Goal: Information Seeking & Learning: Learn about a topic

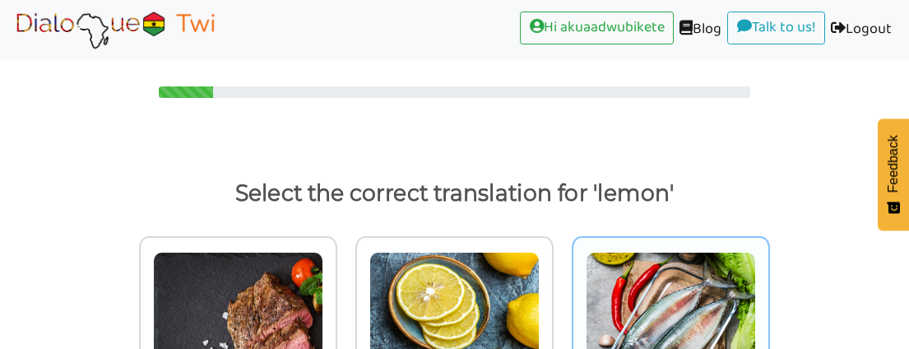
scroll to position [155, 0]
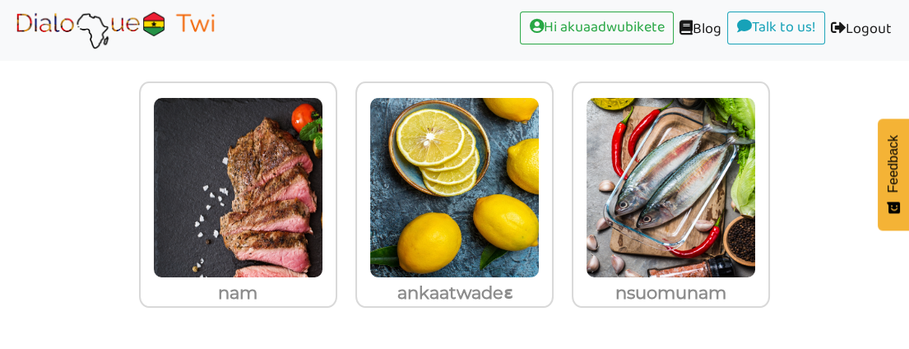
click at [820, 114] on div "nam ankaatwadeɛ nsuomunam" at bounding box center [454, 210] width 909 height 277
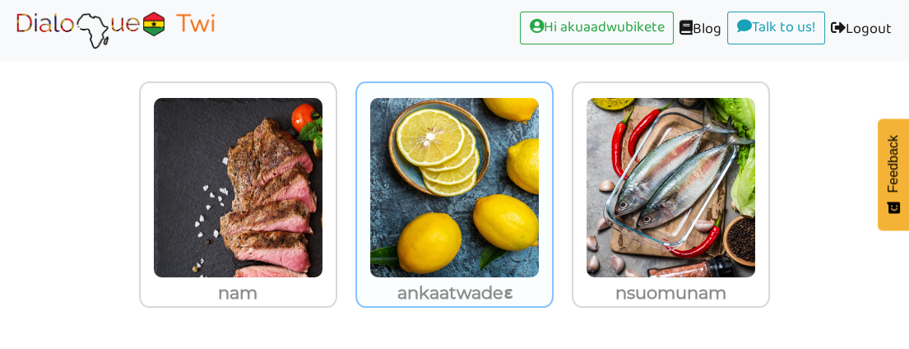
click at [323, 178] on img at bounding box center [238, 187] width 170 height 181
click at [348, 178] on input "ankaatwadeɛ" at bounding box center [342, 177] width 12 height 12
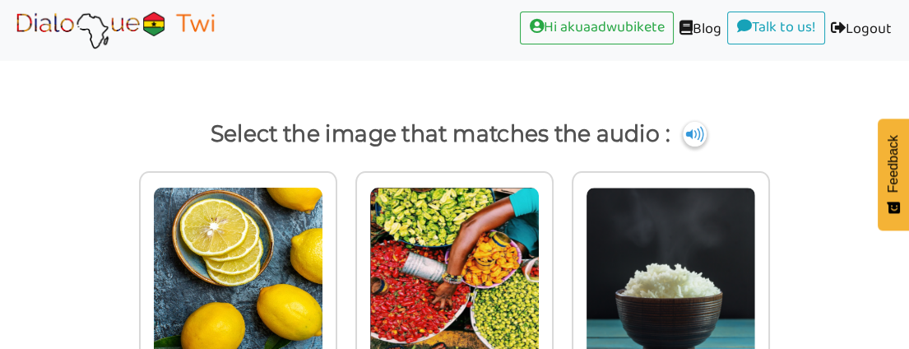
scroll to position [91, 0]
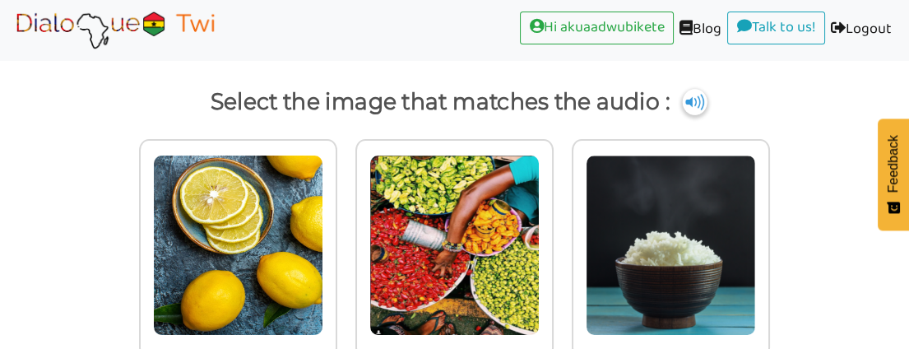
click at [698, 100] on img at bounding box center [695, 102] width 25 height 26
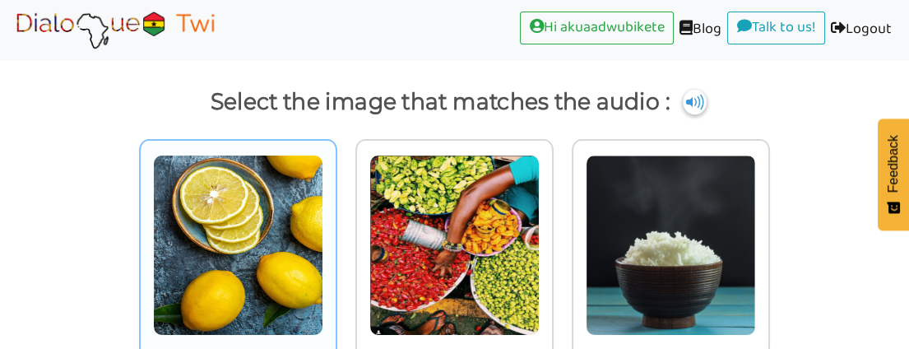
click at [263, 263] on img at bounding box center [238, 245] width 170 height 181
click at [336, 241] on input "radio" at bounding box center [342, 235] width 12 height 12
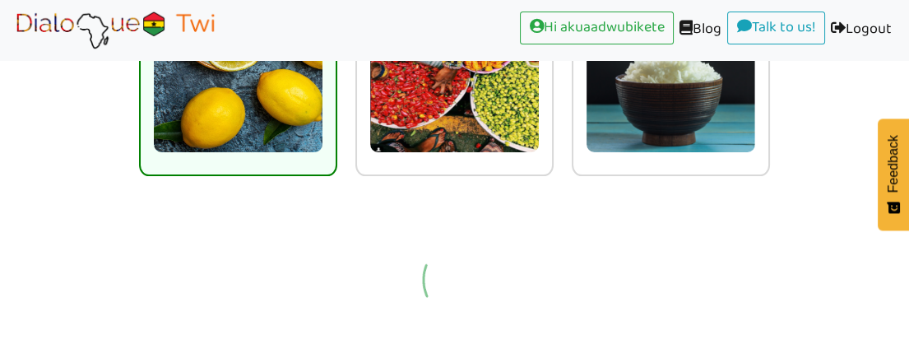
scroll to position [129, 0]
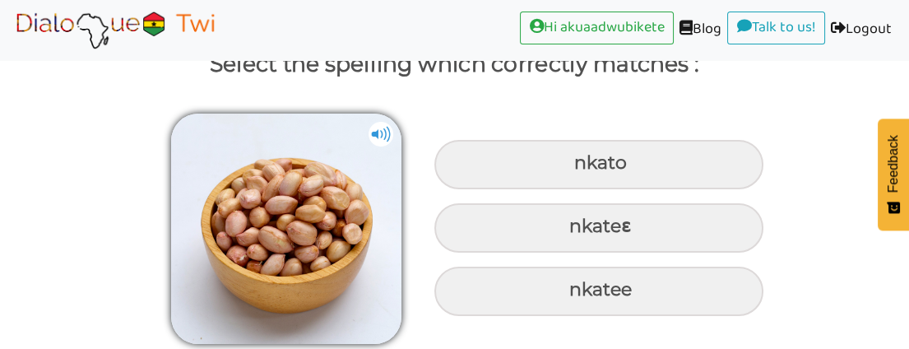
click at [375, 131] on img at bounding box center [381, 134] width 25 height 25
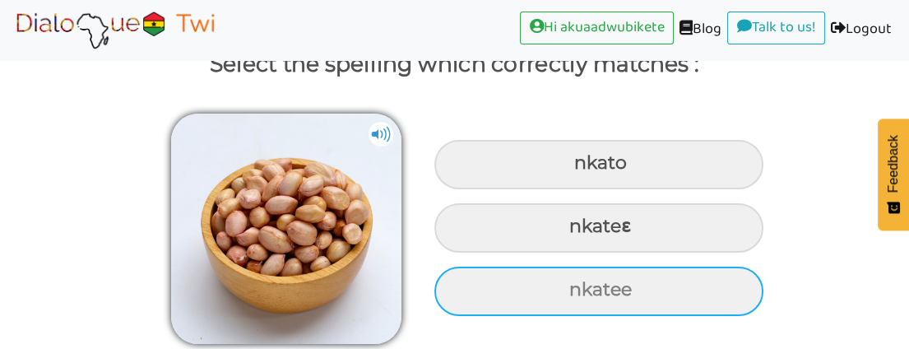
click at [602, 189] on div "nkatee" at bounding box center [598, 164] width 329 height 49
click at [582, 169] on input "nkatee" at bounding box center [576, 163] width 11 height 11
radio input "true"
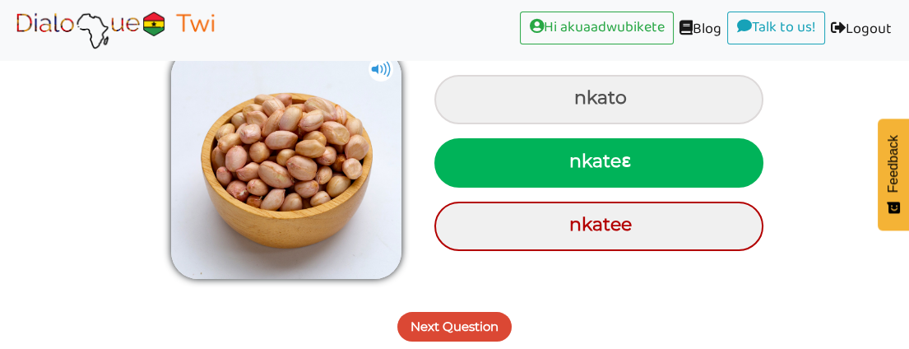
click at [423, 324] on button "Next Question" at bounding box center [454, 327] width 114 height 30
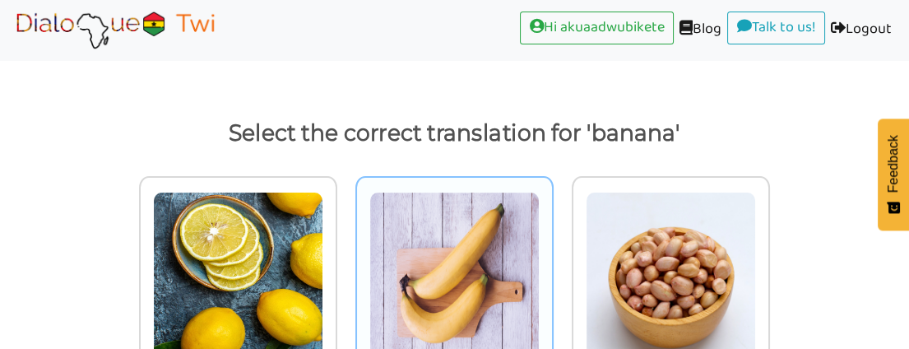
scroll to position [155, 0]
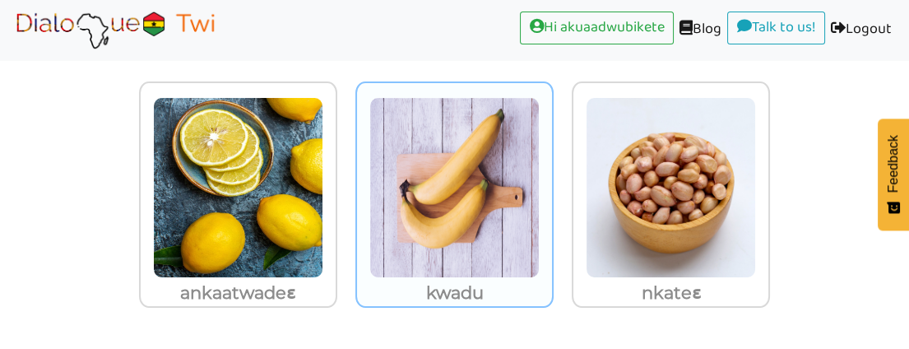
click at [323, 219] on img at bounding box center [238, 187] width 170 height 181
click at [348, 183] on input "kwadu" at bounding box center [342, 177] width 12 height 12
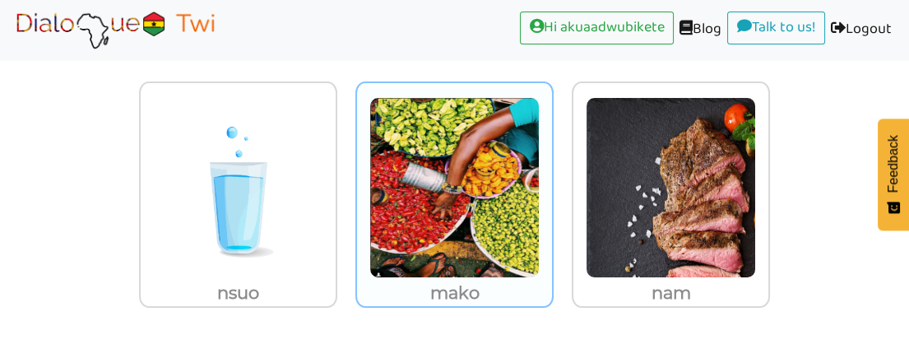
click at [323, 205] on img at bounding box center [238, 187] width 170 height 181
click at [348, 183] on input "mako" at bounding box center [342, 177] width 12 height 12
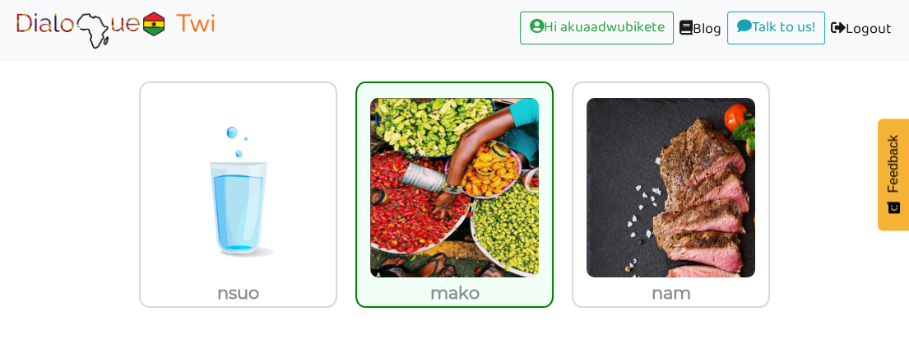
click at [454, 205] on img at bounding box center [454, 187] width 170 height 181
click at [552, 183] on input "mako" at bounding box center [558, 177] width 12 height 12
radio input "true"
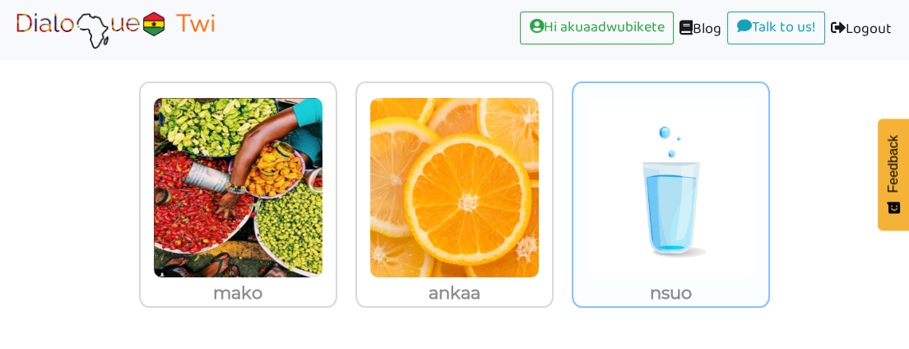
click at [323, 232] on img at bounding box center [238, 187] width 170 height 181
click at [348, 183] on input "nsuo" at bounding box center [342, 177] width 12 height 12
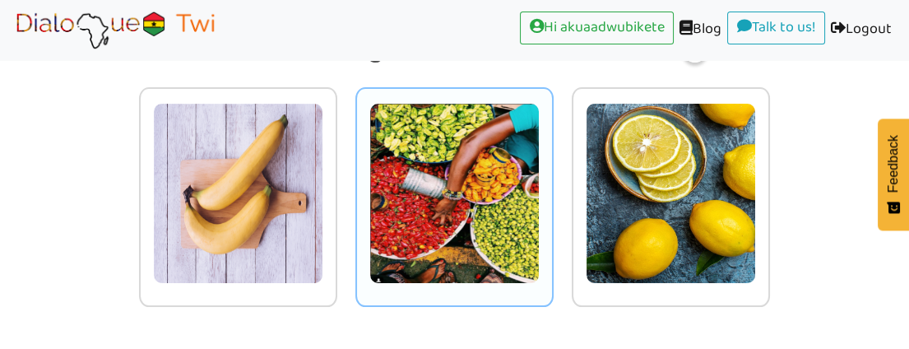
scroll to position [52, 0]
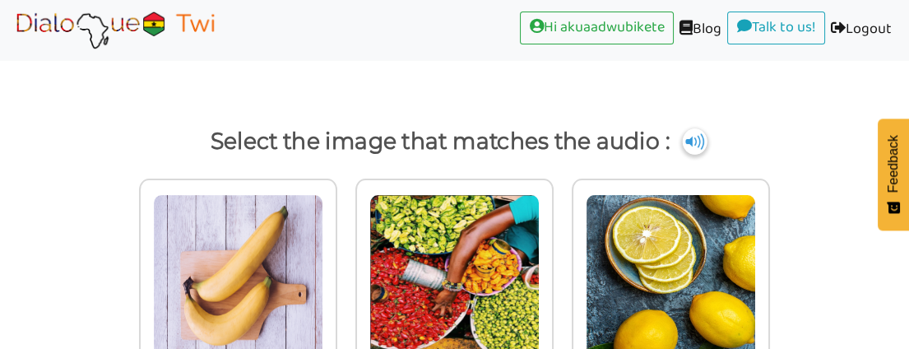
click at [702, 140] on img at bounding box center [695, 141] width 25 height 26
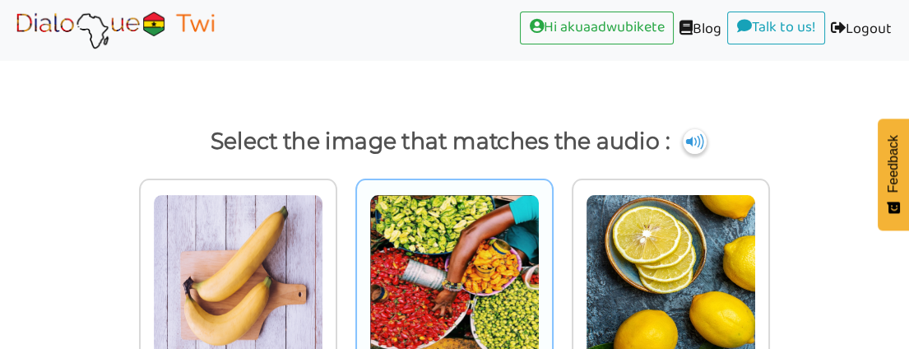
scroll to position [143, 0]
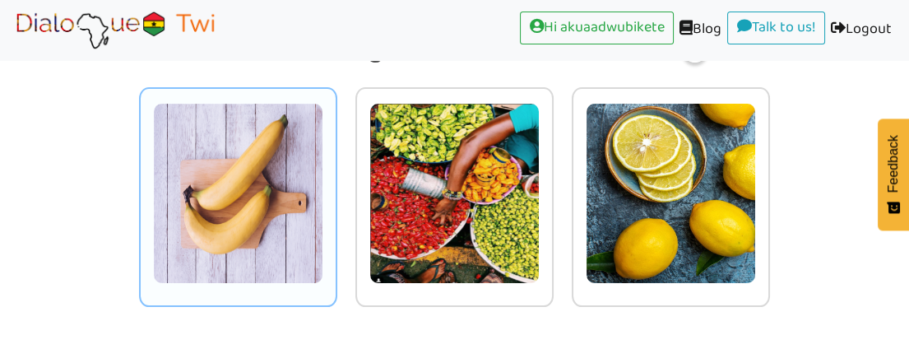
click at [281, 233] on img at bounding box center [238, 193] width 170 height 181
click at [336, 189] on input "radio" at bounding box center [342, 183] width 12 height 12
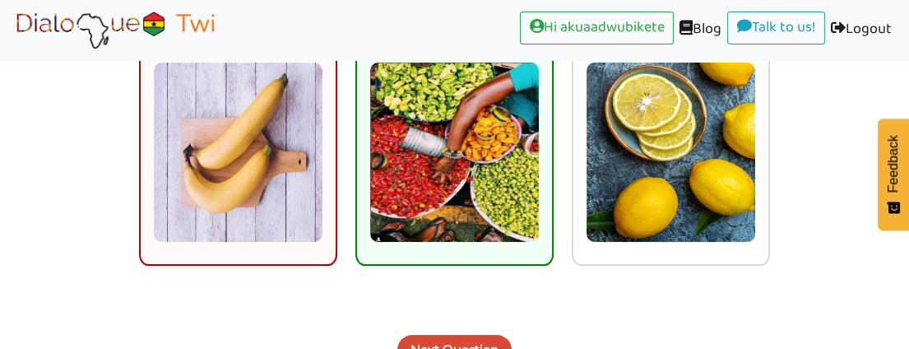
scroll to position [207, 0]
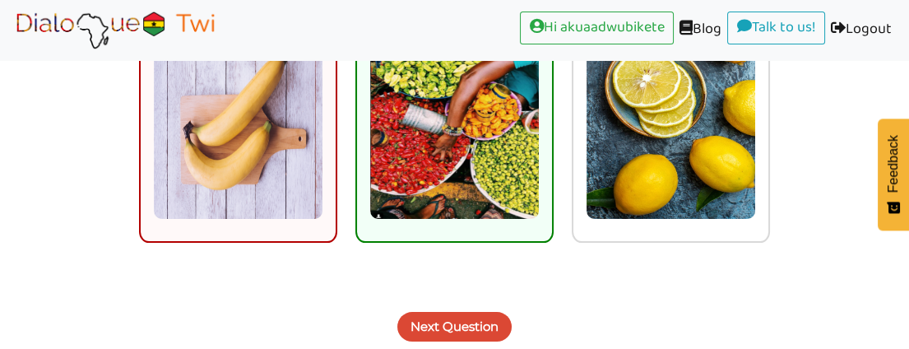
click at [476, 314] on button "Next Question" at bounding box center [454, 327] width 114 height 30
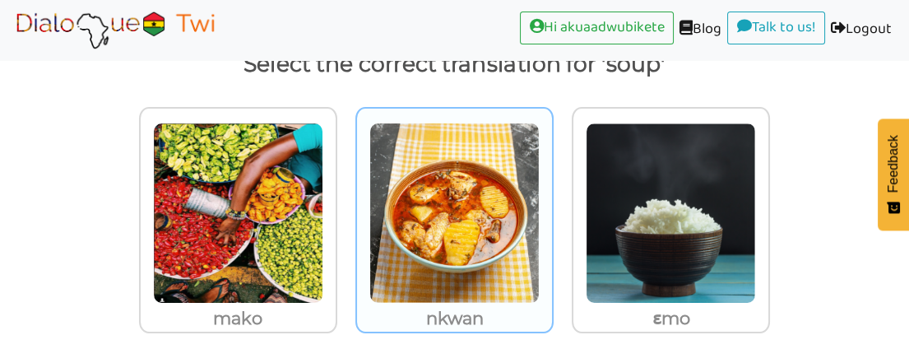
scroll to position [155, 0]
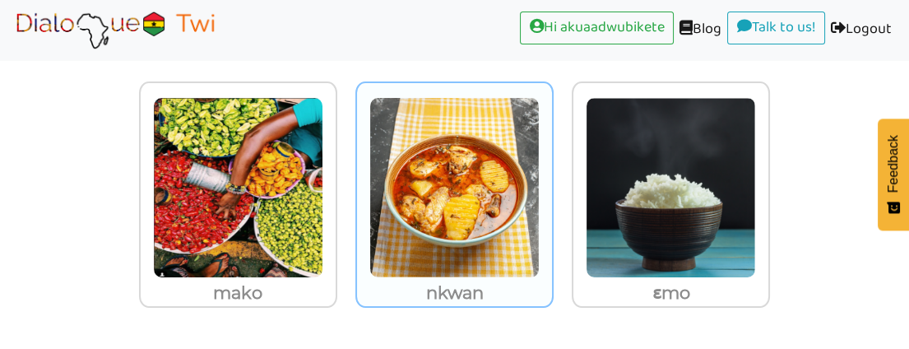
click at [323, 182] on img at bounding box center [238, 187] width 170 height 181
click at [348, 182] on input "nkwan" at bounding box center [342, 177] width 12 height 12
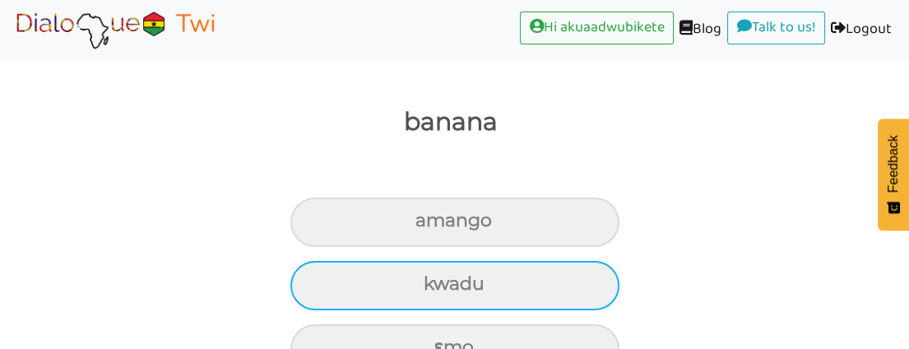
scroll to position [202, 0]
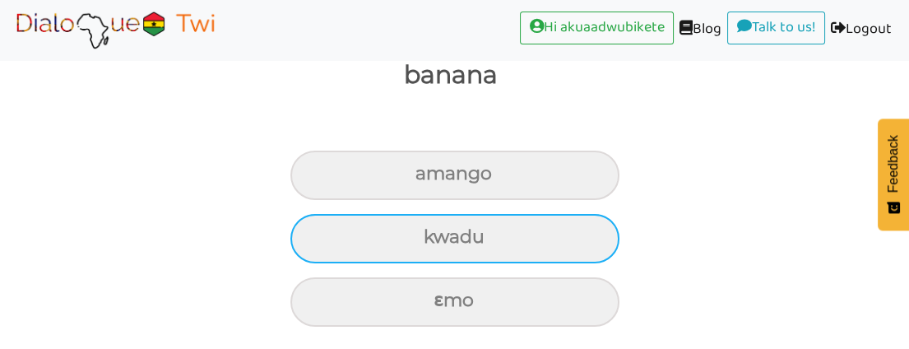
click at [444, 200] on div "kwadu" at bounding box center [454, 175] width 329 height 49
click at [428, 179] on input "kwadu" at bounding box center [422, 174] width 11 height 11
radio input "true"
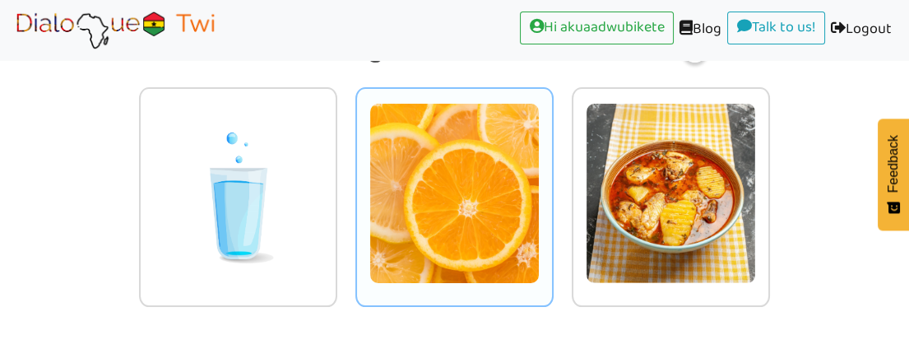
scroll to position [0, 0]
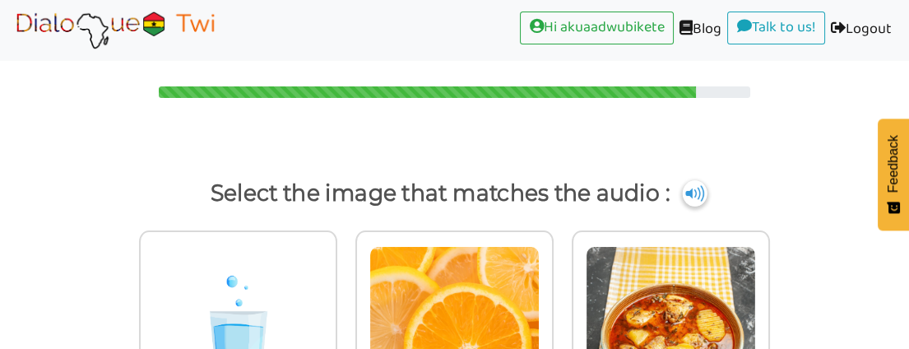
click at [694, 183] on img at bounding box center [695, 193] width 25 height 26
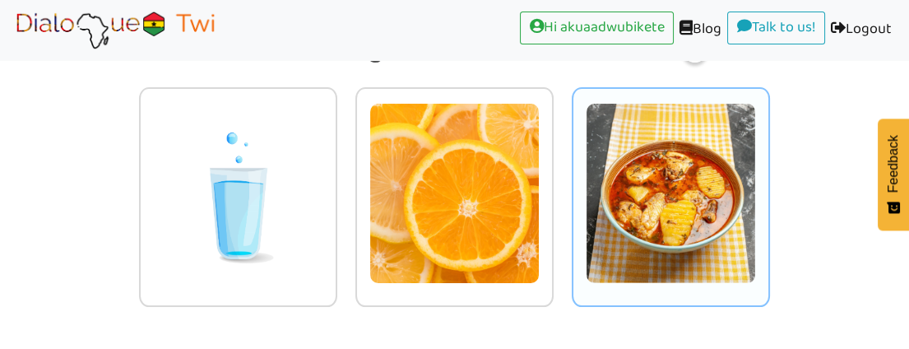
click at [323, 191] on img at bounding box center [238, 193] width 170 height 181
click at [348, 189] on input "radio" at bounding box center [342, 183] width 12 height 12
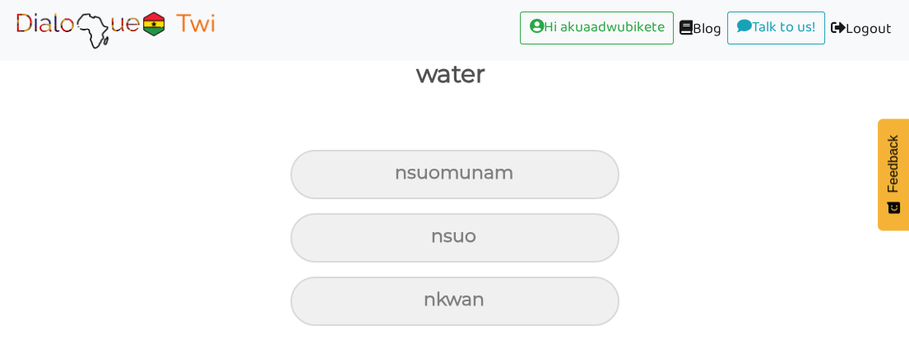
scroll to position [202, 0]
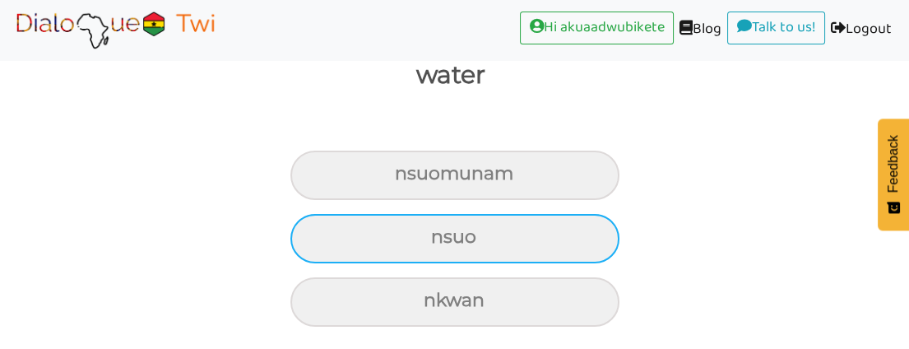
click at [454, 200] on div "nsuo" at bounding box center [454, 175] width 329 height 49
click at [407, 179] on input "nsuo" at bounding box center [402, 174] width 11 height 11
radio input "true"
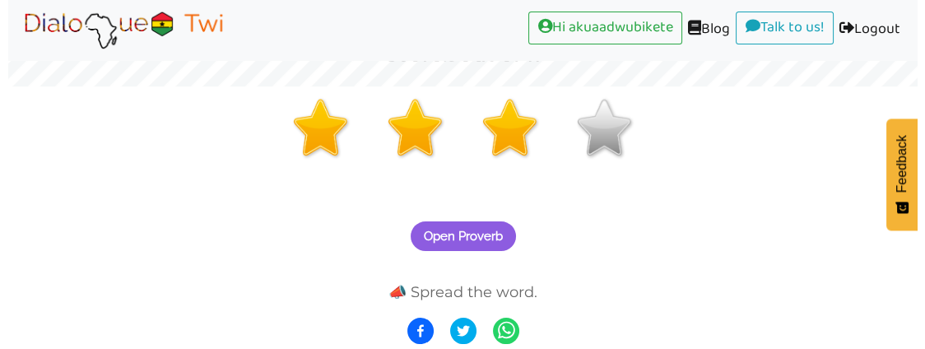
scroll to position [262, 0]
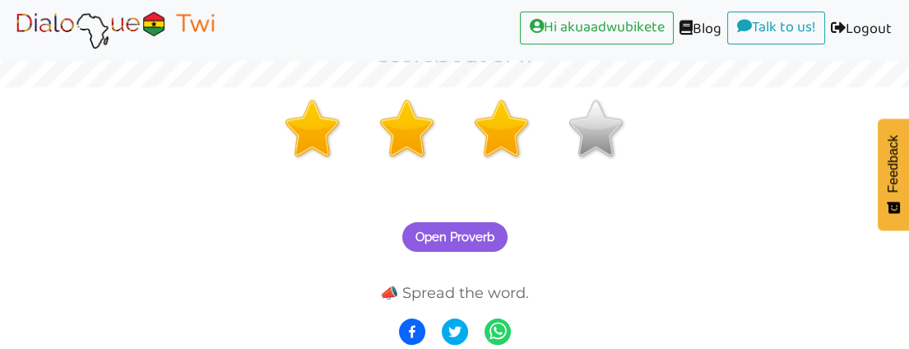
click at [456, 230] on span "Open Proverb" at bounding box center [454, 237] width 79 height 15
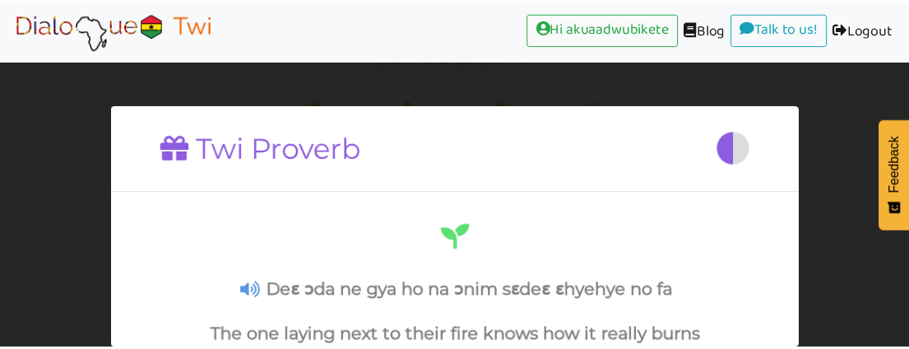
scroll to position [197, 0]
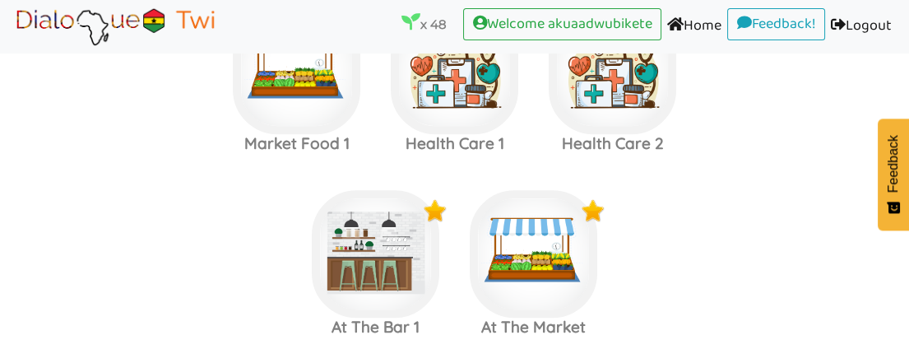
scroll to position [1844, 0]
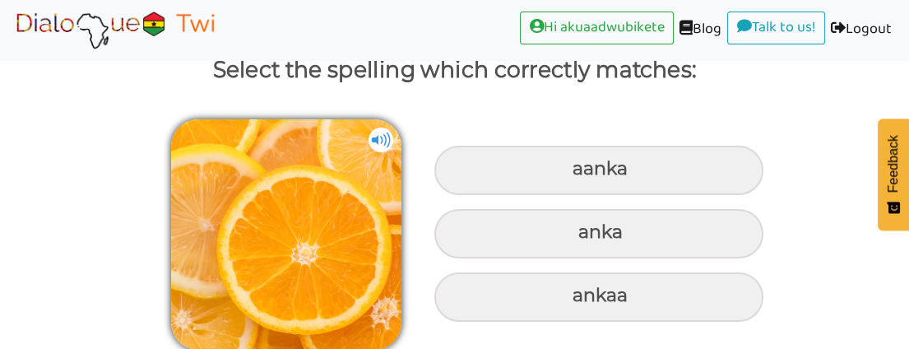
scroll to position [129, 0]
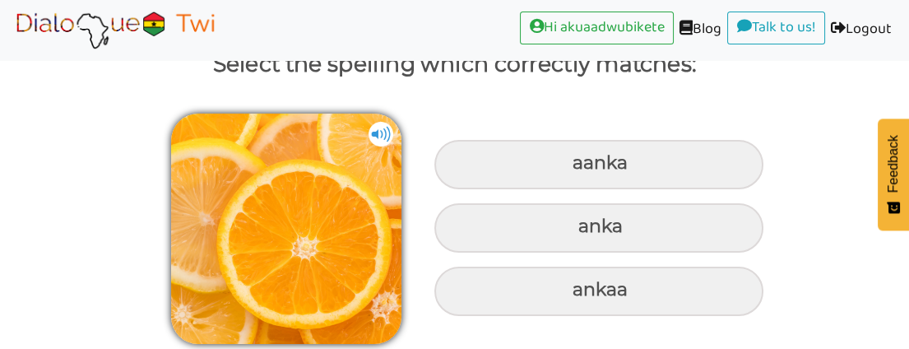
click at [379, 132] on img at bounding box center [381, 134] width 25 height 25
click at [385, 132] on img at bounding box center [381, 134] width 25 height 25
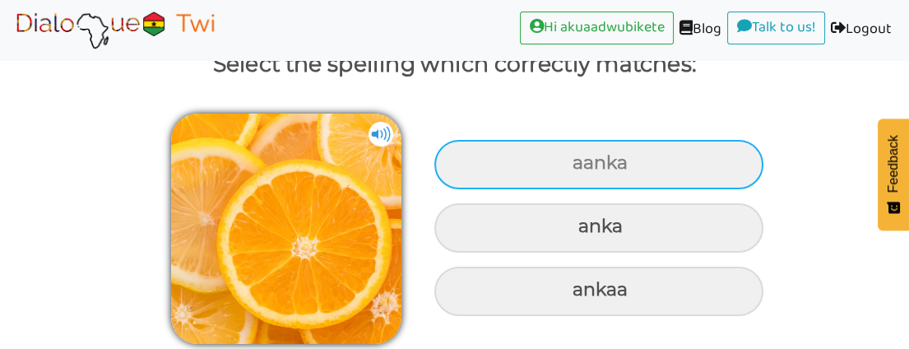
click at [603, 158] on div "aanka" at bounding box center [598, 164] width 329 height 49
click at [580, 158] on input "aanka" at bounding box center [574, 163] width 11 height 11
radio input "true"
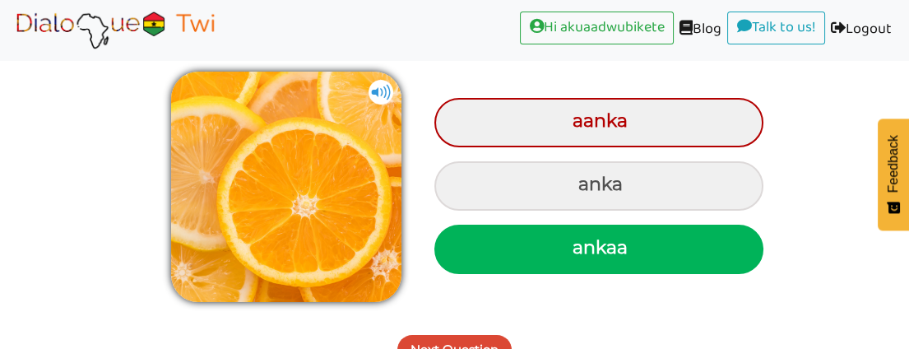
scroll to position [194, 0]
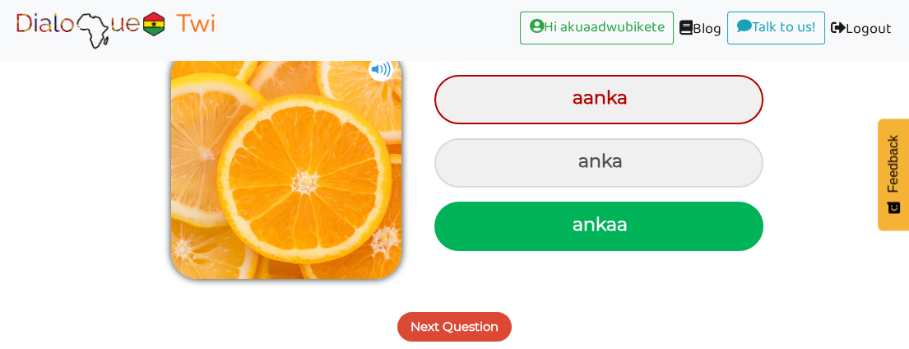
click at [468, 318] on button "Next Question" at bounding box center [454, 327] width 114 height 30
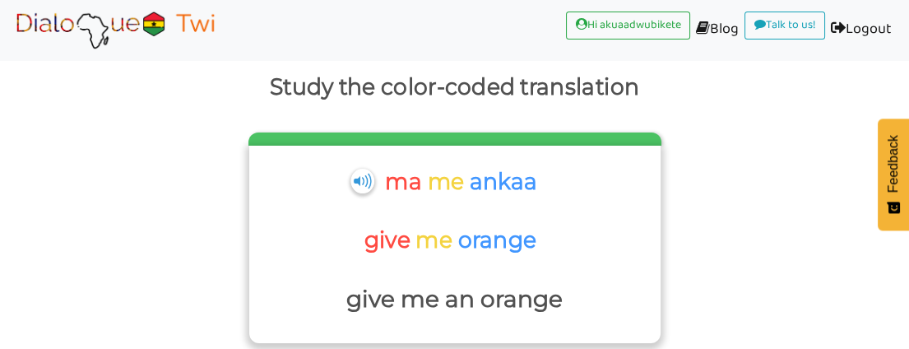
scroll to position [213, 0]
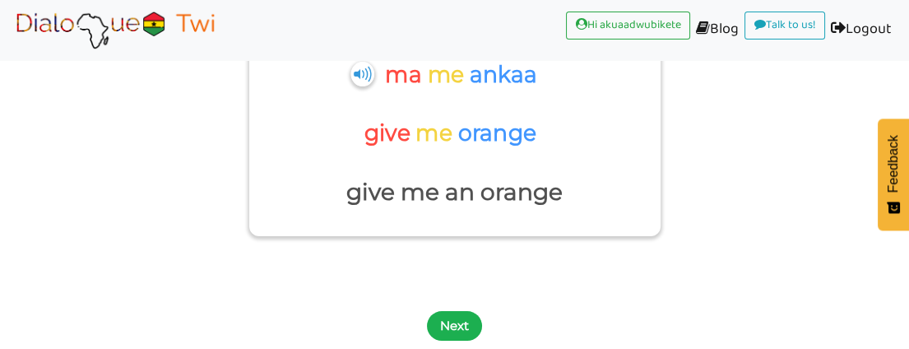
click at [452, 317] on button "Next" at bounding box center [454, 326] width 55 height 30
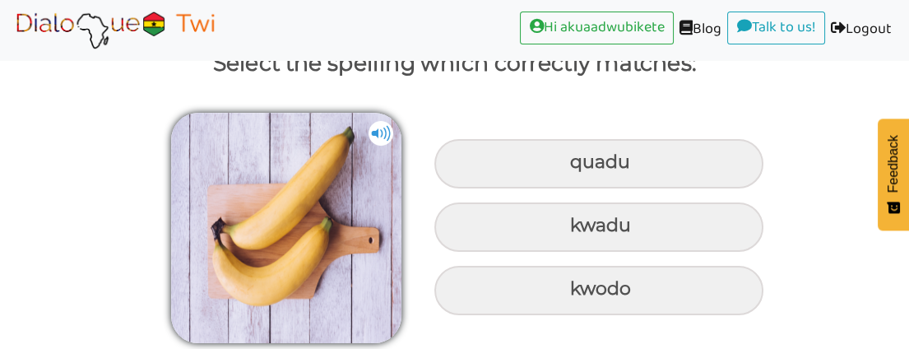
scroll to position [129, 0]
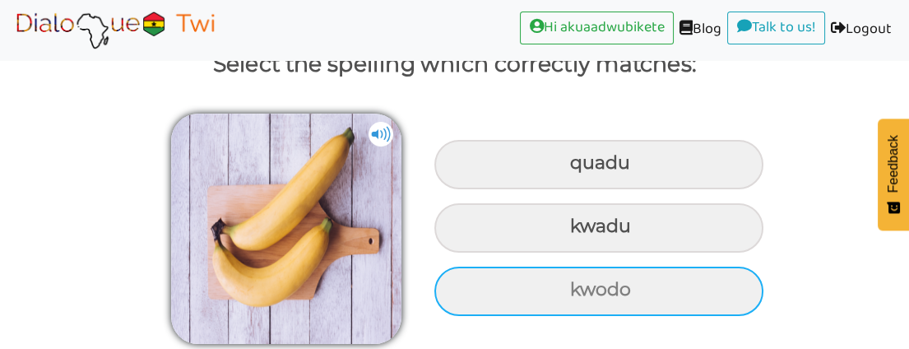
click at [597, 189] on div "kwodo" at bounding box center [598, 164] width 329 height 49
click at [578, 169] on input "kwodo" at bounding box center [572, 163] width 11 height 11
radio input "true"
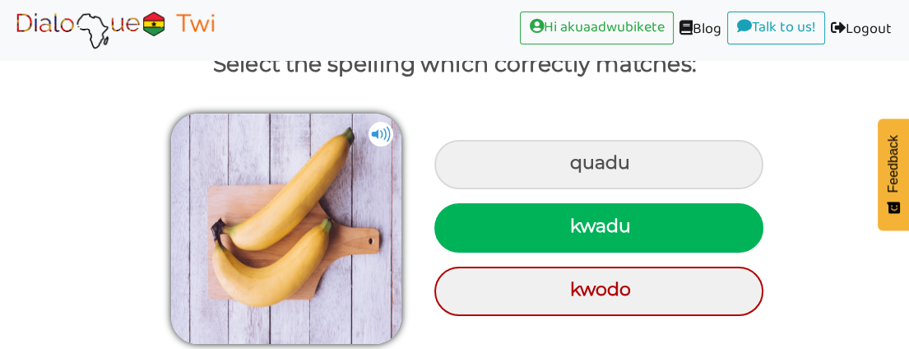
scroll to position [194, 0]
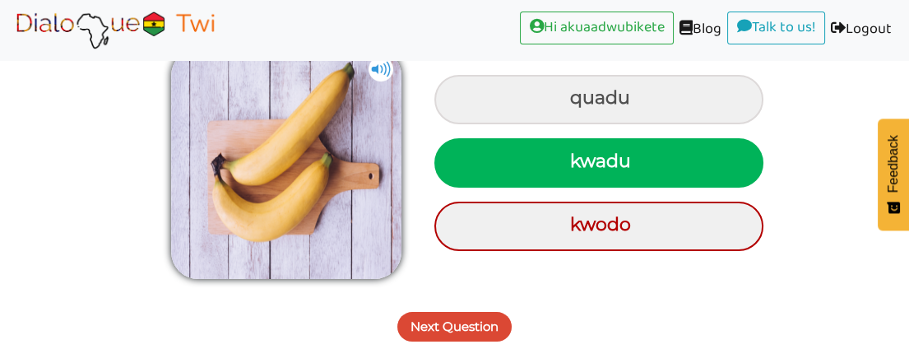
click at [597, 285] on div "Next Question" at bounding box center [454, 317] width 909 height 65
click at [471, 329] on button "Next Question" at bounding box center [454, 327] width 114 height 30
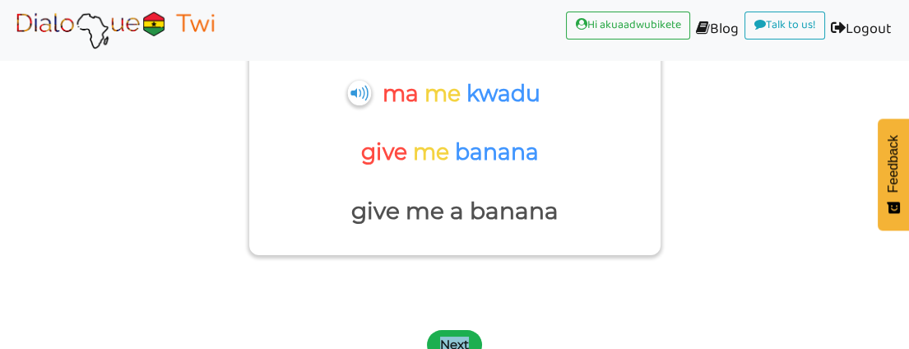
click at [460, 343] on button "Next" at bounding box center [454, 345] width 55 height 30
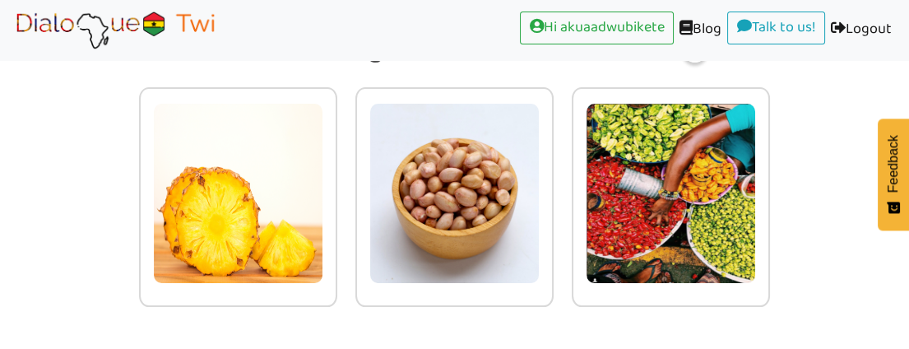
scroll to position [143, 0]
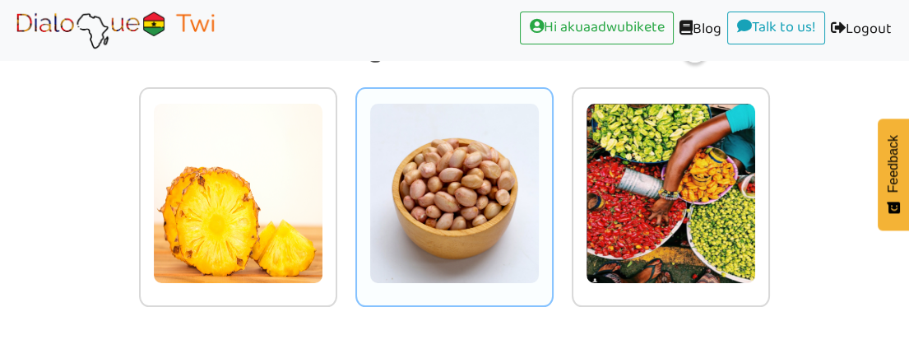
click at [323, 204] on img at bounding box center [238, 193] width 170 height 181
click at [348, 189] on input "radio" at bounding box center [342, 183] width 12 height 12
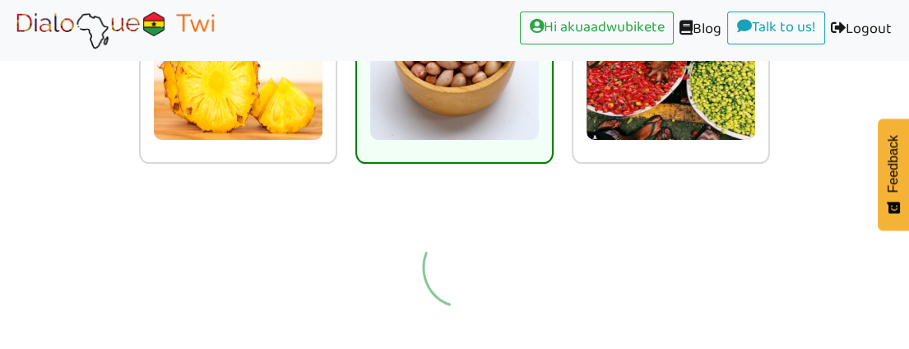
scroll to position [213, 0]
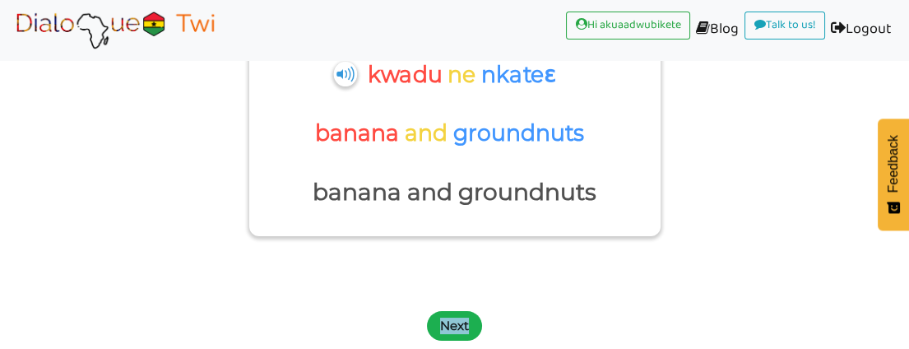
click at [452, 314] on button "Next" at bounding box center [454, 326] width 55 height 30
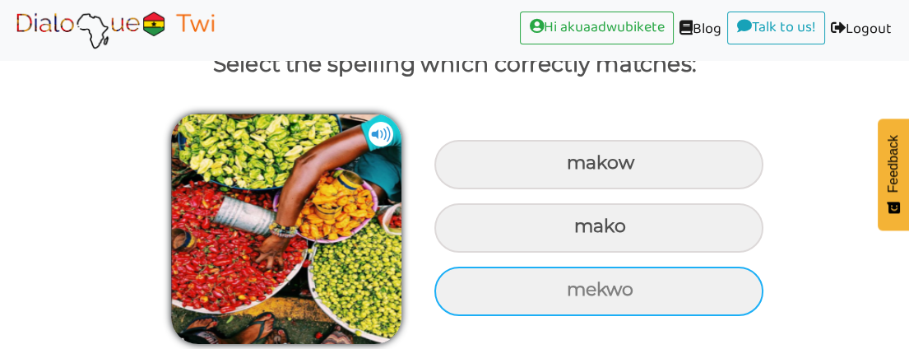
click at [592, 189] on div "mekwo" at bounding box center [598, 164] width 329 height 49
click at [574, 169] on input "mekwo" at bounding box center [569, 163] width 11 height 11
radio input "true"
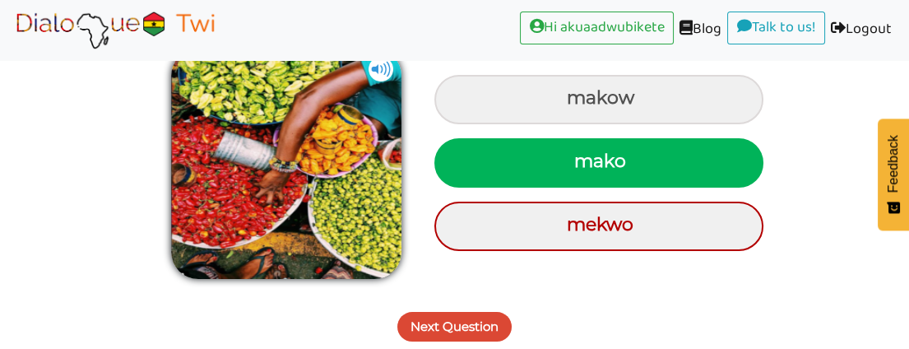
click at [468, 316] on button "Next Question" at bounding box center [454, 327] width 114 height 30
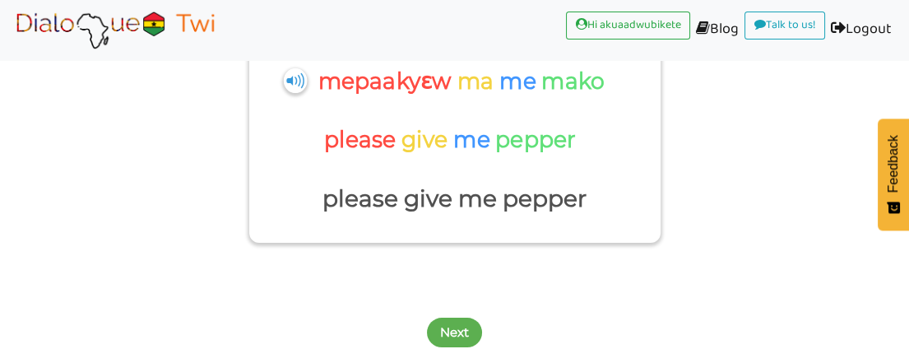
scroll to position [213, 0]
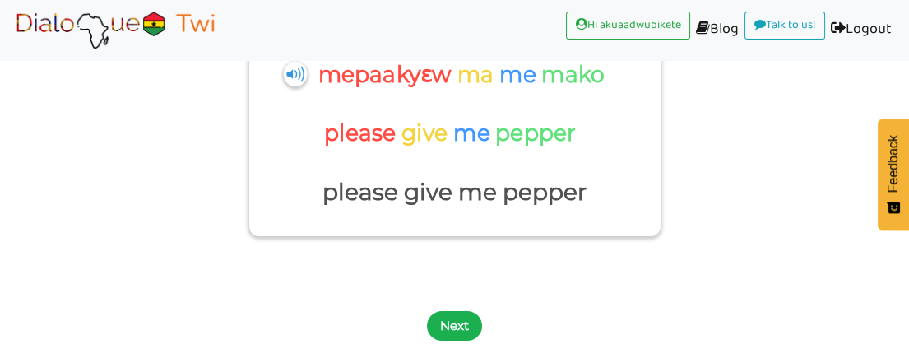
click at [448, 323] on button "Next" at bounding box center [454, 326] width 55 height 30
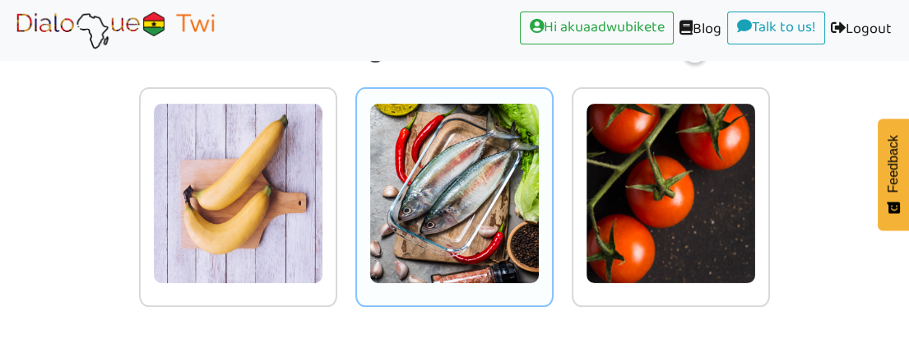
scroll to position [52, 0]
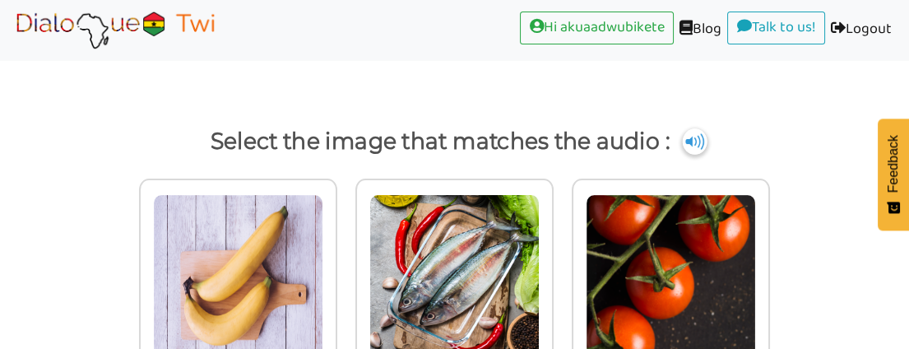
click at [688, 135] on img at bounding box center [695, 141] width 25 height 26
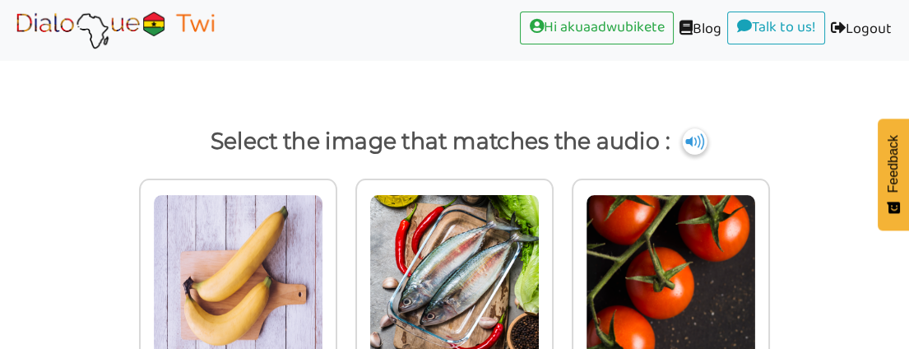
click at [688, 135] on img at bounding box center [695, 141] width 25 height 26
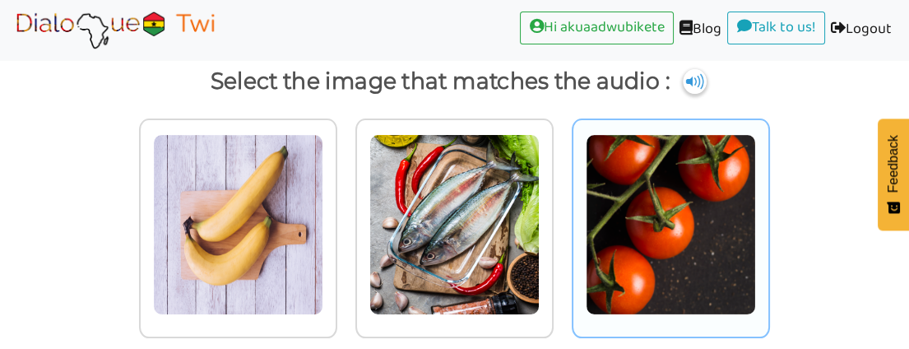
scroll to position [143, 0]
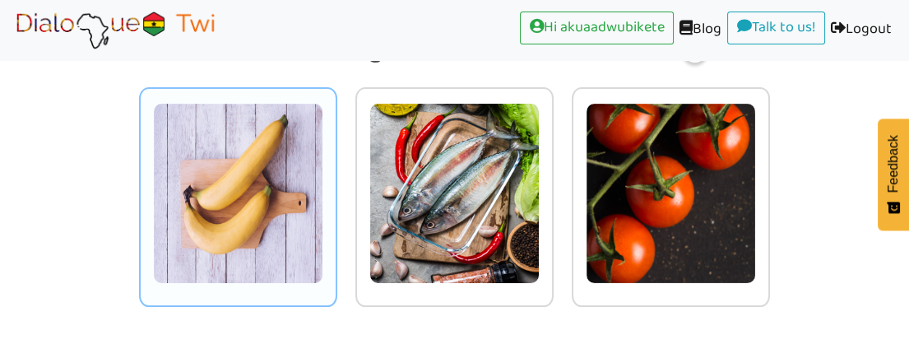
click at [260, 179] on img at bounding box center [238, 193] width 170 height 181
click at [336, 179] on input "radio" at bounding box center [342, 183] width 12 height 12
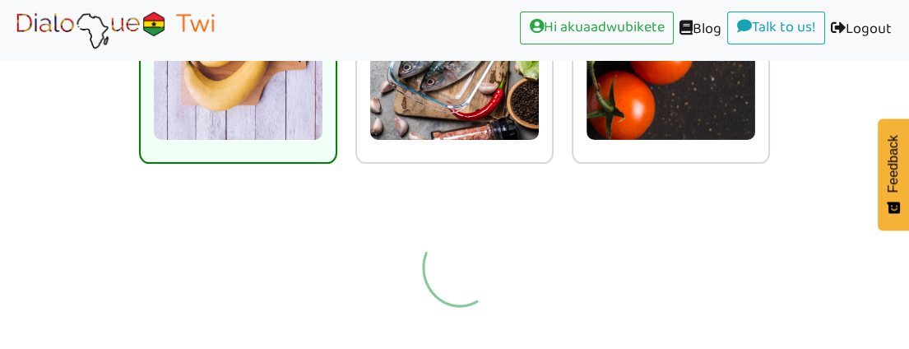
scroll to position [202, 0]
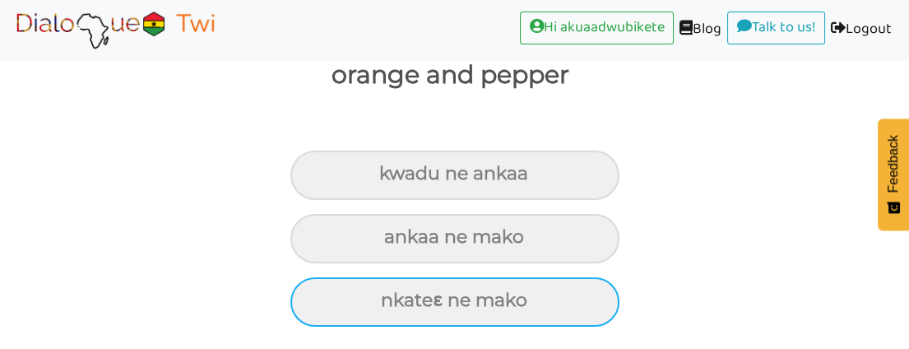
click at [465, 200] on div "nkateɛ ne mako" at bounding box center [454, 175] width 329 height 49
click at [392, 179] on input "nkateɛ ne mako" at bounding box center [386, 174] width 11 height 11
radio input "true"
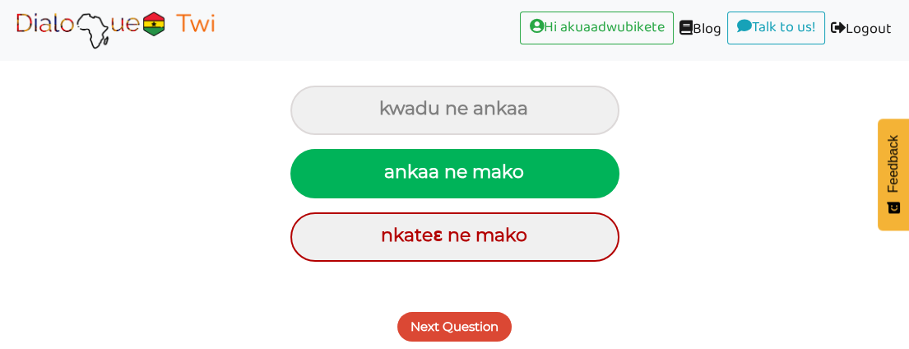
click at [458, 319] on button "Next Question" at bounding box center [454, 327] width 114 height 30
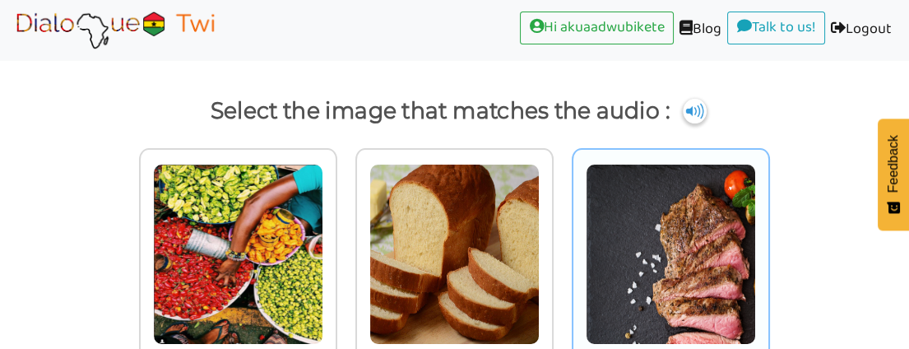
scroll to position [0, 0]
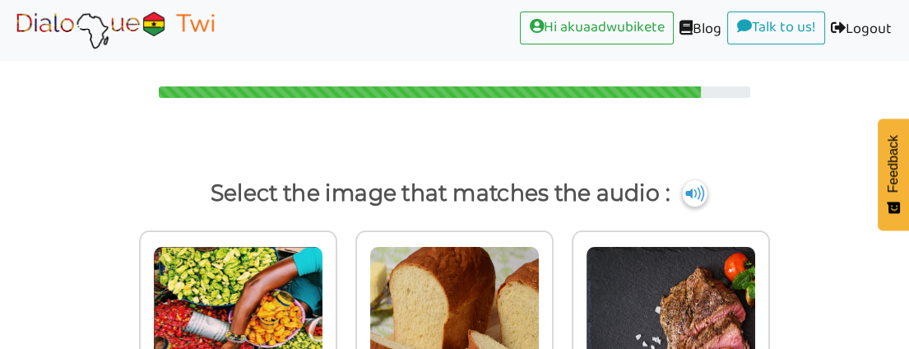
click at [689, 195] on img at bounding box center [695, 193] width 25 height 26
click at [698, 187] on img at bounding box center [695, 193] width 25 height 26
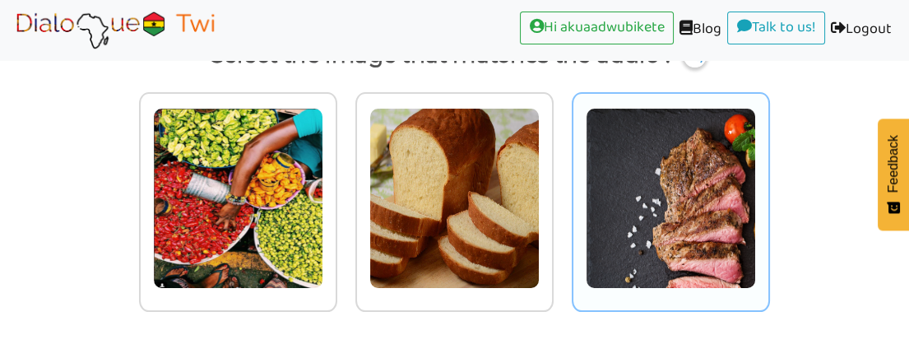
scroll to position [143, 0]
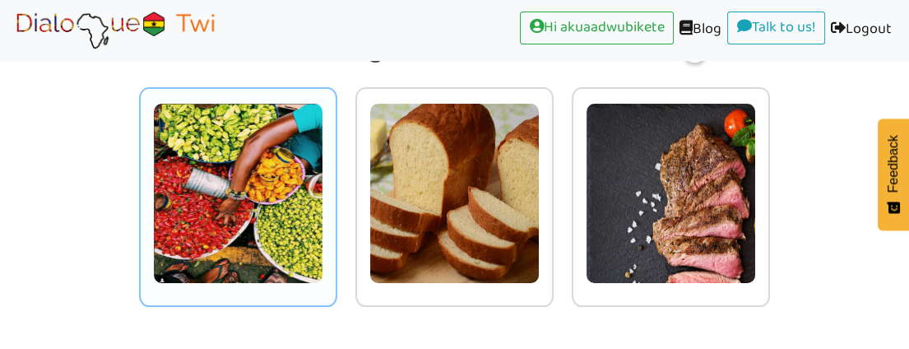
click at [264, 166] on img at bounding box center [238, 193] width 170 height 181
click at [336, 177] on input "radio" at bounding box center [342, 183] width 12 height 12
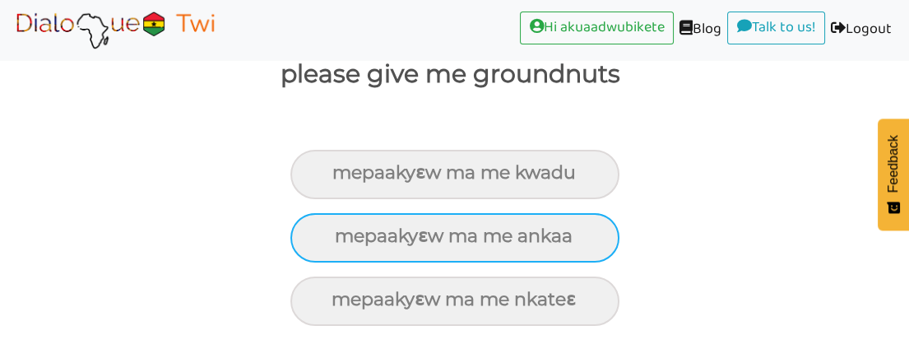
scroll to position [202, 0]
click at [426, 200] on div "mepaakyɛw ma me ankaa" at bounding box center [454, 175] width 329 height 49
click at [345, 179] on input "mepaakyɛw ma me ankaa" at bounding box center [339, 174] width 11 height 11
radio input "true"
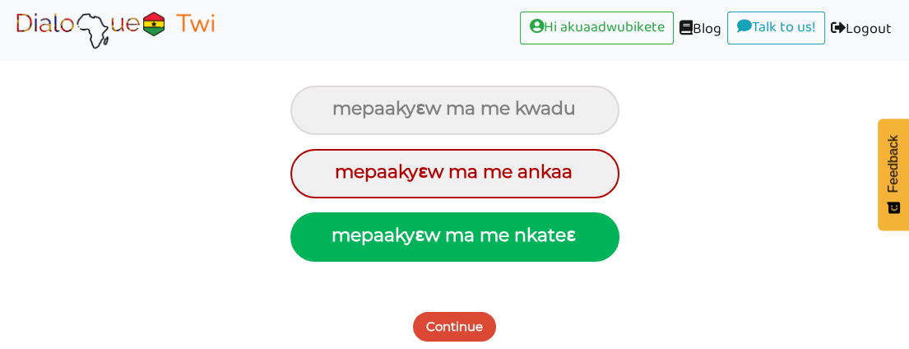
click at [479, 321] on button "Continue" at bounding box center [454, 327] width 83 height 30
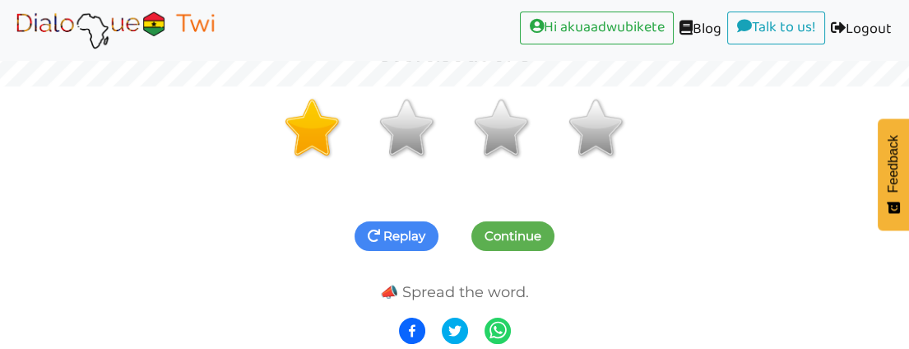
scroll to position [262, 0]
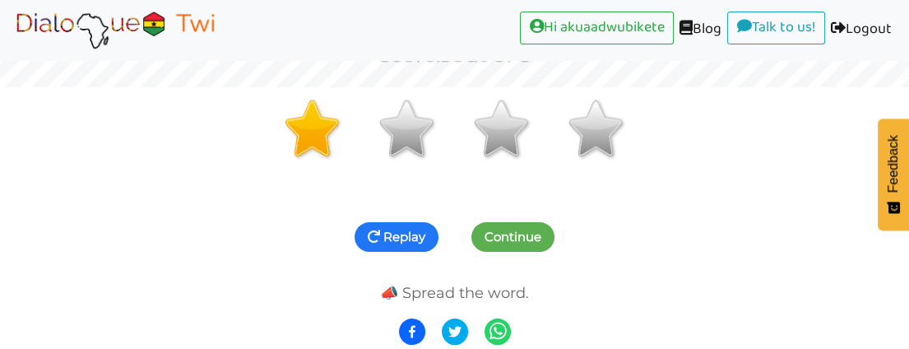
click at [407, 232] on button "Replay" at bounding box center [397, 237] width 84 height 30
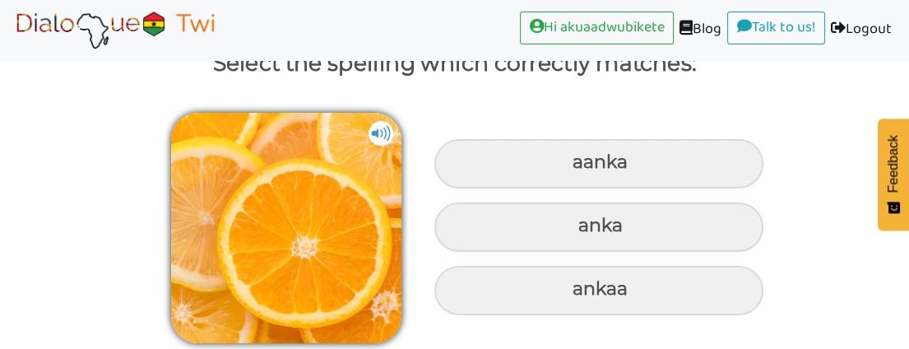
scroll to position [129, 0]
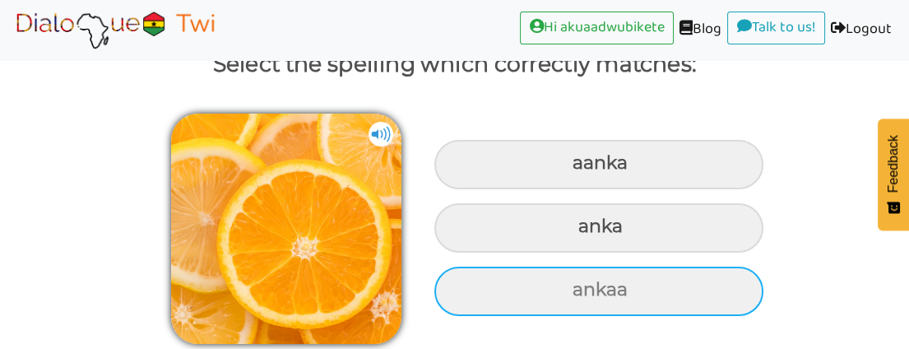
click at [617, 189] on div "ankaa" at bounding box center [598, 164] width 329 height 49
click at [580, 169] on input "ankaa" at bounding box center [574, 163] width 11 height 11
radio input "true"
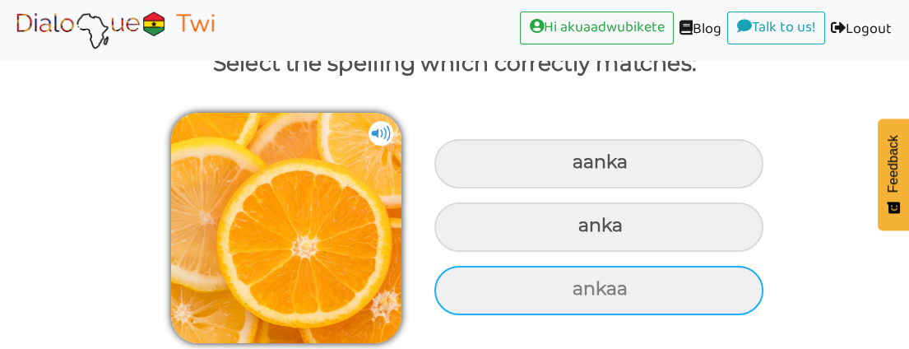
click at [617, 348] on div at bounding box center [454, 349] width 909 height 0
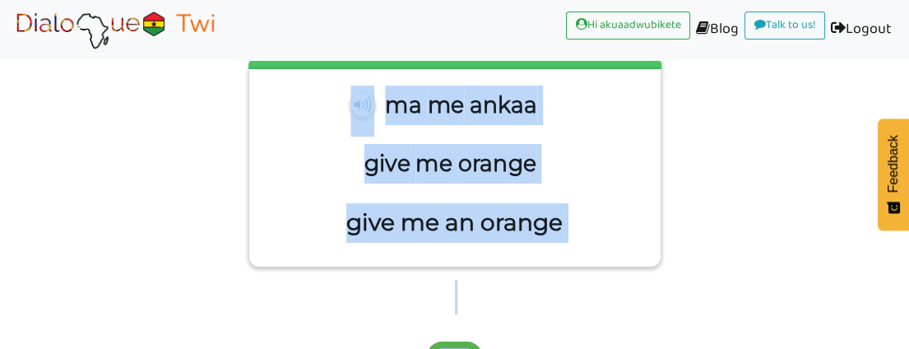
scroll to position [213, 0]
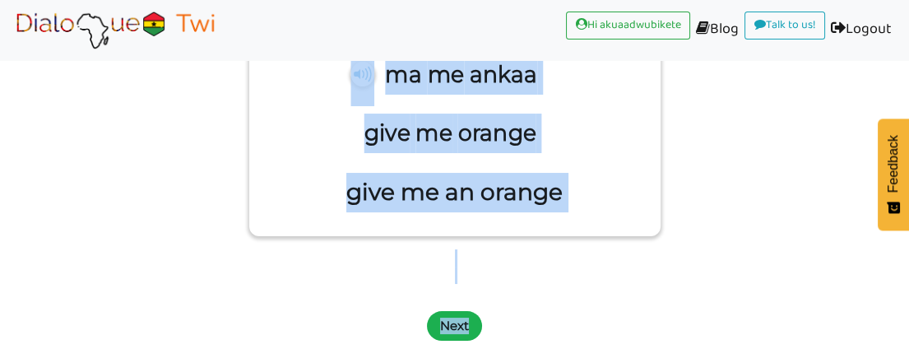
click at [457, 323] on button "Next" at bounding box center [454, 326] width 55 height 30
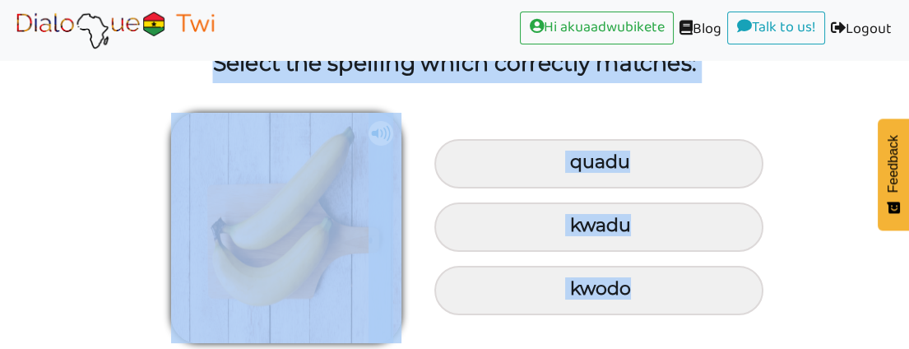
scroll to position [129, 0]
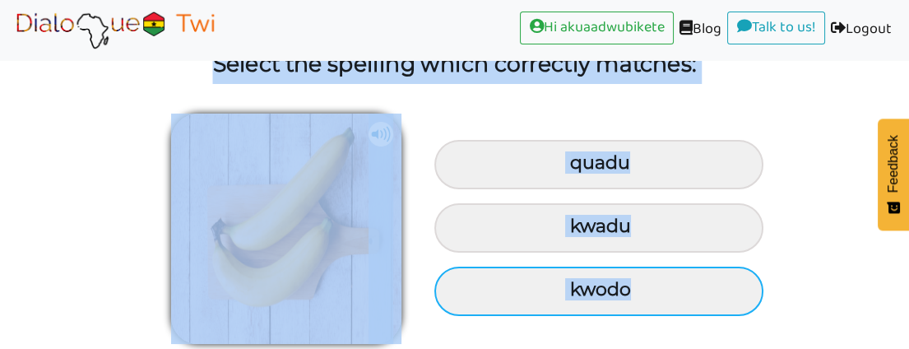
click at [590, 189] on div "kwadu" at bounding box center [598, 164] width 329 height 49
click at [578, 169] on input "kwadu" at bounding box center [572, 163] width 11 height 11
radio input "true"
click at [590, 188] on div "kwodo" at bounding box center [598, 163] width 329 height 49
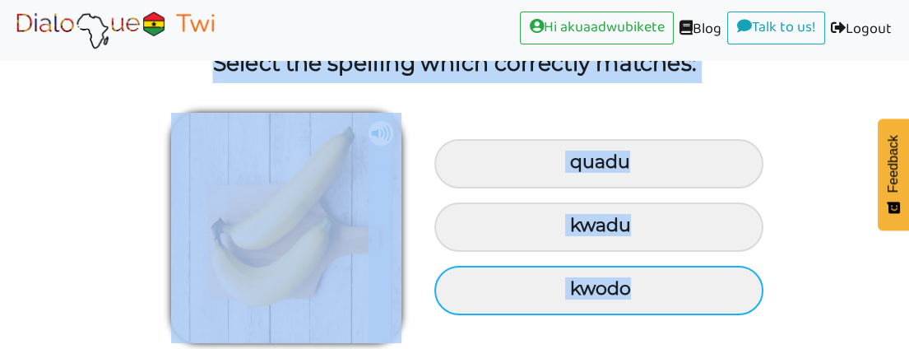
click at [578, 168] on input "kwodo" at bounding box center [572, 162] width 11 height 11
radio input "true"
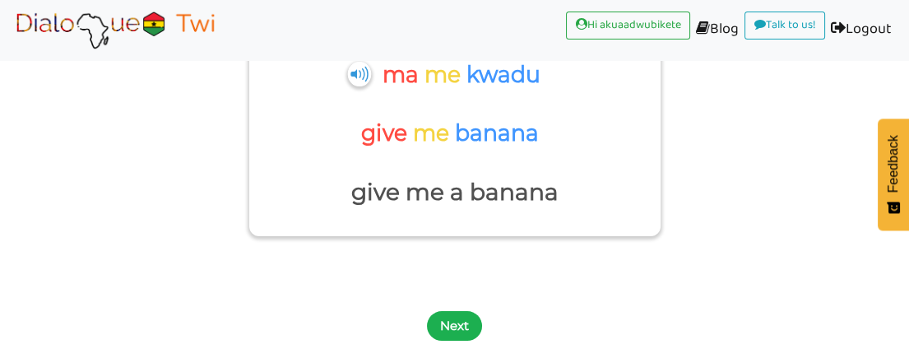
click at [467, 318] on button "Next" at bounding box center [454, 326] width 55 height 30
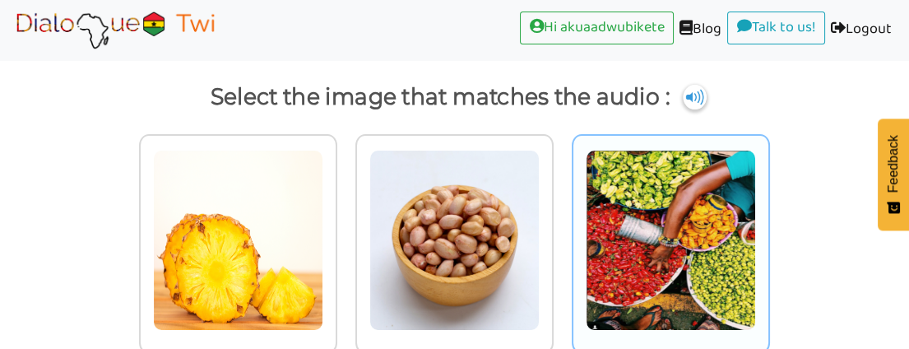
scroll to position [52, 0]
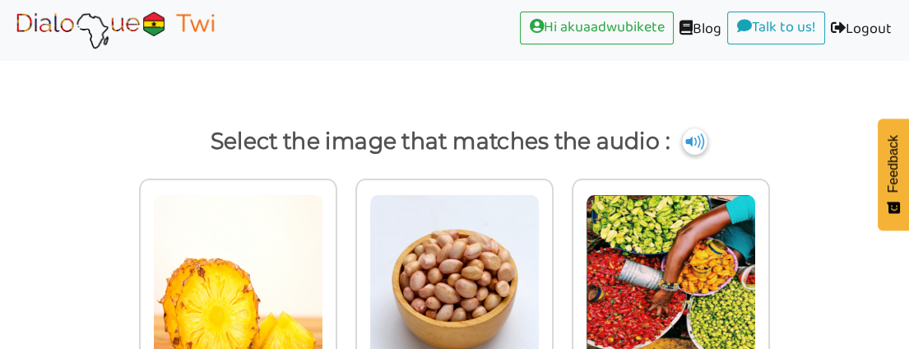
click at [697, 134] on img at bounding box center [695, 141] width 25 height 26
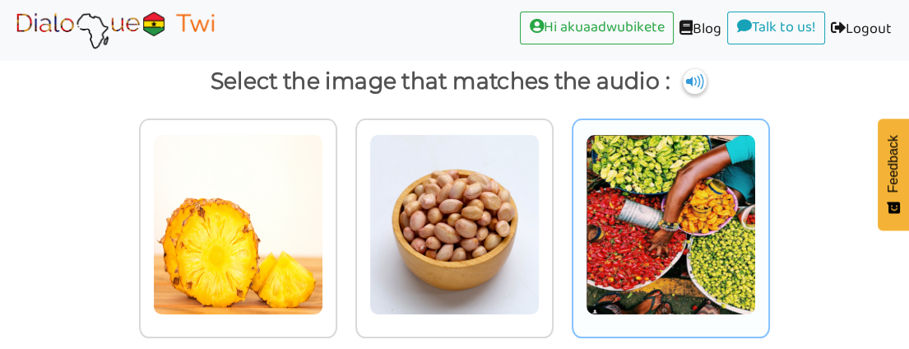
scroll to position [143, 0]
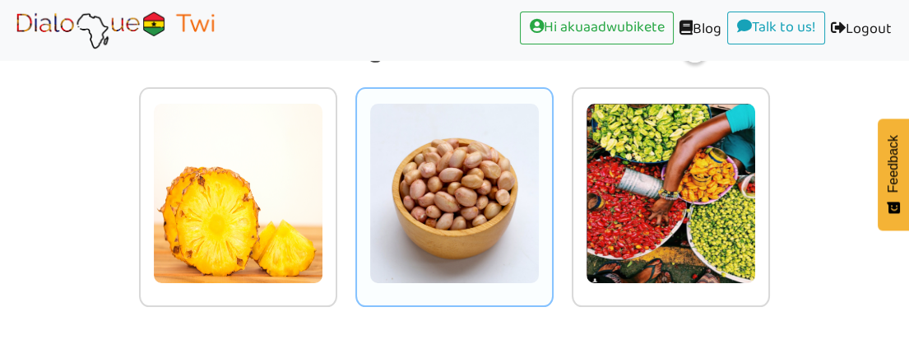
click at [323, 191] on img at bounding box center [238, 193] width 170 height 181
click at [348, 189] on input "radio" at bounding box center [342, 183] width 12 height 12
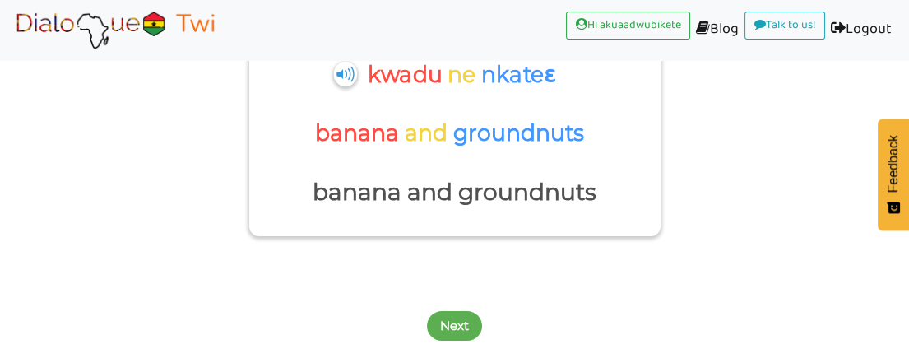
scroll to position [213, 0]
click at [462, 319] on button "Next" at bounding box center [454, 326] width 55 height 30
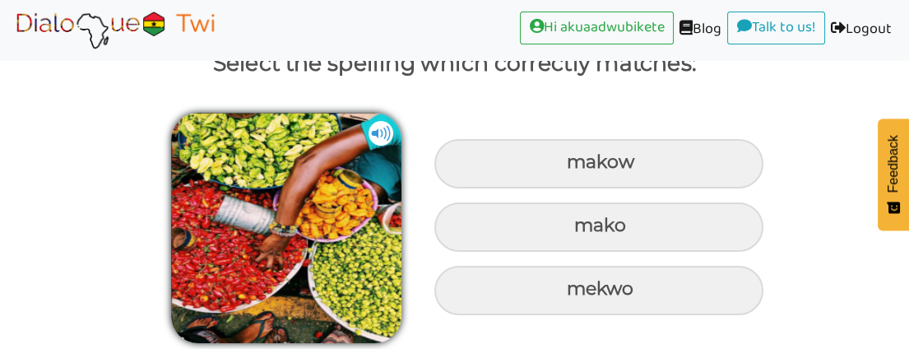
scroll to position [129, 0]
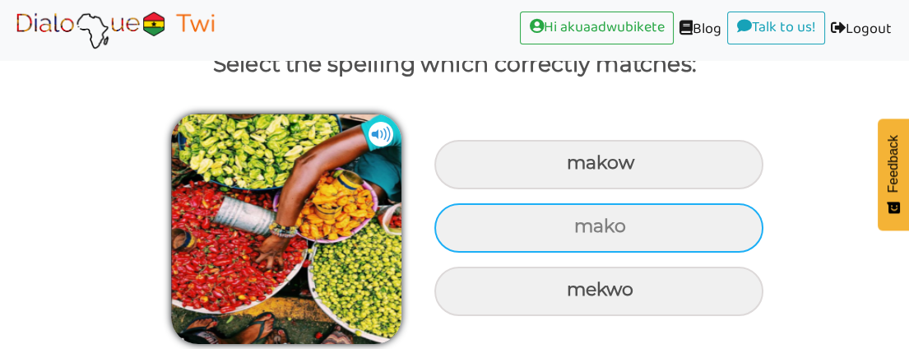
click at [559, 189] on div "mako" at bounding box center [598, 164] width 329 height 49
click at [564, 169] on input "mako" at bounding box center [569, 163] width 11 height 11
radio input "true"
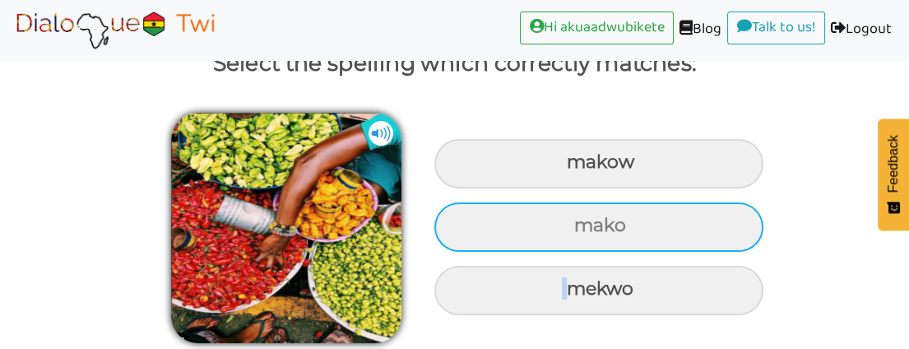
click at [559, 188] on div "mekwo" at bounding box center [598, 163] width 329 height 49
click at [564, 168] on input "mekwo" at bounding box center [569, 162] width 11 height 11
radio input "true"
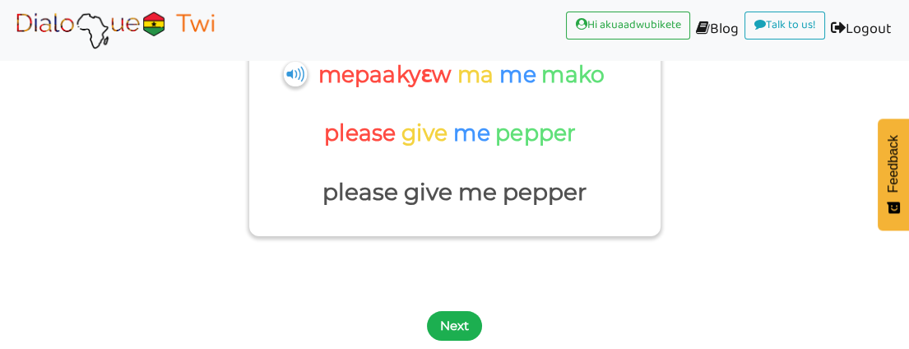
click at [466, 317] on button "Next" at bounding box center [454, 326] width 55 height 30
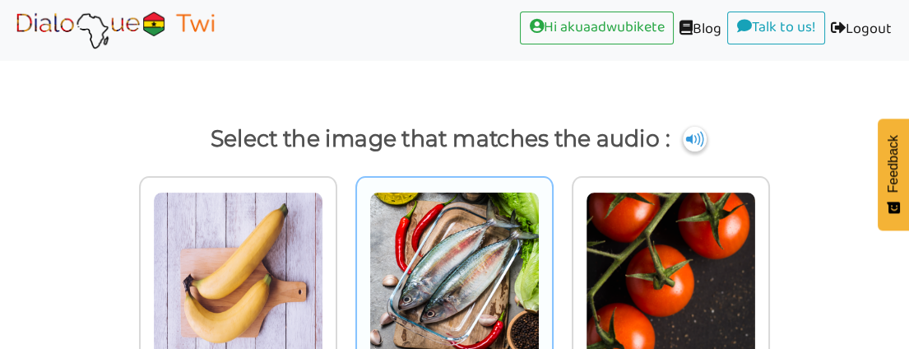
scroll to position [0, 0]
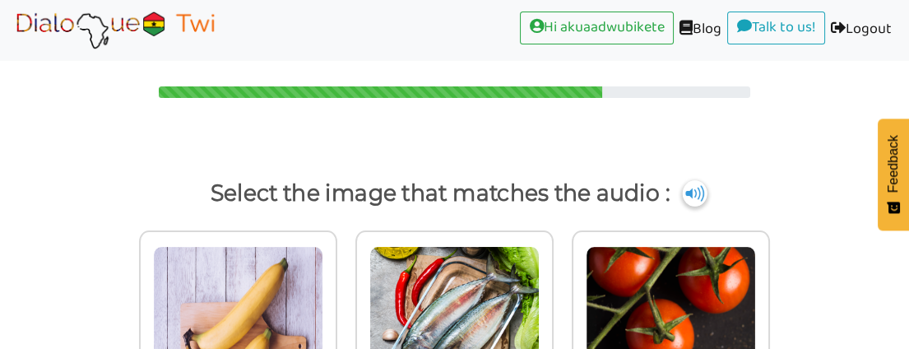
click at [689, 190] on img at bounding box center [695, 193] width 25 height 26
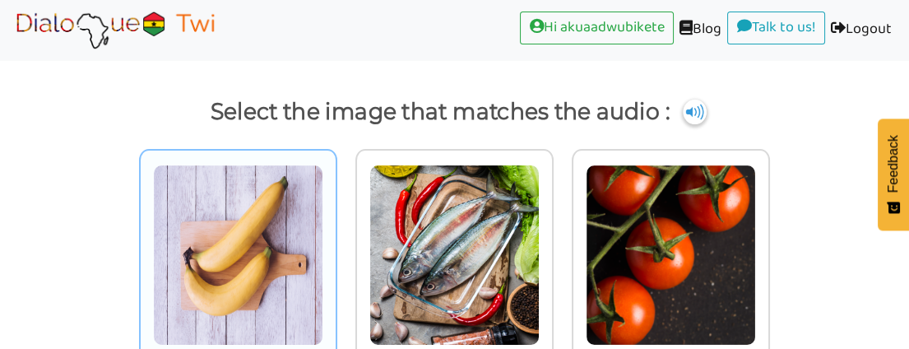
scroll to position [143, 0]
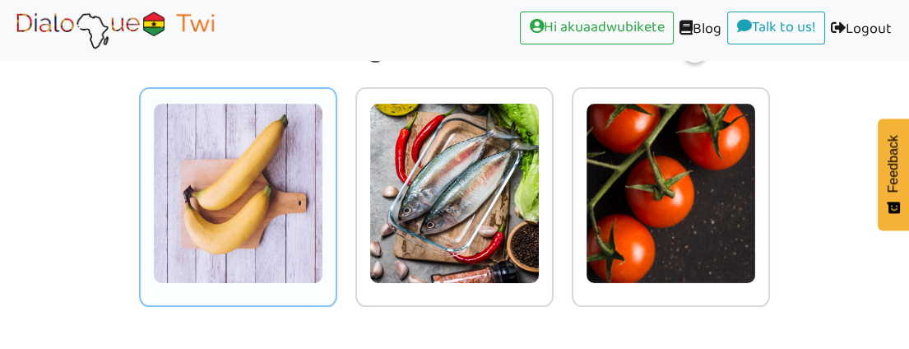
click at [296, 197] on img at bounding box center [238, 193] width 170 height 181
click at [336, 189] on input "radio" at bounding box center [342, 183] width 12 height 12
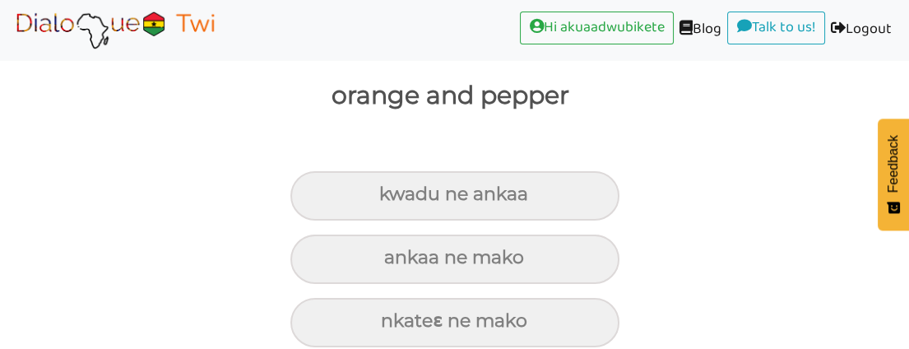
scroll to position [202, 0]
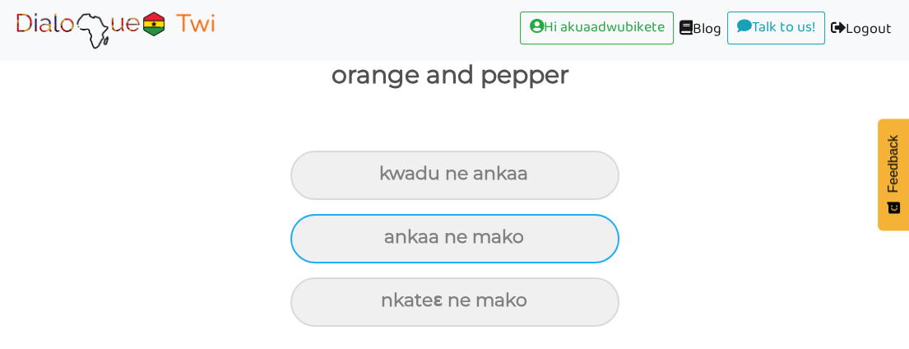
click at [500, 200] on div "ankaa ne mako" at bounding box center [454, 175] width 329 height 49
click at [392, 179] on input "ankaa ne mako" at bounding box center [386, 174] width 11 height 11
radio input "true"
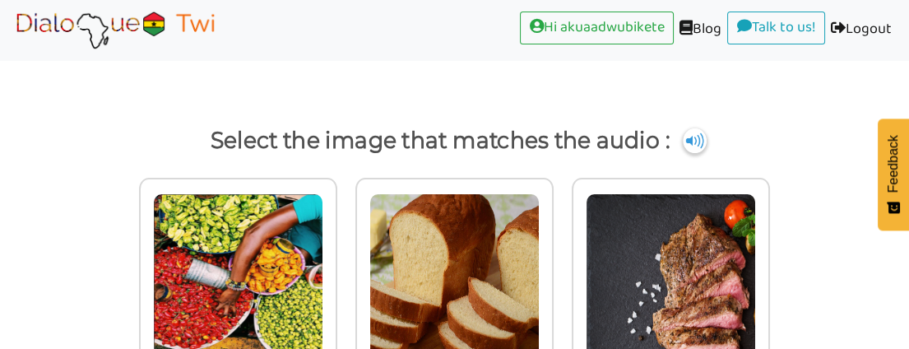
scroll to position [52, 0]
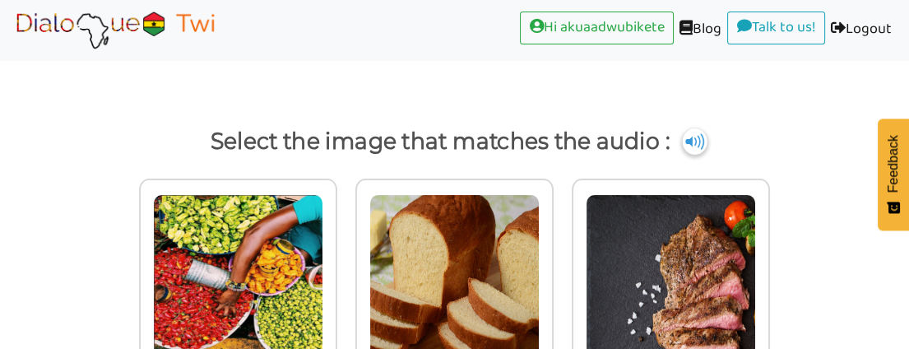
click at [690, 138] on img at bounding box center [695, 141] width 25 height 26
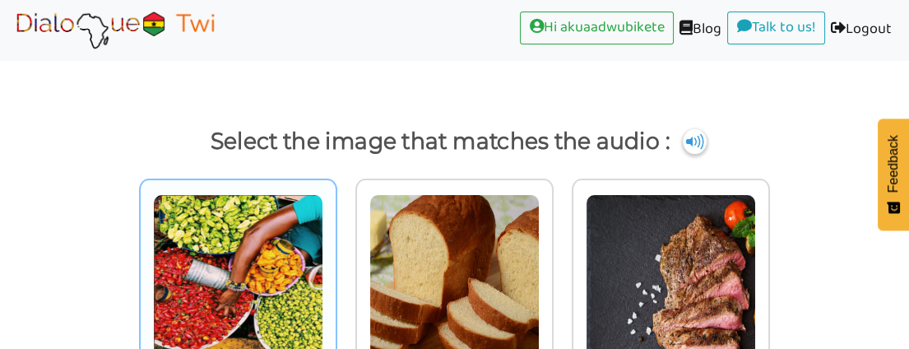
click at [247, 281] on img at bounding box center [238, 284] width 170 height 181
click at [336, 281] on input "radio" at bounding box center [342, 274] width 12 height 12
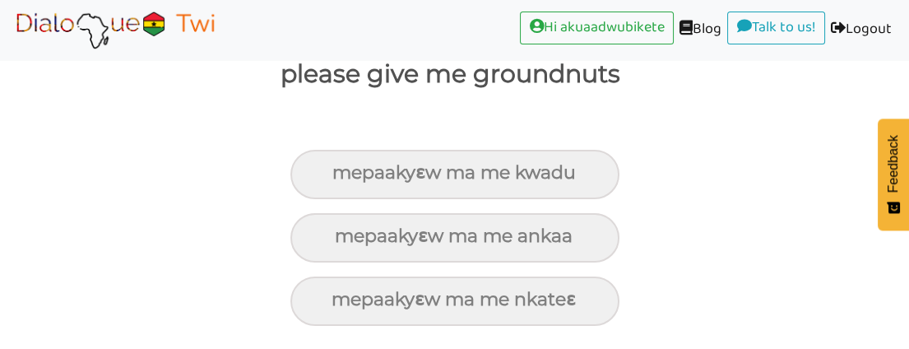
scroll to position [202, 0]
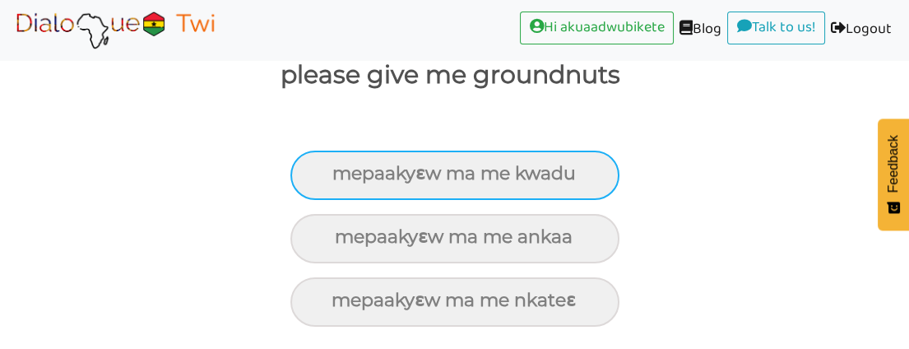
click at [493, 174] on div "mepaakyɛw ma me kwadu" at bounding box center [454, 175] width 329 height 49
click at [345, 174] on input "mepaakyɛw ma me kwadu" at bounding box center [339, 174] width 11 height 11
radio input "true"
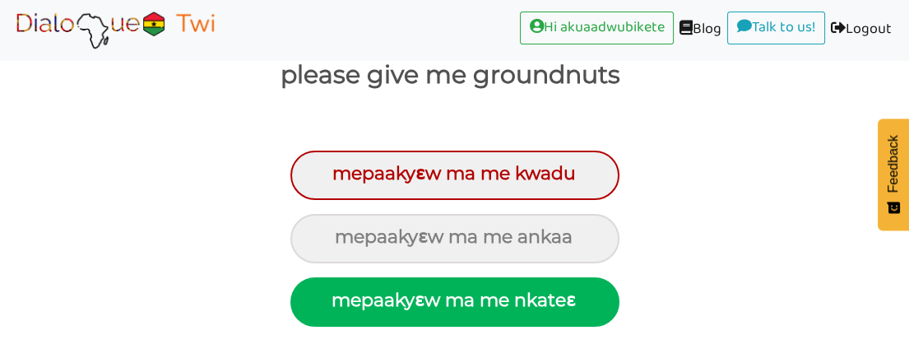
scroll to position [267, 0]
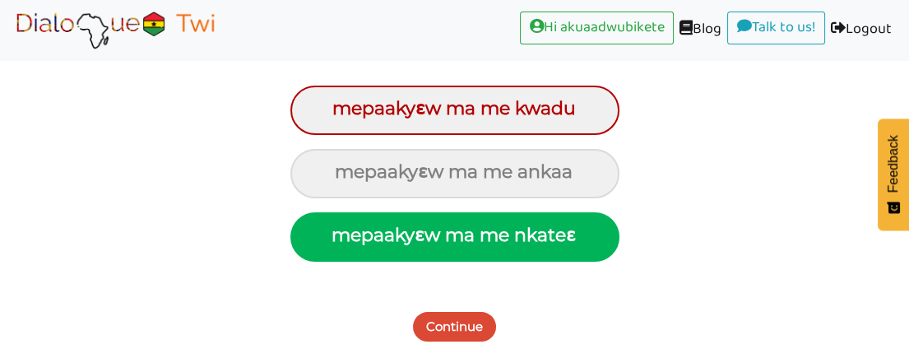
click at [458, 321] on button "Continue" at bounding box center [454, 327] width 83 height 30
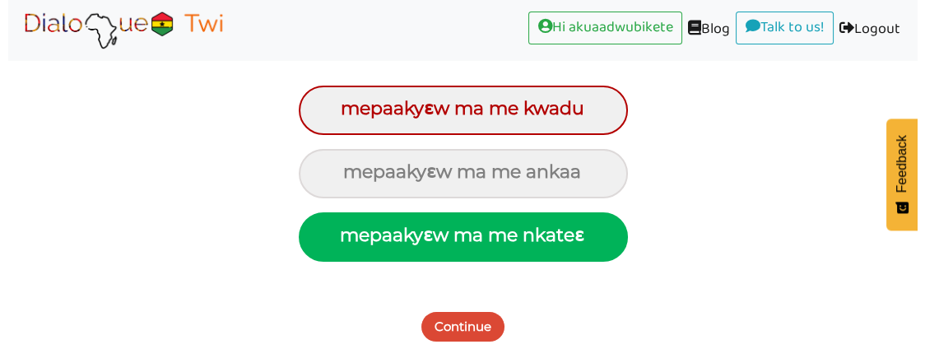
scroll to position [262, 0]
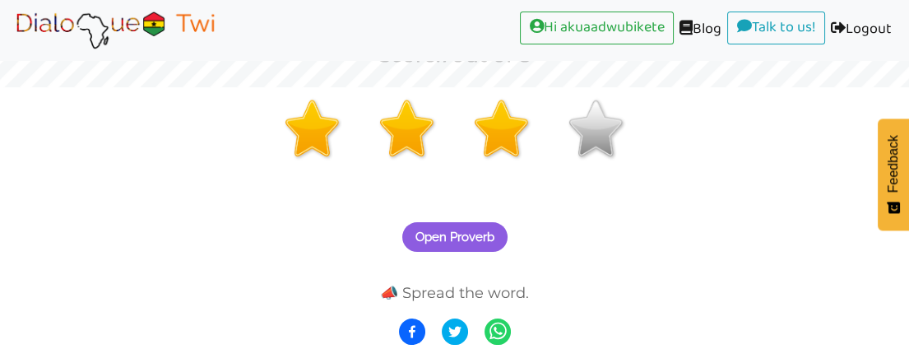
click at [461, 230] on span "Open Proverb" at bounding box center [454, 237] width 79 height 15
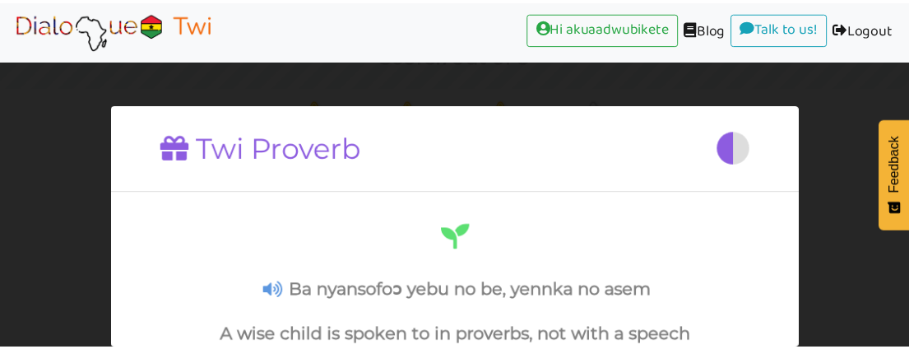
scroll to position [197, 0]
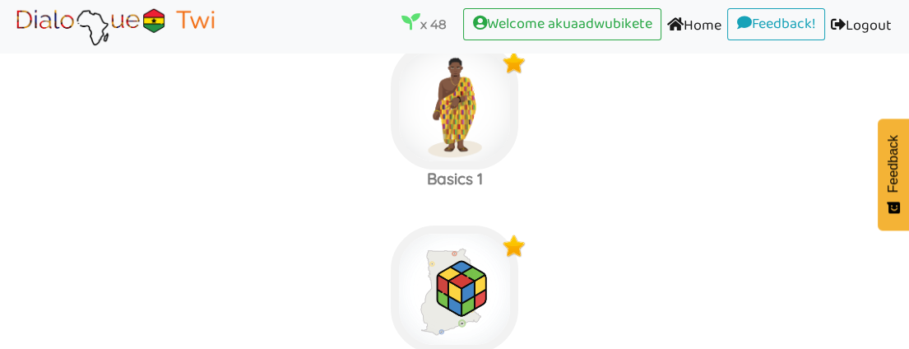
scroll to position [1844, 0]
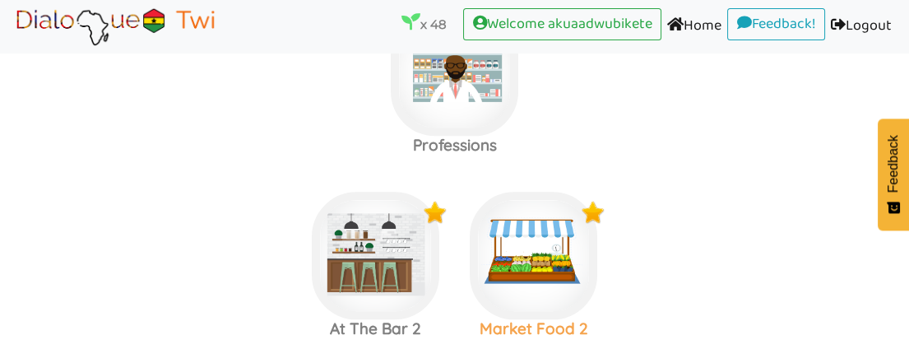
scroll to position [2211, 0]
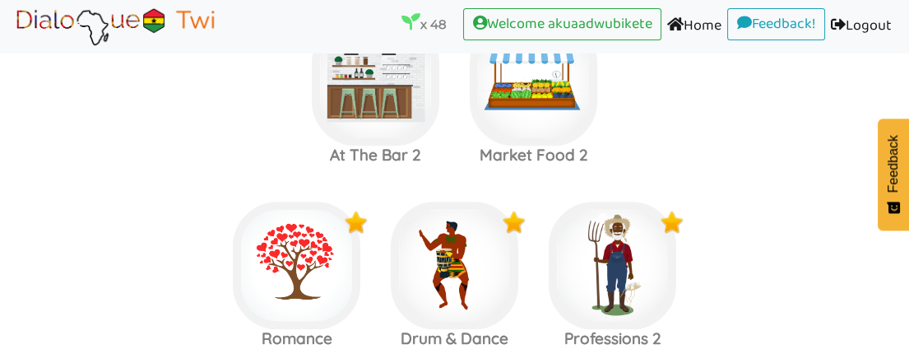
scroll to position [2302, 0]
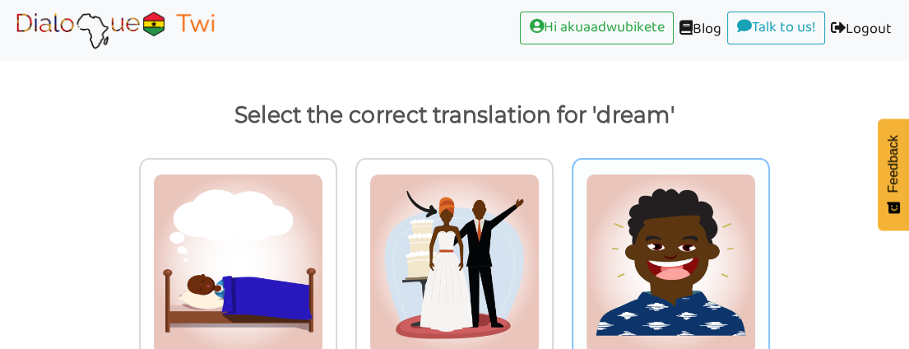
scroll to position [155, 0]
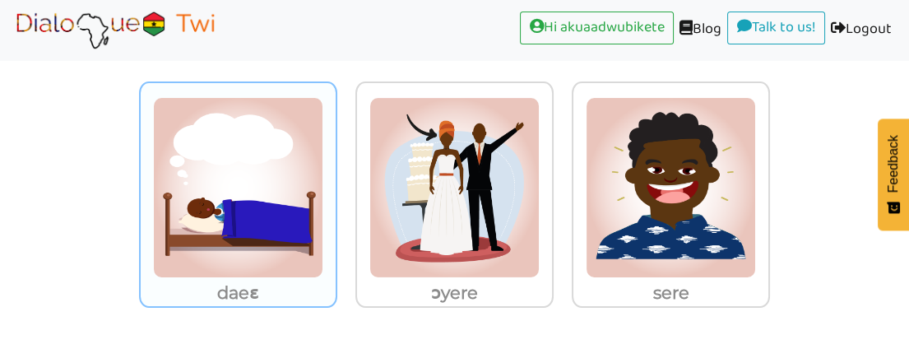
click at [255, 158] on img at bounding box center [238, 187] width 170 height 181
click at [336, 171] on input "daeɛ" at bounding box center [342, 177] width 12 height 12
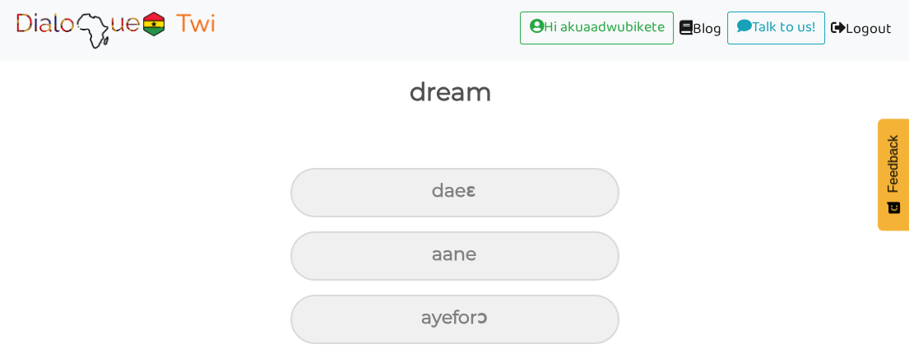
scroll to position [202, 0]
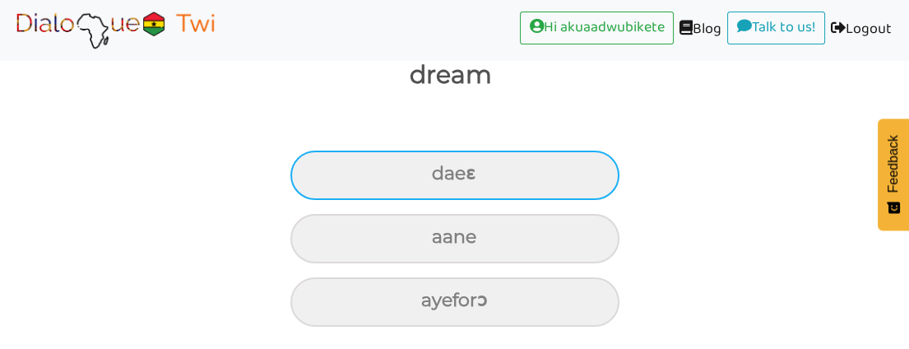
click at [545, 167] on div "daeɛ" at bounding box center [454, 175] width 329 height 49
click at [444, 169] on input "daeɛ" at bounding box center [439, 174] width 11 height 11
radio input "true"
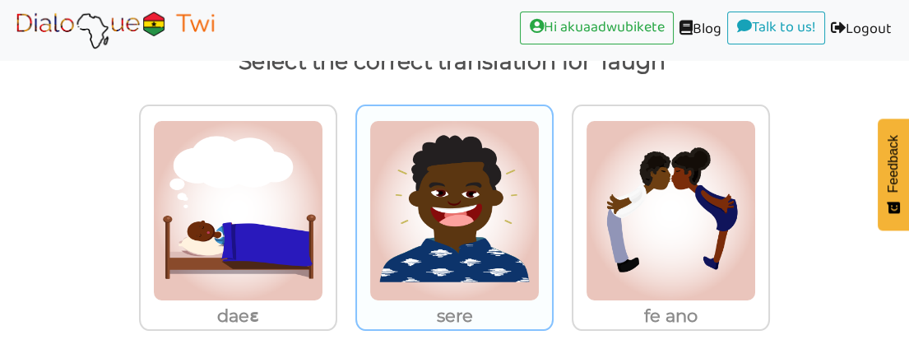
scroll to position [155, 0]
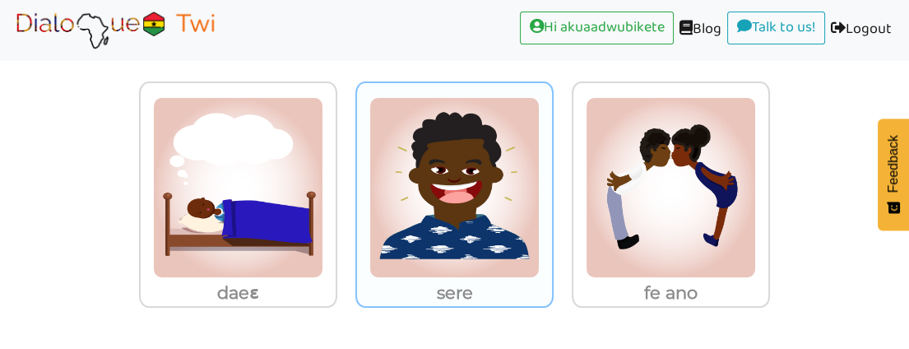
click at [323, 211] on img at bounding box center [238, 187] width 170 height 181
click at [348, 183] on input "sere" at bounding box center [342, 177] width 12 height 12
click at [323, 211] on img at bounding box center [238, 187] width 170 height 181
click at [348, 183] on input "sere" at bounding box center [342, 177] width 12 height 12
radio input "true"
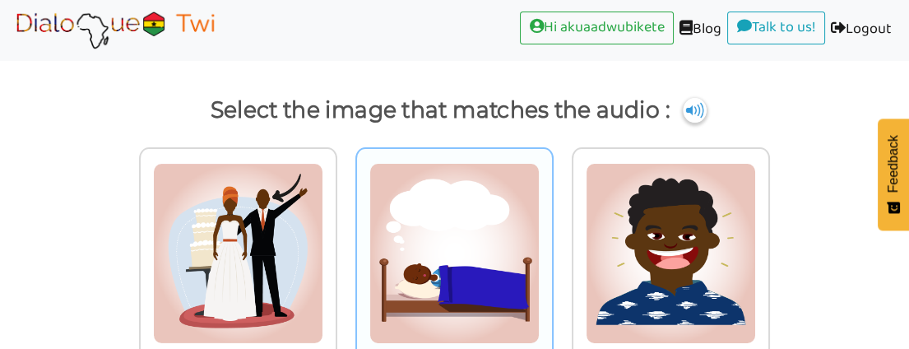
scroll to position [52, 0]
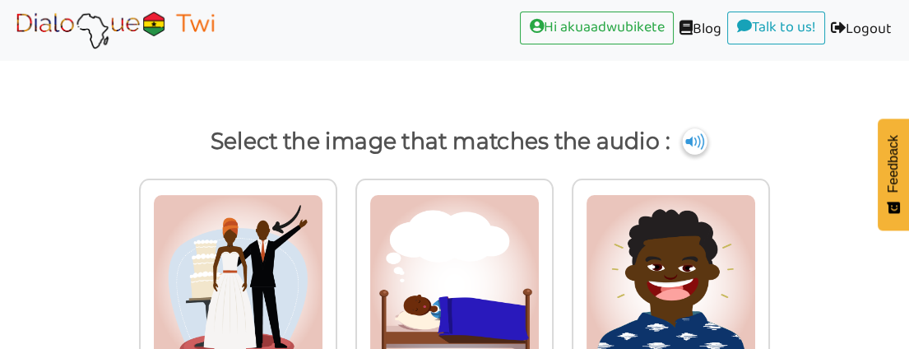
click at [690, 138] on img at bounding box center [695, 141] width 25 height 26
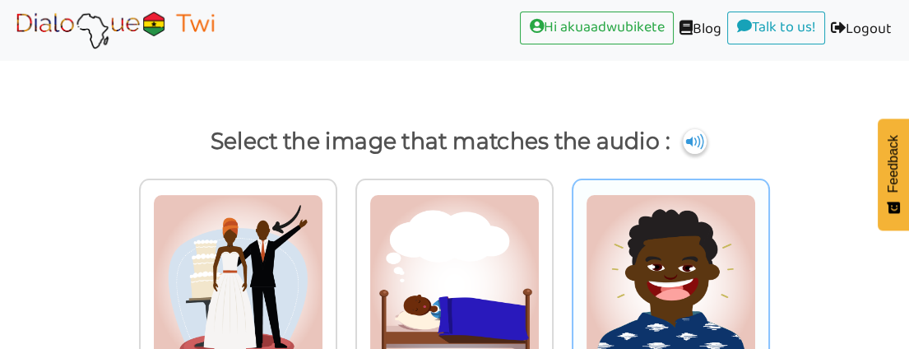
click at [323, 300] on img at bounding box center [238, 284] width 170 height 181
click at [348, 281] on input "radio" at bounding box center [342, 274] width 12 height 12
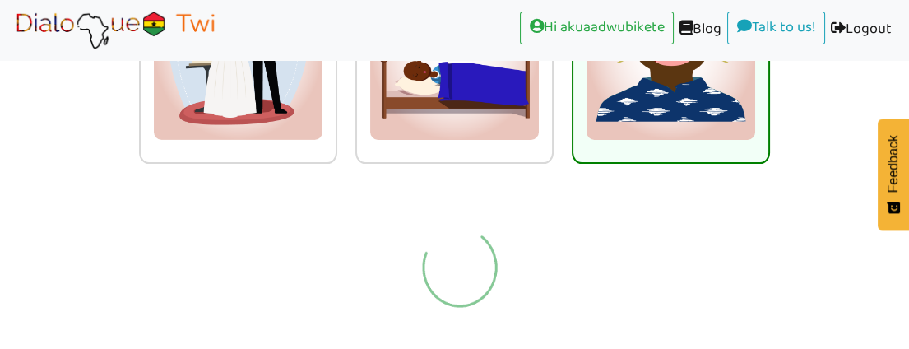
scroll to position [155, 0]
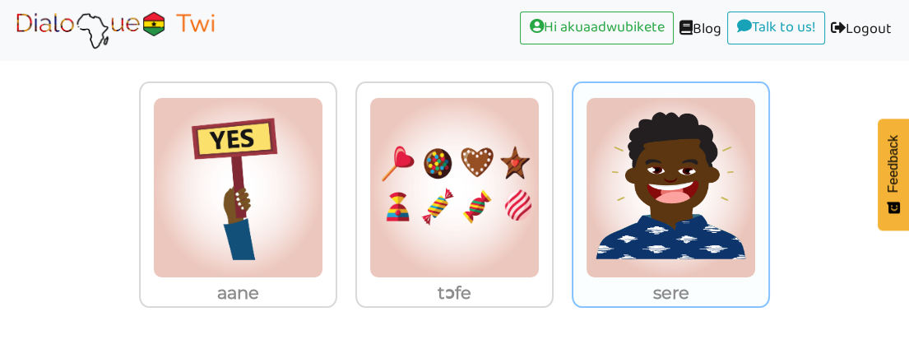
click at [323, 186] on img at bounding box center [238, 187] width 170 height 181
click at [348, 183] on input "sere" at bounding box center [342, 177] width 12 height 12
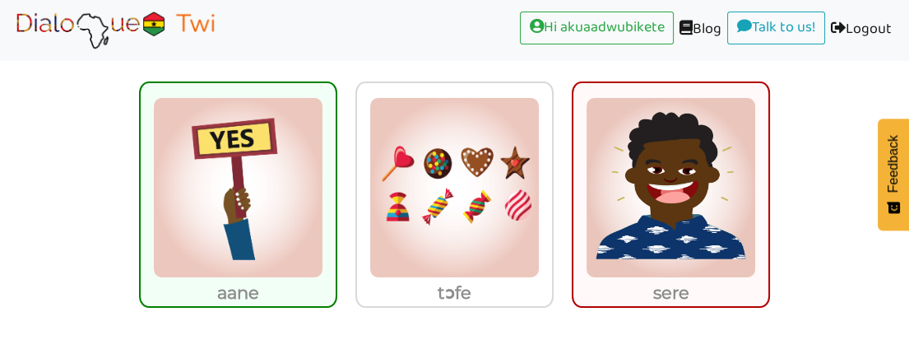
scroll to position [220, 0]
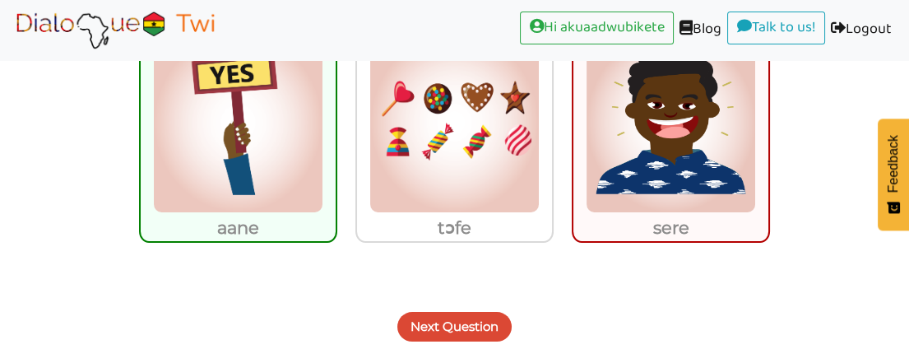
click at [678, 186] on img at bounding box center [671, 122] width 170 height 181
click at [768, 118] on input "sere" at bounding box center [774, 112] width 12 height 12
radio input "true"
click at [239, 196] on img at bounding box center [238, 122] width 170 height 181
click at [336, 118] on input "aane" at bounding box center [342, 112] width 12 height 12
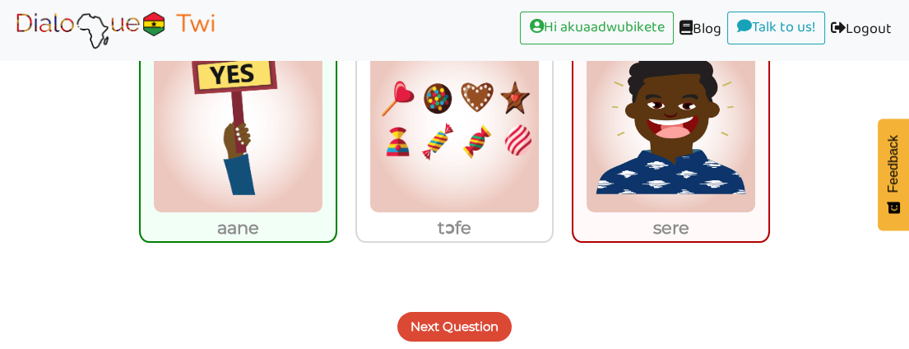
click at [426, 321] on button "Next Question" at bounding box center [454, 327] width 114 height 30
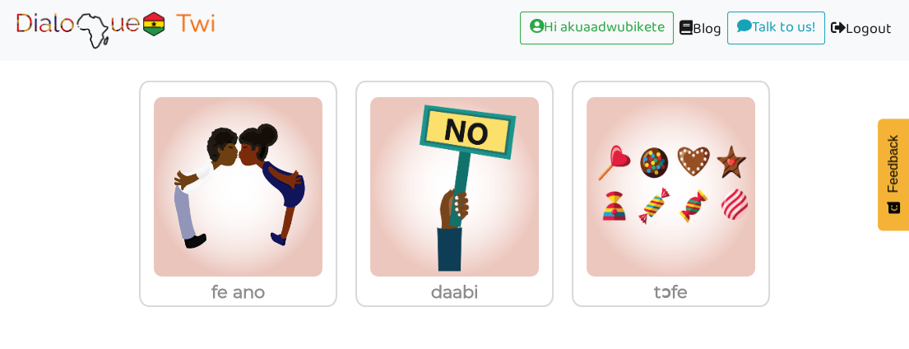
scroll to position [155, 0]
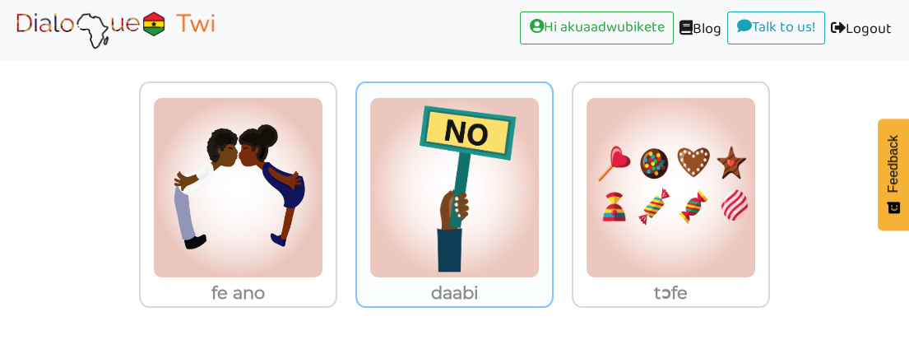
click at [323, 218] on img at bounding box center [238, 187] width 170 height 181
click at [348, 183] on input "daabi" at bounding box center [342, 177] width 12 height 12
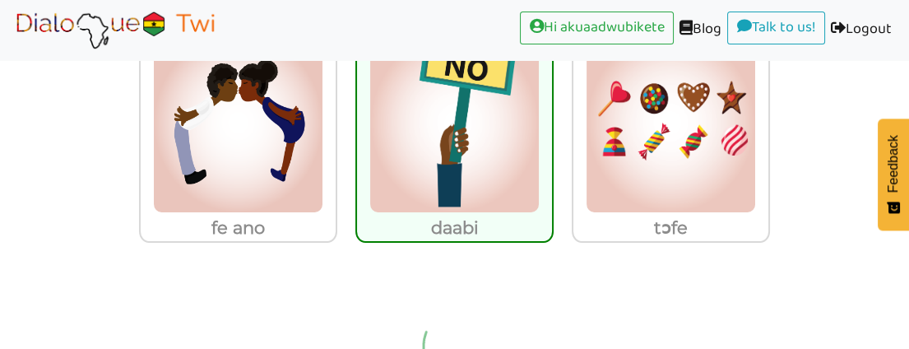
scroll to position [129, 0]
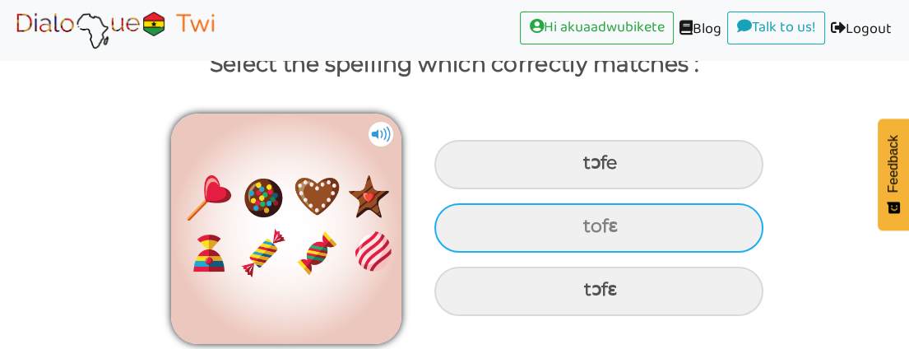
click at [524, 189] on div "tofɛ" at bounding box center [598, 164] width 329 height 49
click at [580, 169] on input "tofɛ" at bounding box center [585, 163] width 11 height 11
radio input "true"
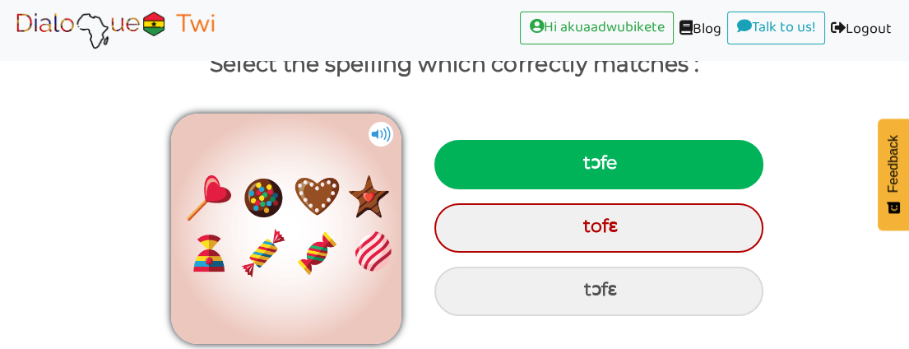
scroll to position [194, 0]
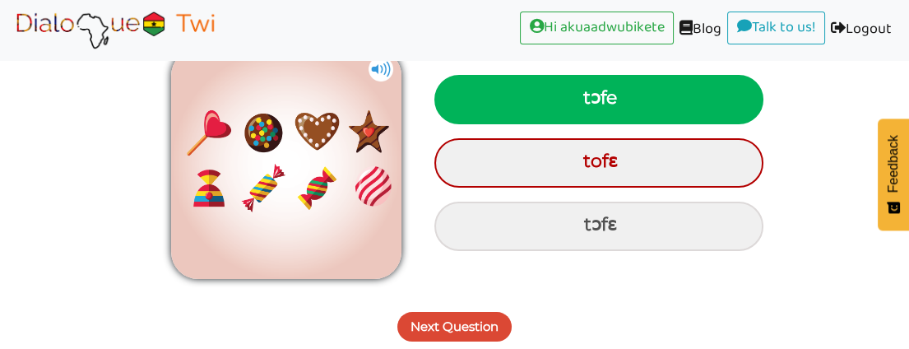
click at [545, 99] on div "tɔfe" at bounding box center [598, 99] width 329 height 49
click at [580, 99] on input "tɔfe" at bounding box center [585, 98] width 11 height 11
radio input "true"
click at [487, 320] on button "Next Question" at bounding box center [454, 327] width 114 height 30
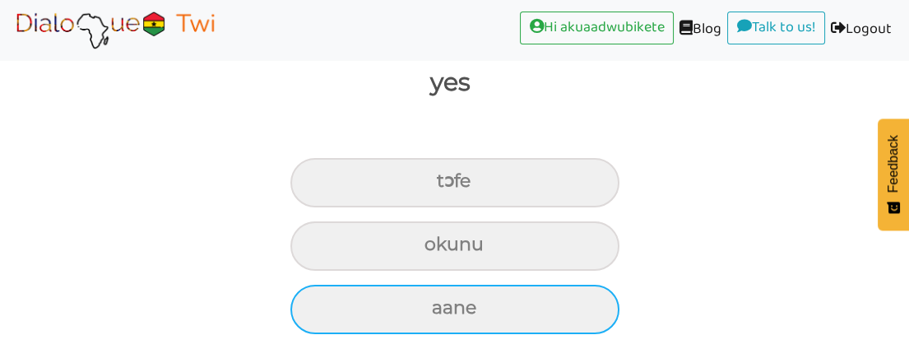
click at [488, 207] on div "aane" at bounding box center [454, 182] width 329 height 49
click at [449, 187] on input "aane" at bounding box center [443, 181] width 11 height 11
radio input "true"
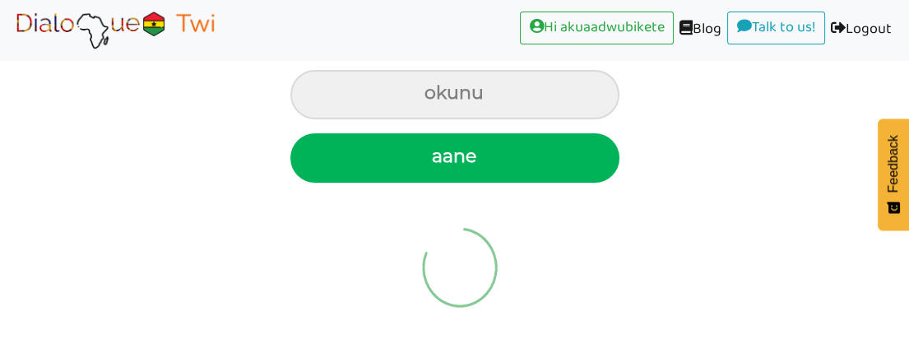
scroll to position [129, 0]
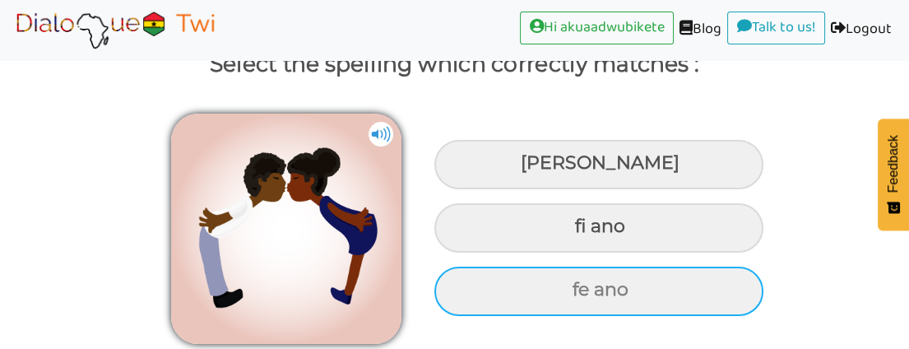
click at [545, 189] on div "fe ano" at bounding box center [598, 164] width 329 height 49
click at [528, 169] on input "fe ano" at bounding box center [522, 163] width 11 height 11
radio input "true"
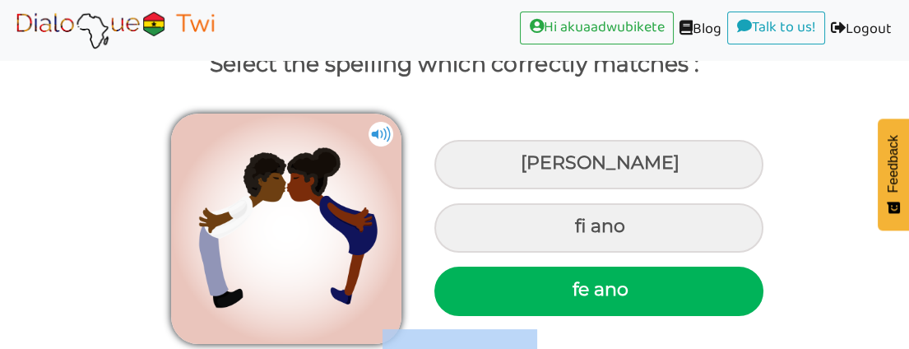
scroll to position [273, 0]
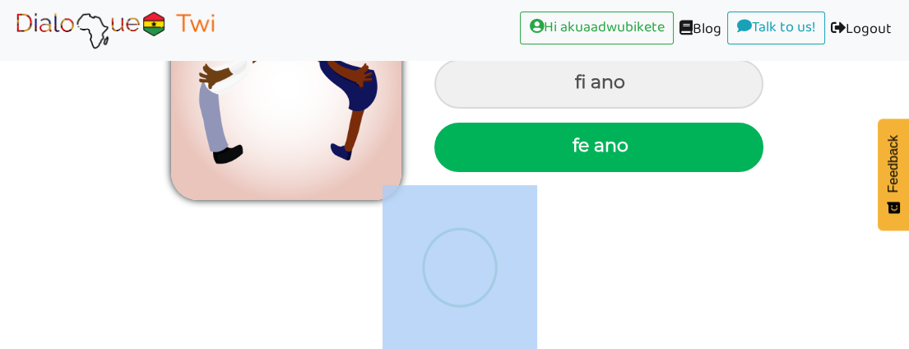
click at [545, 285] on div at bounding box center [454, 274] width 909 height 136
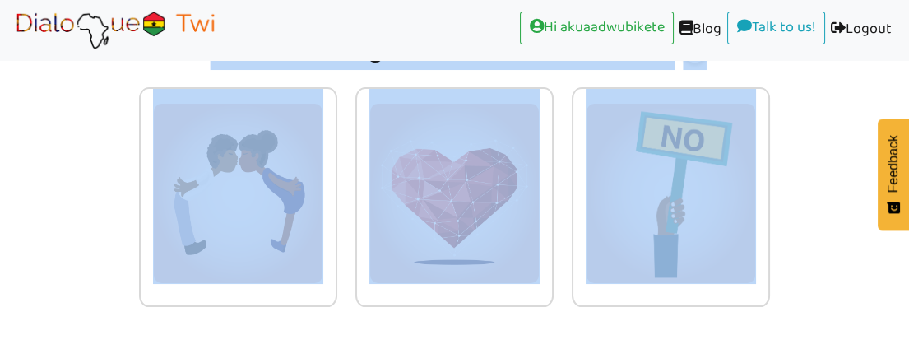
scroll to position [143, 0]
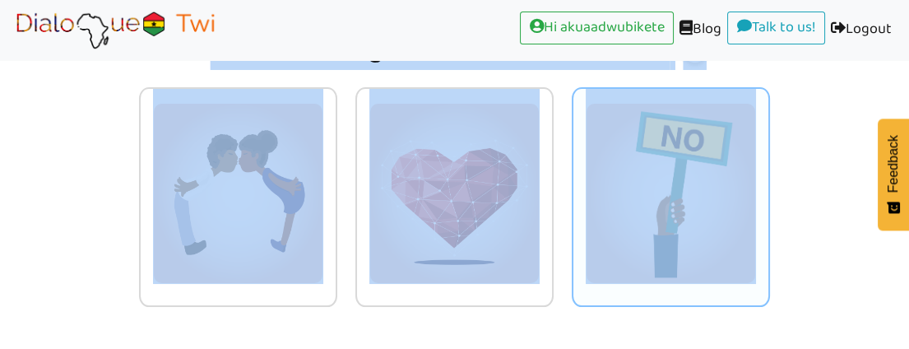
click at [323, 168] on img at bounding box center [238, 193] width 170 height 181
click at [348, 177] on input "radio" at bounding box center [342, 183] width 12 height 12
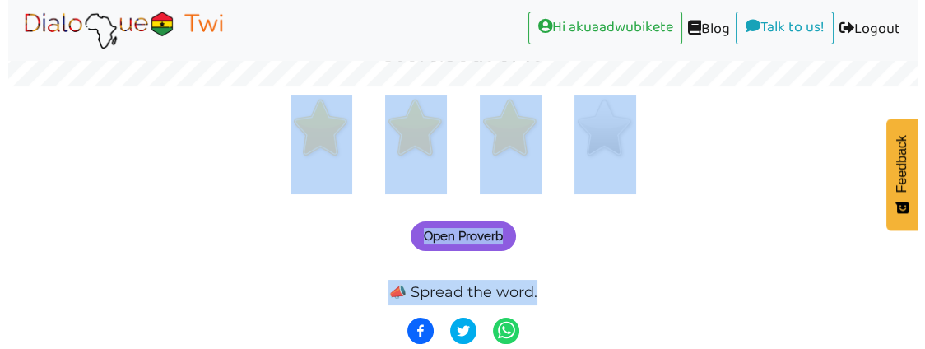
scroll to position [262, 0]
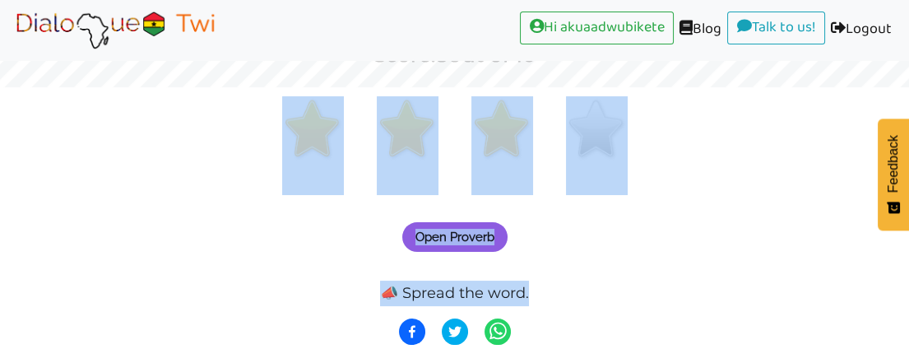
click at [470, 231] on span "Open Proverb" at bounding box center [454, 237] width 79 height 15
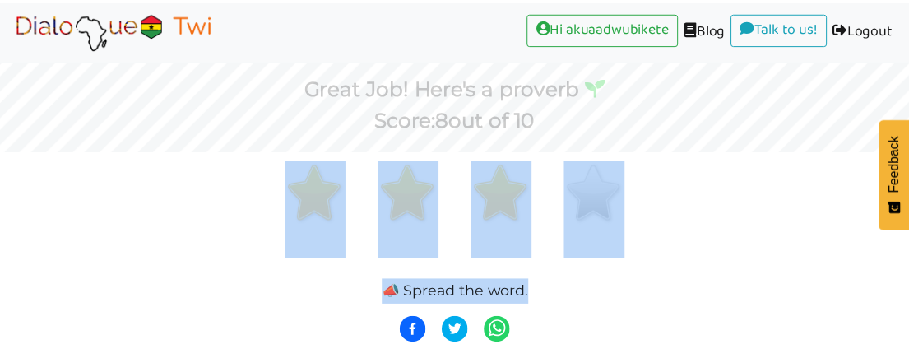
scroll to position [197, 0]
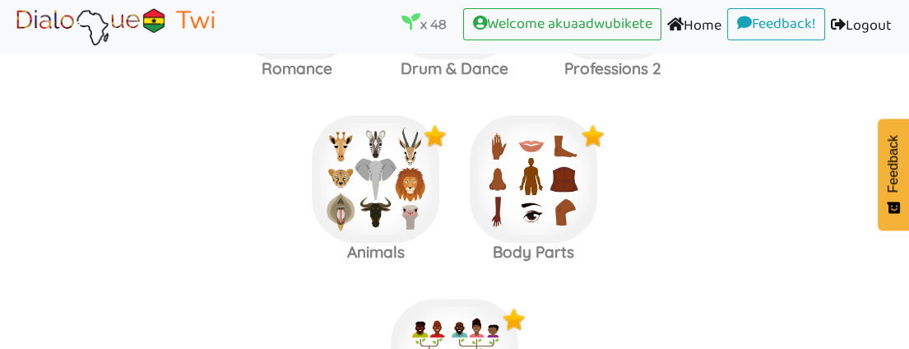
scroll to position [2577, 0]
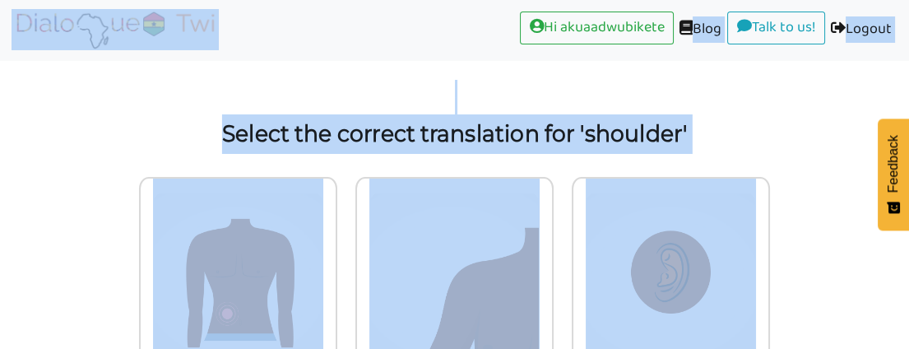
scroll to position [91, 0]
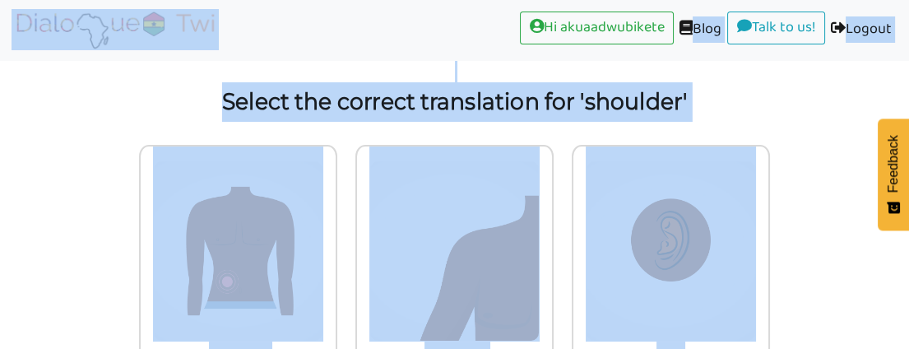
click at [798, 230] on div "yɛfunu abatire aso" at bounding box center [454, 274] width 909 height 277
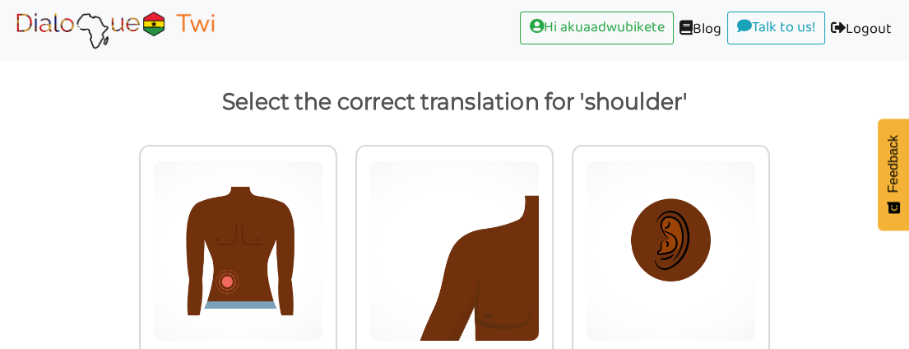
click at [798, 230] on div "yɛfunu abatire aso" at bounding box center [454, 274] width 909 height 277
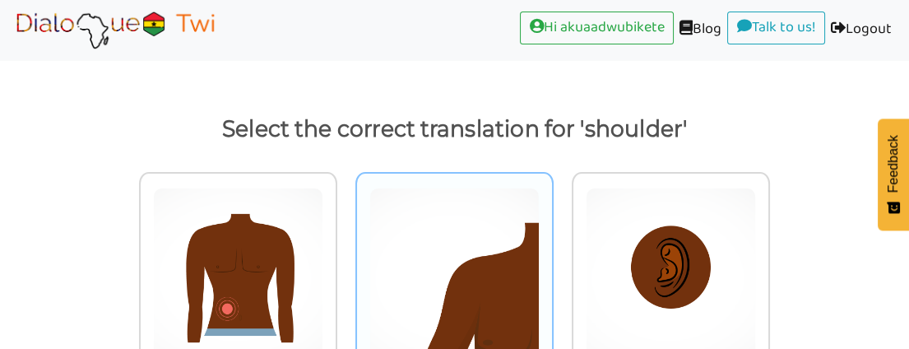
scroll to position [155, 0]
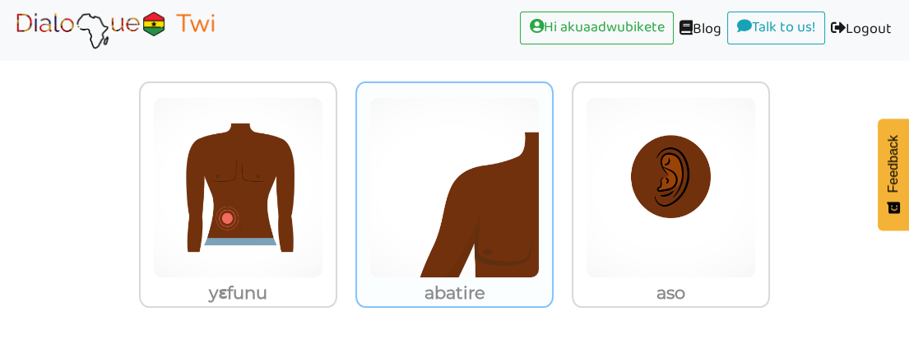
click at [323, 195] on img at bounding box center [238, 187] width 170 height 181
click at [348, 183] on input "abatire" at bounding box center [342, 177] width 12 height 12
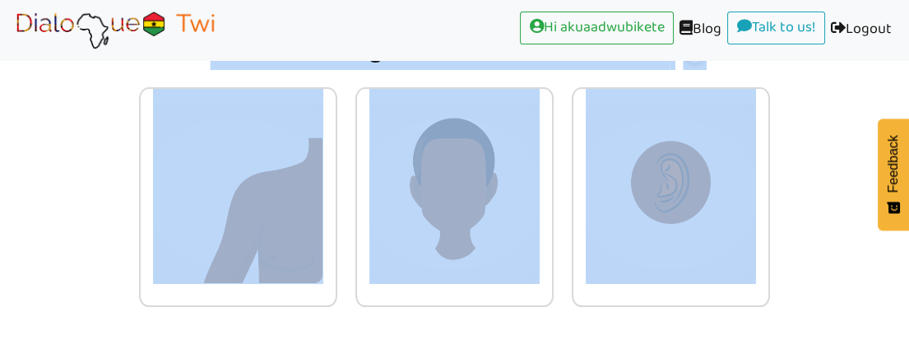
scroll to position [52, 0]
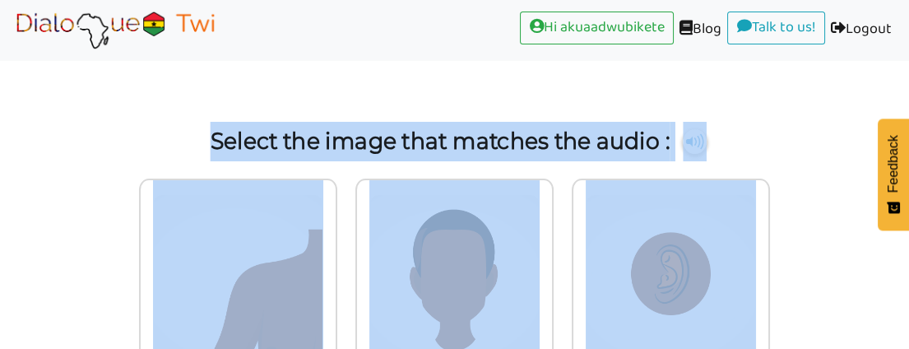
click at [750, 132] on p "Select the image that matches the audio :" at bounding box center [455, 141] width 864 height 39
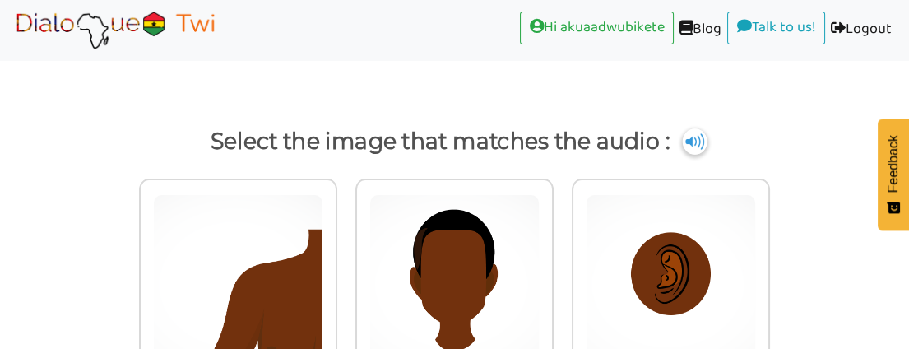
click at [694, 133] on img at bounding box center [695, 141] width 25 height 26
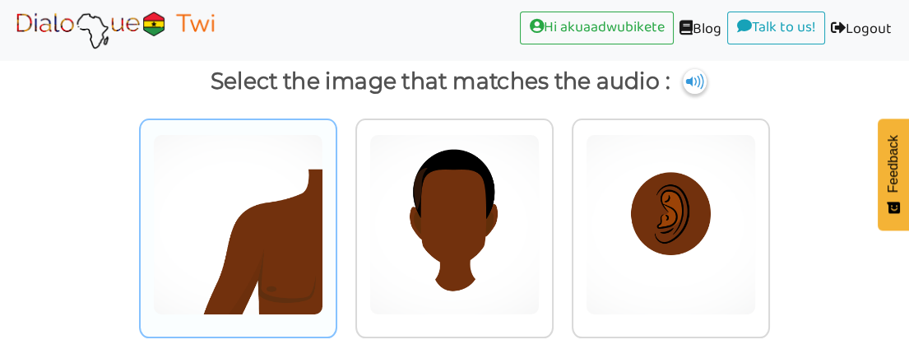
scroll to position [143, 0]
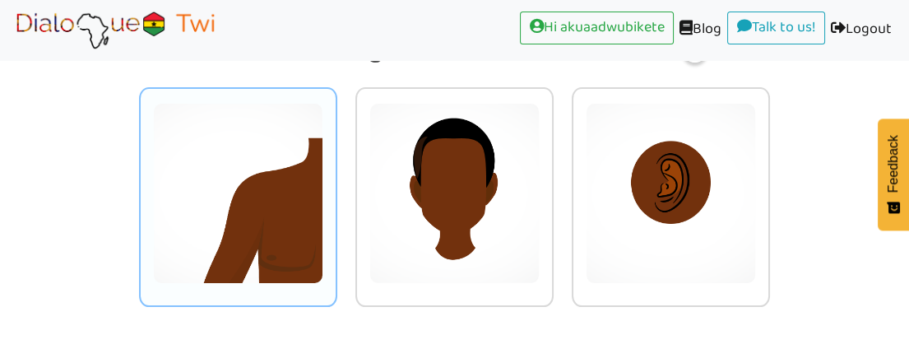
click at [271, 201] on img at bounding box center [238, 193] width 170 height 181
click at [336, 189] on input "radio" at bounding box center [342, 183] width 12 height 12
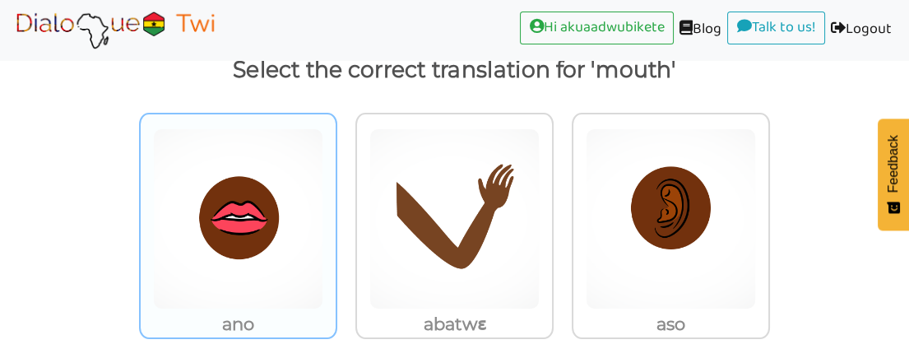
scroll to position [155, 0]
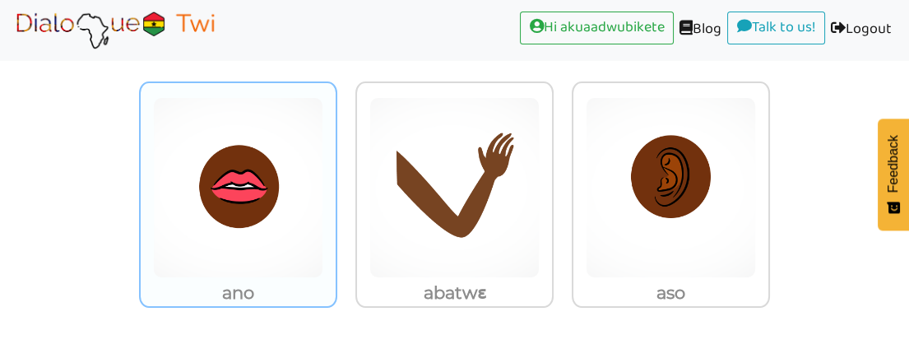
click at [271, 241] on img at bounding box center [238, 187] width 170 height 181
click at [336, 183] on input "ano" at bounding box center [342, 177] width 12 height 12
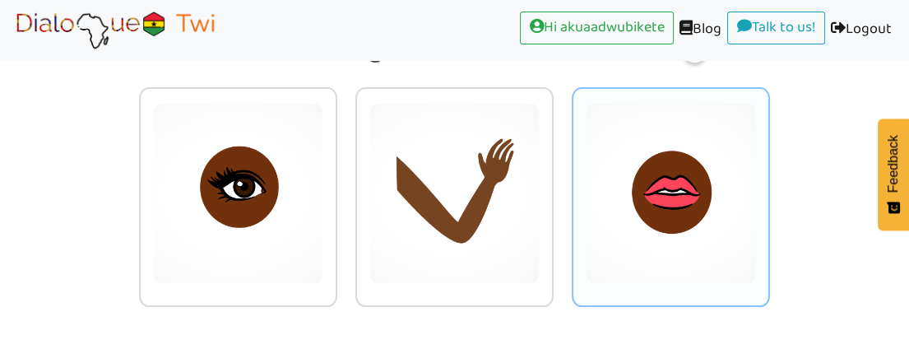
scroll to position [52, 0]
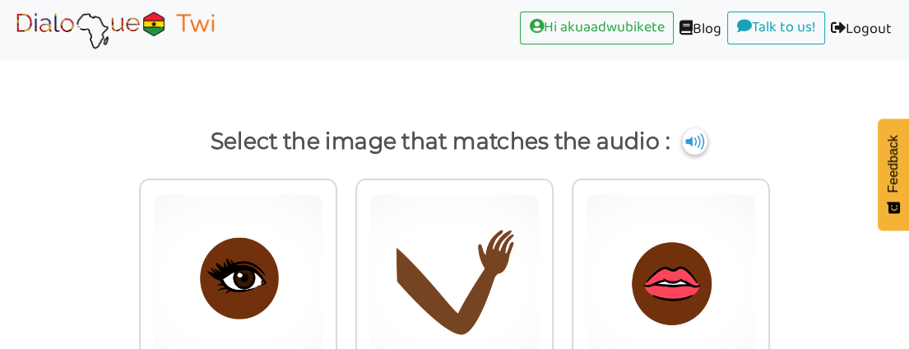
click at [691, 131] on img at bounding box center [695, 141] width 25 height 26
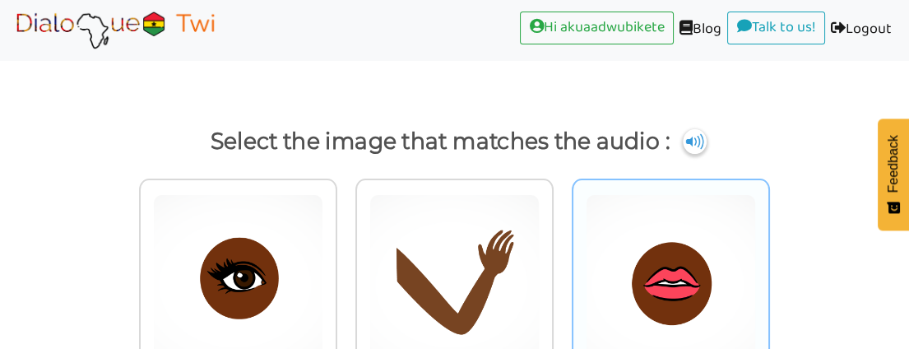
click at [323, 217] on img at bounding box center [238, 284] width 170 height 181
click at [348, 268] on input "radio" at bounding box center [342, 274] width 12 height 12
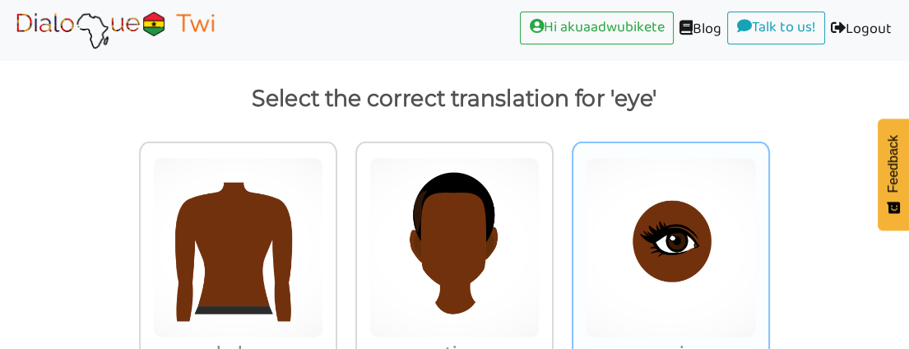
scroll to position [63, 0]
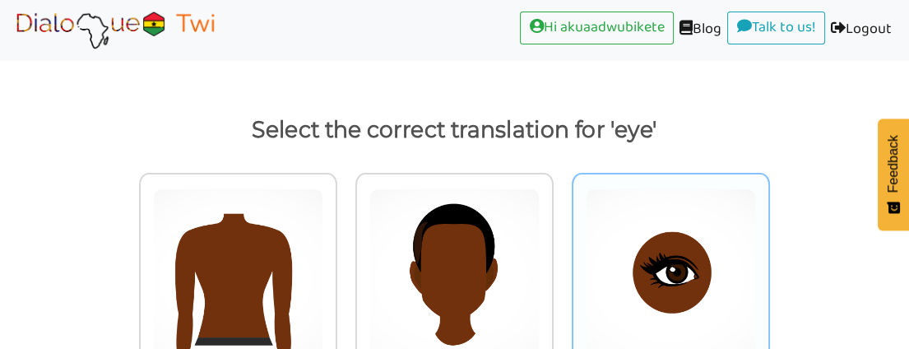
click at [323, 189] on img at bounding box center [238, 278] width 170 height 181
click at [348, 262] on input "ani" at bounding box center [342, 268] width 12 height 12
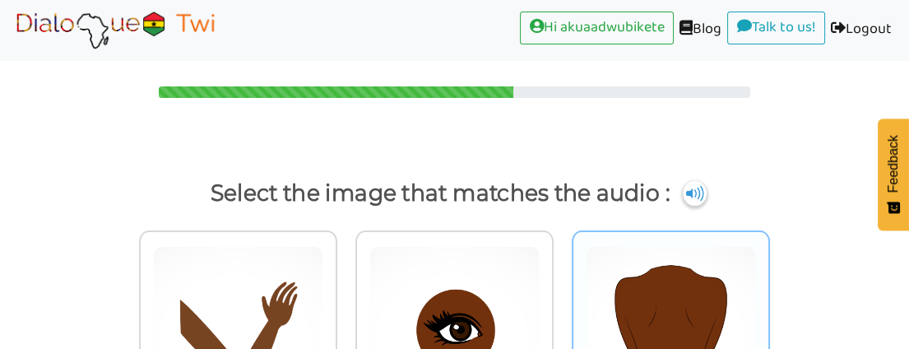
scroll to position [91, 0]
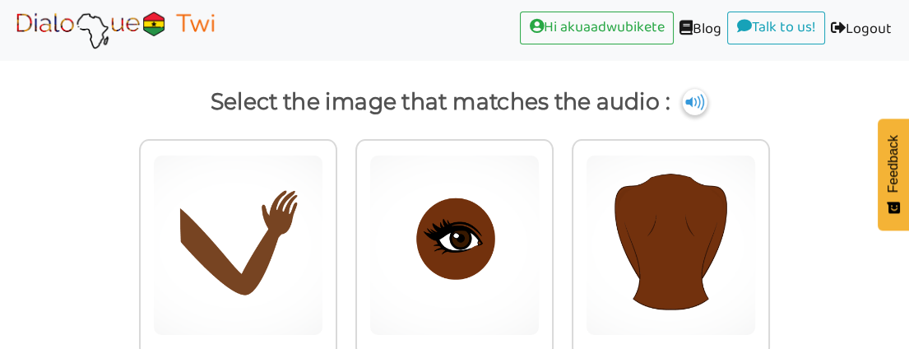
click at [694, 95] on img at bounding box center [695, 102] width 25 height 26
click at [690, 96] on img at bounding box center [695, 102] width 25 height 26
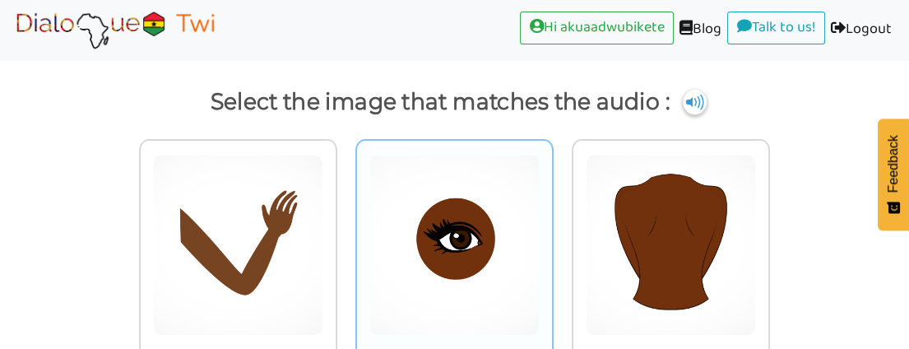
click at [323, 248] on img at bounding box center [238, 245] width 170 height 181
click at [348, 241] on input "radio" at bounding box center [342, 235] width 12 height 12
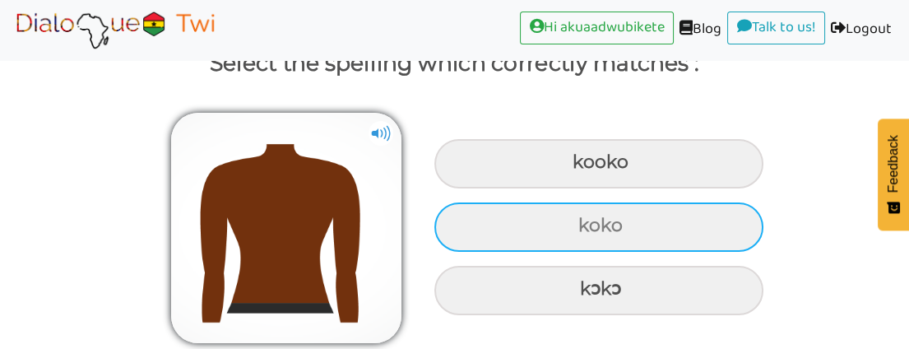
scroll to position [129, 0]
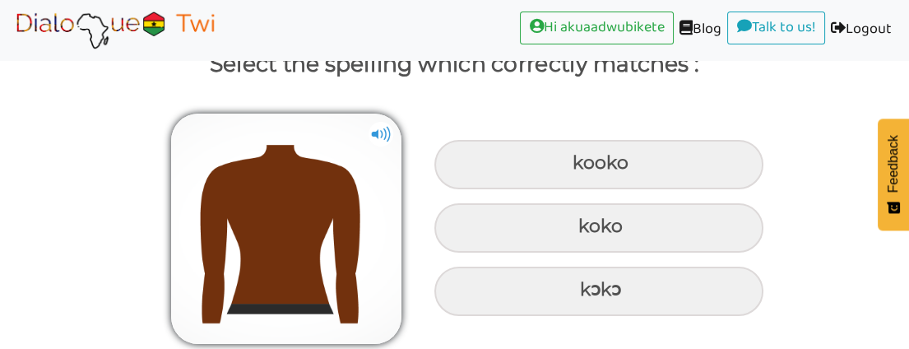
click at [377, 126] on img at bounding box center [381, 134] width 25 height 25
click at [381, 128] on img at bounding box center [381, 134] width 25 height 25
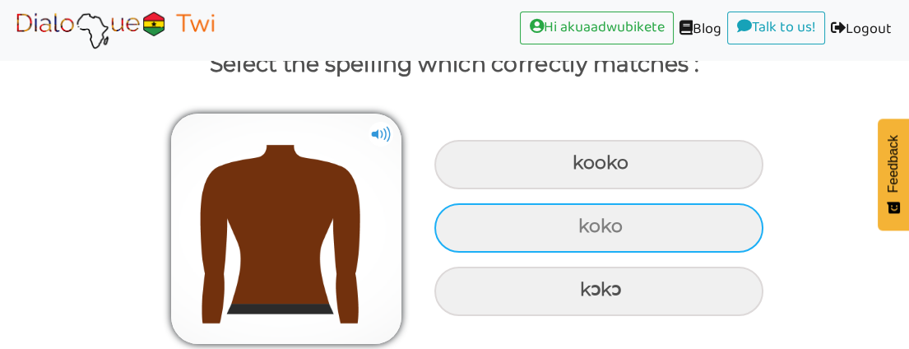
click at [568, 189] on div "koko" at bounding box center [598, 164] width 329 height 49
click at [569, 169] on input "koko" at bounding box center [574, 163] width 11 height 11
radio input "true"
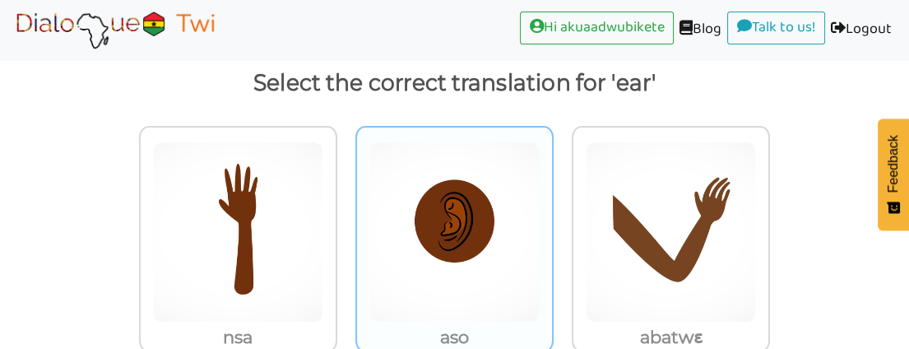
scroll to position [155, 0]
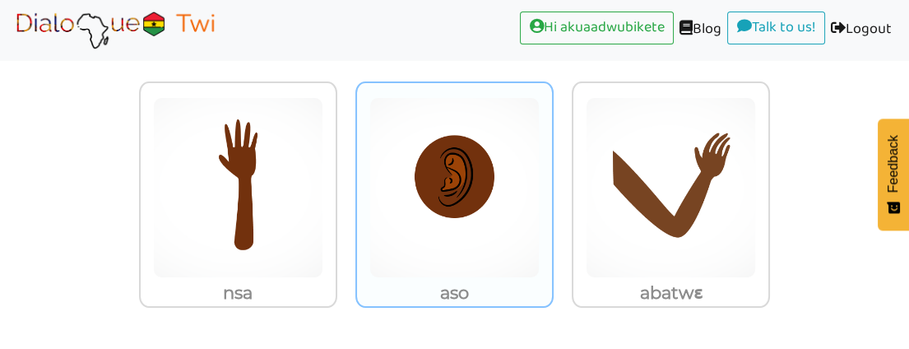
click at [323, 224] on img at bounding box center [238, 187] width 170 height 181
click at [348, 183] on input "aso" at bounding box center [342, 177] width 12 height 12
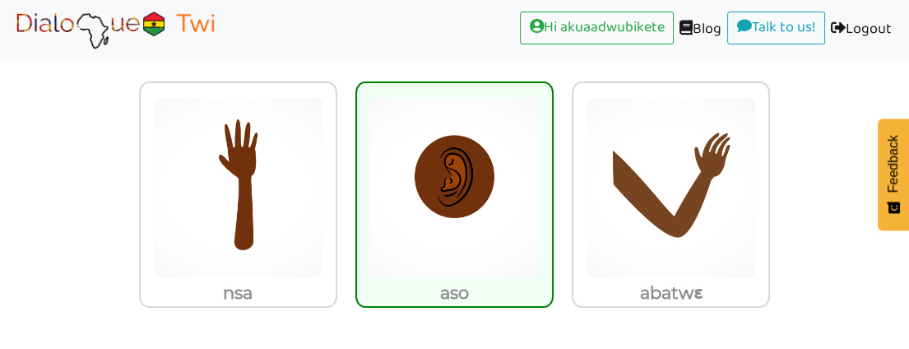
click at [489, 222] on img at bounding box center [454, 187] width 170 height 181
click at [552, 183] on input "aso" at bounding box center [558, 177] width 12 height 12
radio input "true"
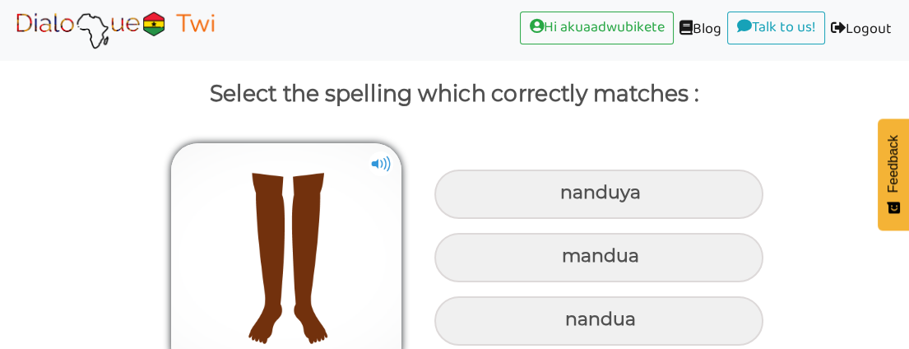
scroll to position [129, 0]
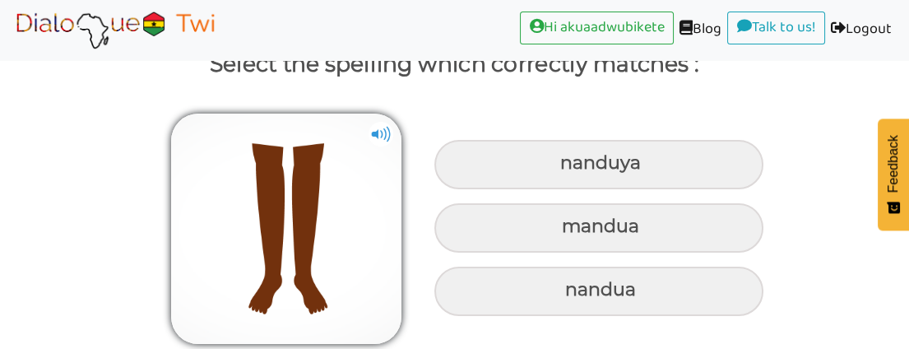
click at [375, 114] on img at bounding box center [286, 229] width 230 height 230
click at [383, 127] on img at bounding box center [381, 134] width 25 height 25
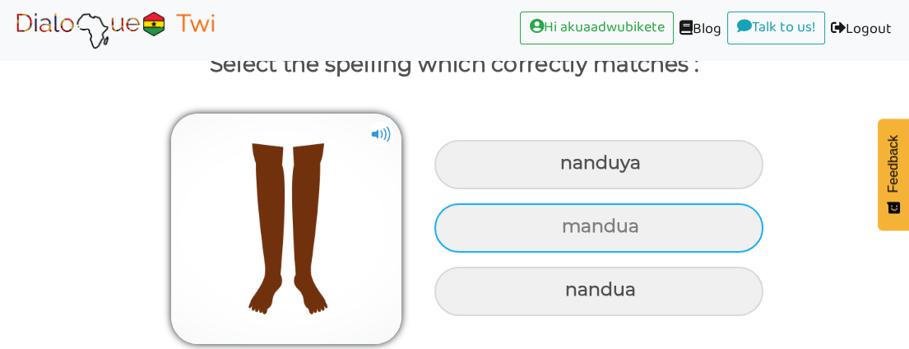
click at [597, 189] on div "mandua" at bounding box center [598, 164] width 329 height 49
click at [568, 169] on input "mandua" at bounding box center [562, 163] width 11 height 11
radio input "true"
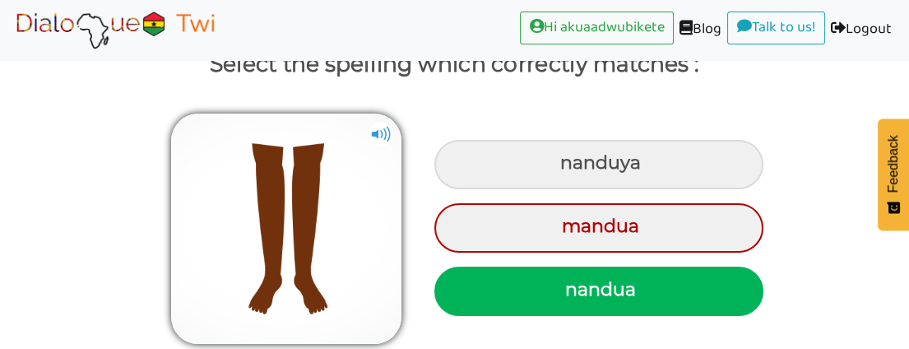
click at [596, 283] on div "nandua" at bounding box center [598, 291] width 329 height 49
click at [573, 285] on input "nandua" at bounding box center [567, 290] width 11 height 11
radio input "true"
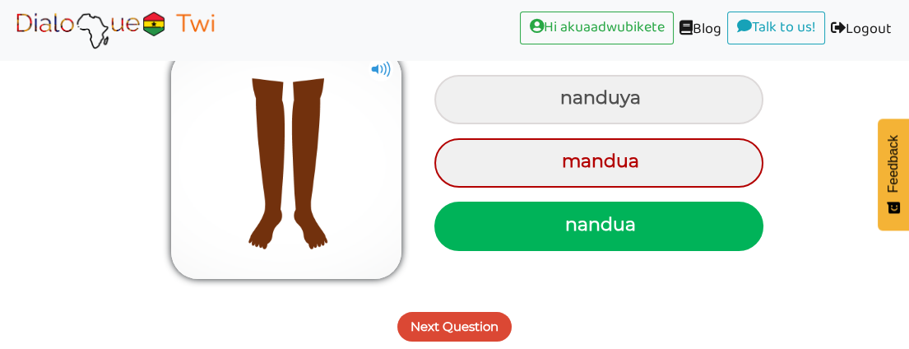
click at [479, 325] on button "Next Question" at bounding box center [454, 327] width 114 height 30
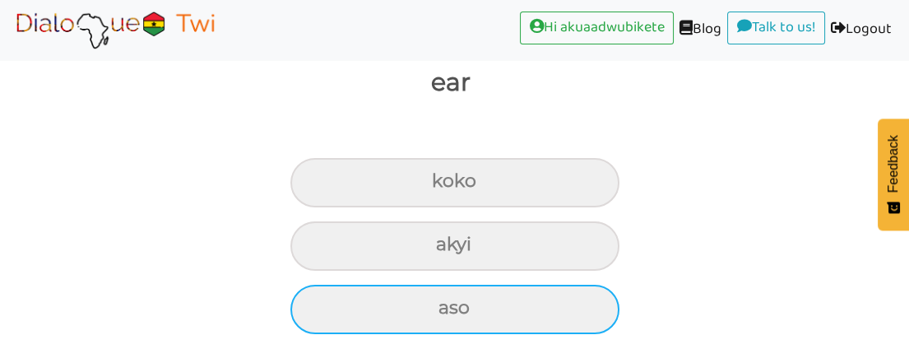
click at [487, 207] on div "aso" at bounding box center [454, 182] width 329 height 49
click at [444, 187] on input "aso" at bounding box center [439, 181] width 11 height 11
radio input "true"
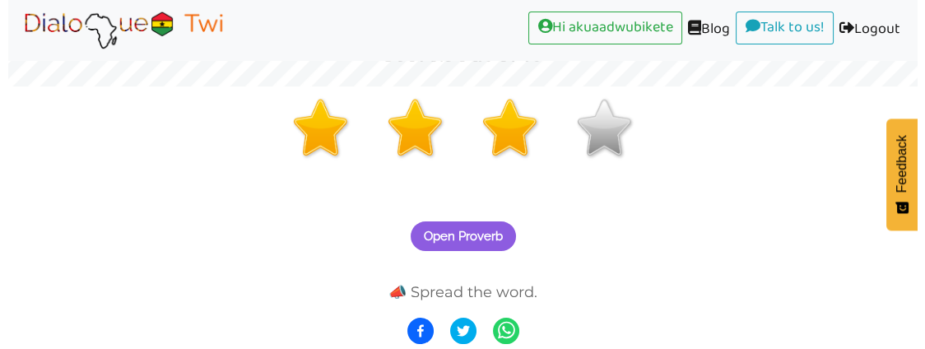
scroll to position [262, 0]
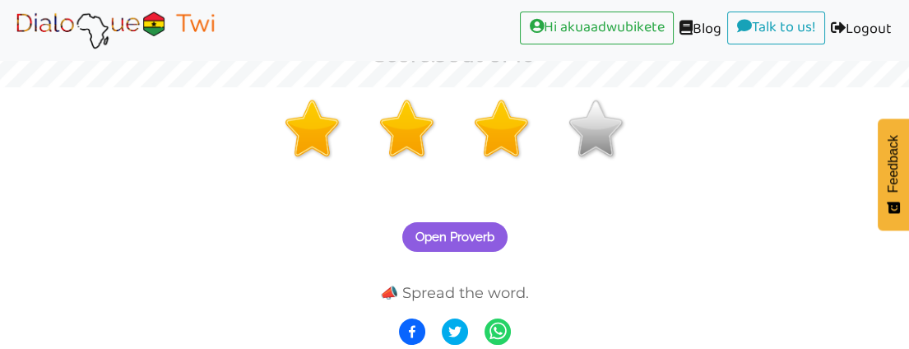
click at [445, 235] on span "Open Proverb" at bounding box center [454, 237] width 79 height 15
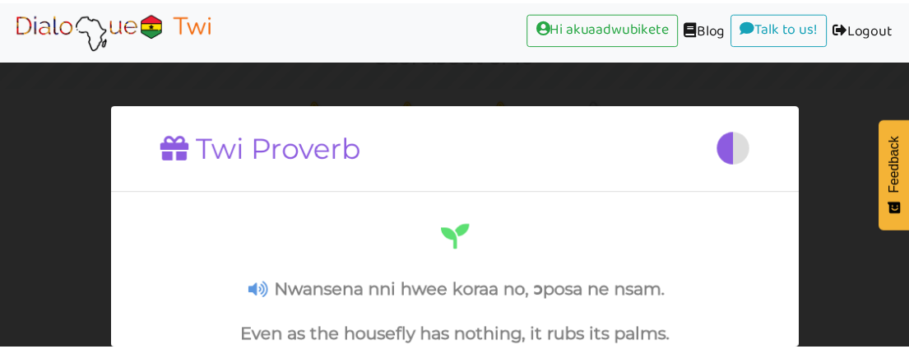
scroll to position [197, 0]
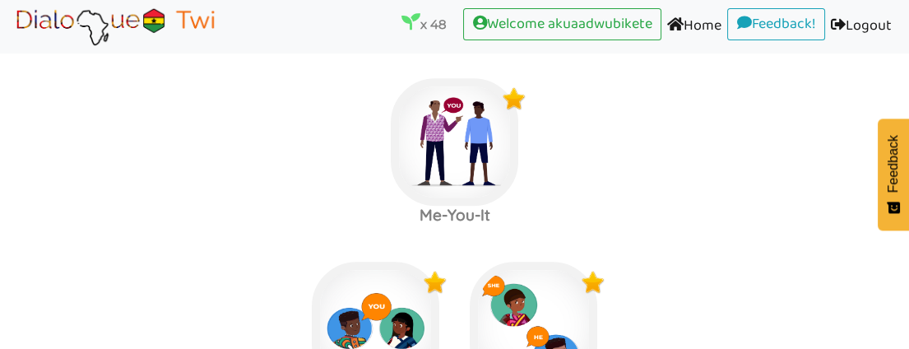
scroll to position [2577, 0]
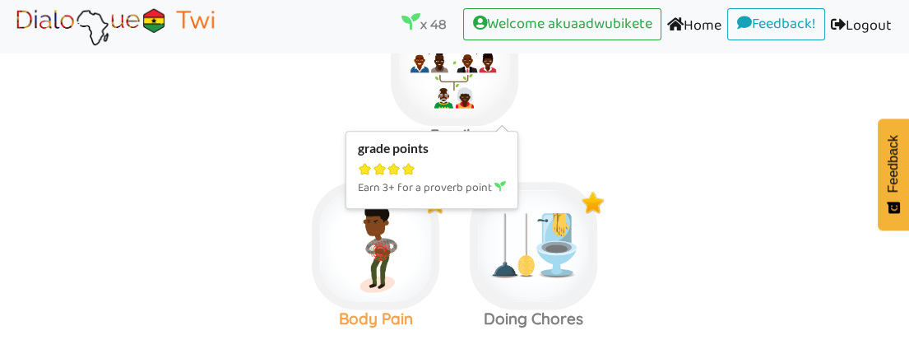
scroll to position [2851, 0]
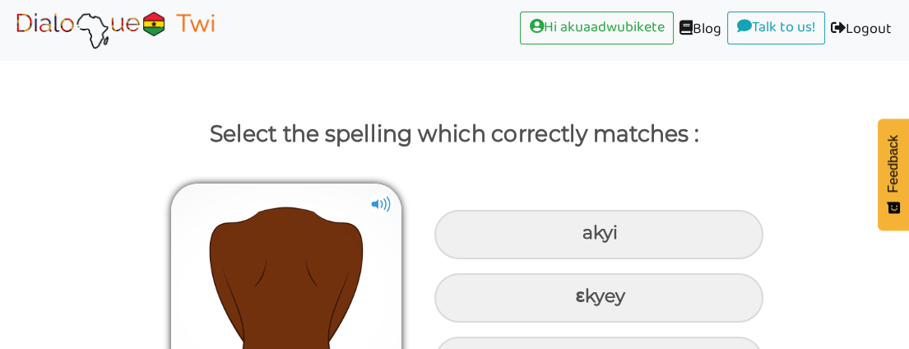
scroll to position [129, 0]
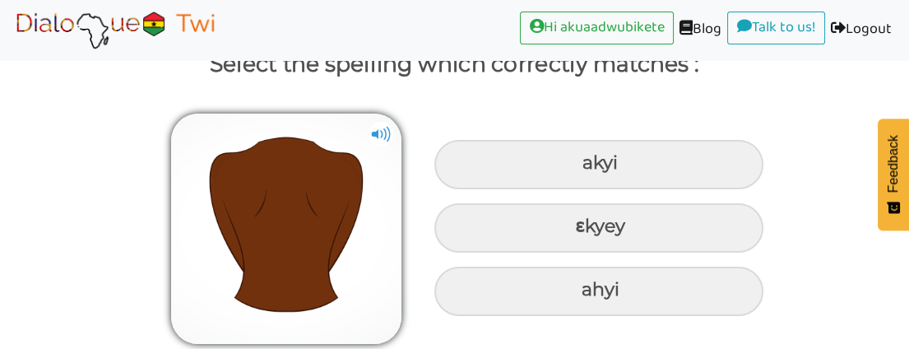
click at [377, 133] on img at bounding box center [381, 134] width 25 height 25
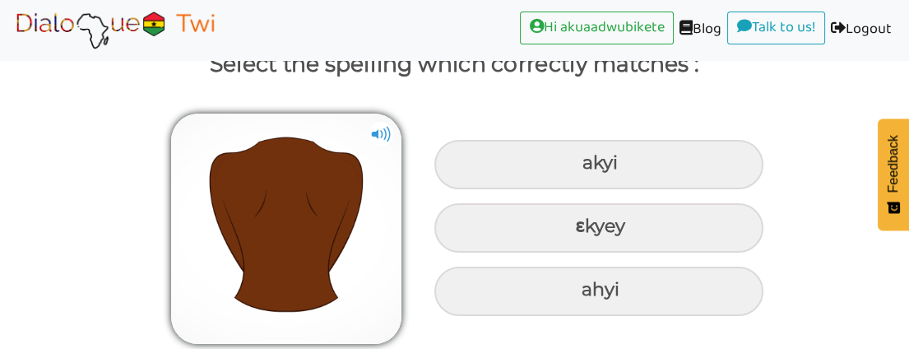
click at [377, 133] on img at bounding box center [381, 134] width 25 height 25
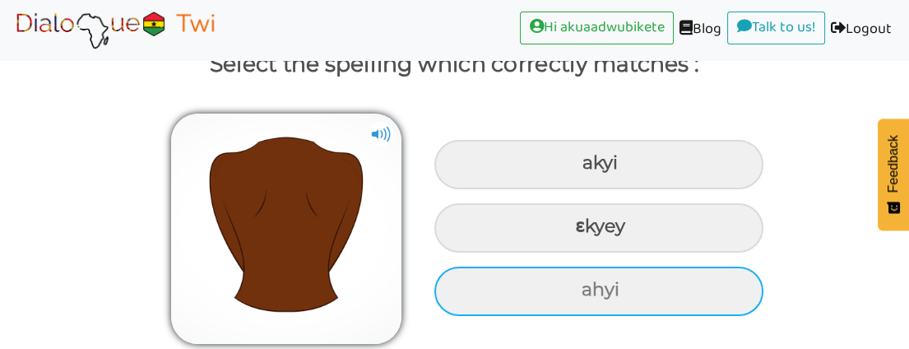
click at [563, 189] on div "ahyi" at bounding box center [598, 164] width 329 height 49
click at [579, 169] on input "ahyi" at bounding box center [584, 163] width 11 height 11
radio input "true"
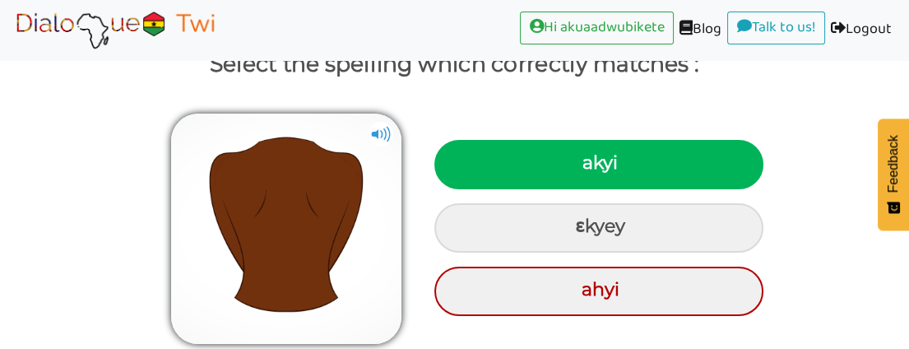
scroll to position [194, 0]
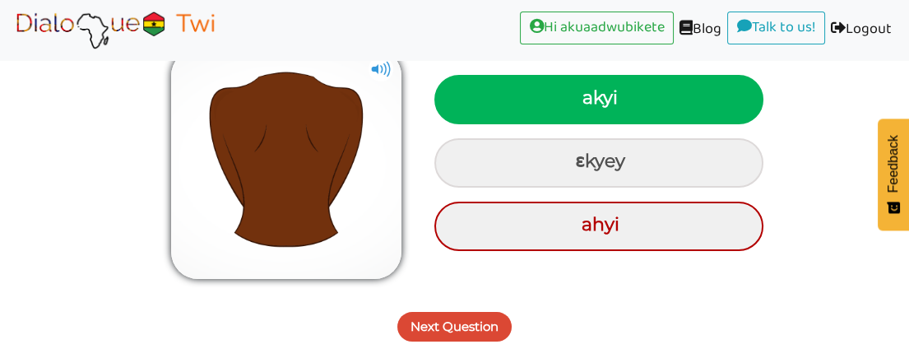
click at [467, 324] on button "Next Question" at bounding box center [454, 327] width 114 height 30
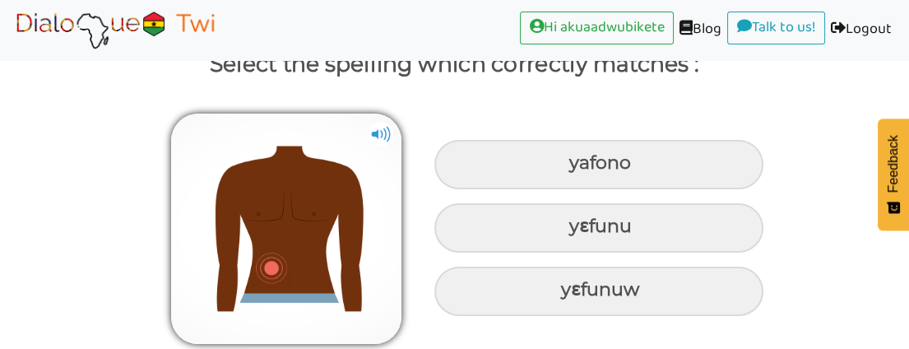
click at [374, 128] on img at bounding box center [381, 134] width 25 height 25
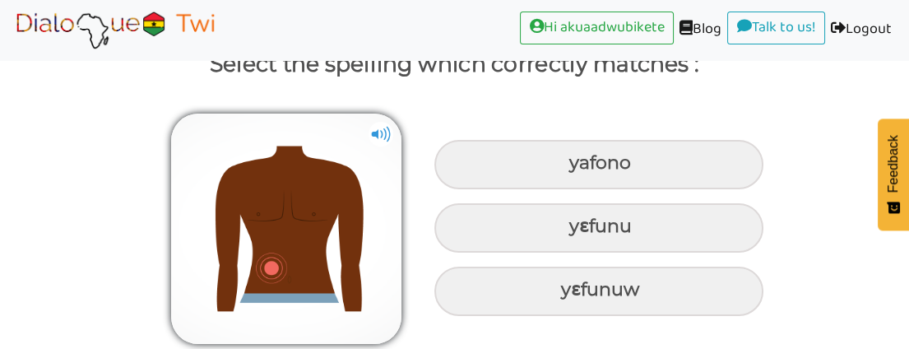
click at [374, 128] on img at bounding box center [381, 134] width 25 height 25
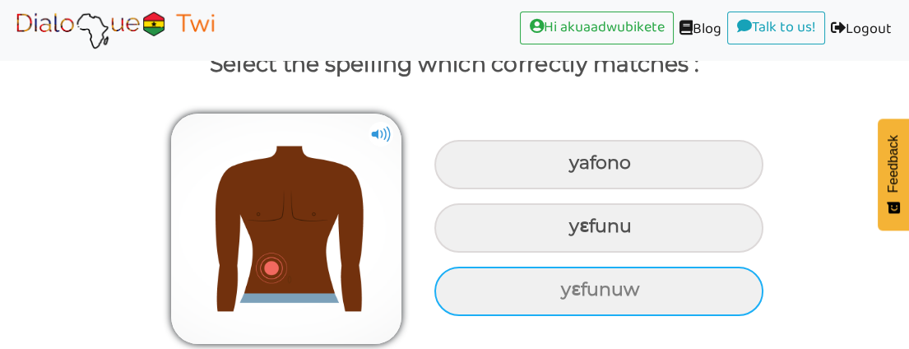
click at [526, 189] on div "yɛfunuw" at bounding box center [598, 164] width 329 height 49
click at [566, 169] on input "yɛfunuw" at bounding box center [571, 163] width 11 height 11
radio input "true"
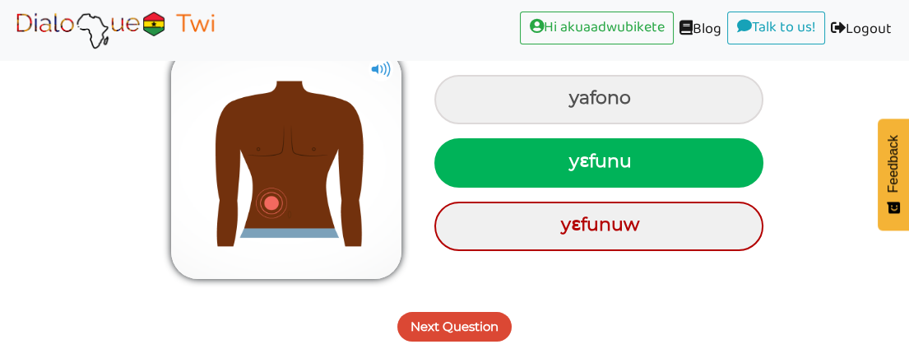
click at [466, 318] on button "Next Question" at bounding box center [454, 327] width 114 height 30
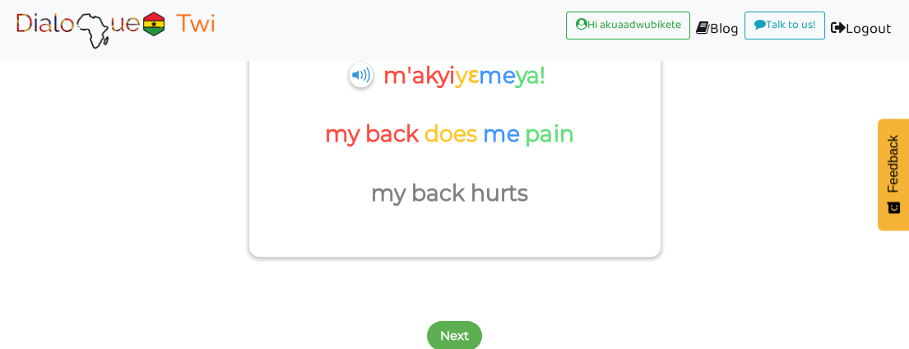
scroll to position [222, 0]
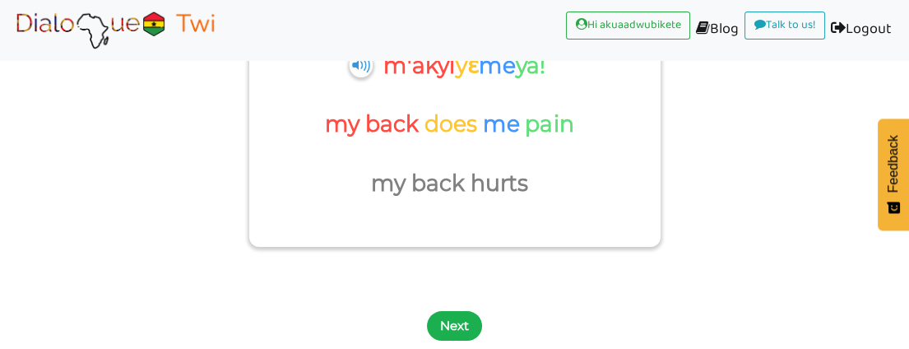
click at [450, 323] on button "Next" at bounding box center [454, 326] width 55 height 30
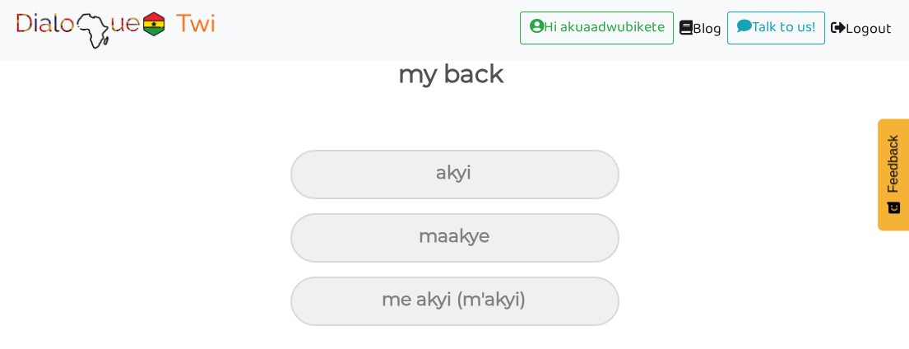
scroll to position [202, 0]
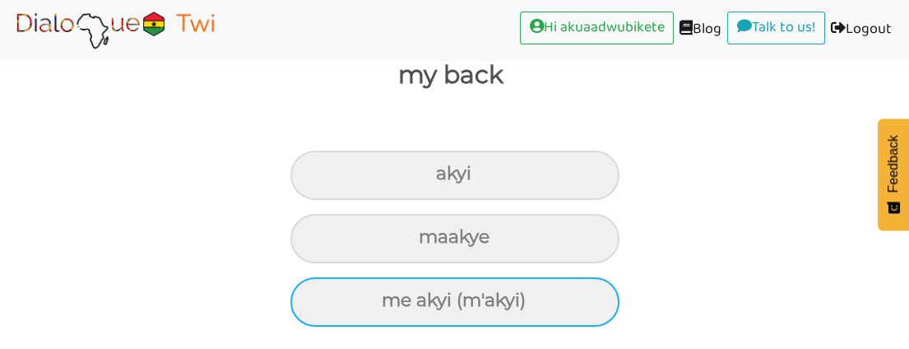
click at [472, 200] on div "me akyi (m'akyi)" at bounding box center [454, 175] width 329 height 49
click at [448, 179] on input "me akyi (m'akyi)" at bounding box center [443, 174] width 11 height 11
radio input "true"
click at [472, 200] on div "me akyi (m'akyi)" at bounding box center [454, 175] width 329 height 49
click at [448, 179] on input "me akyi (m'akyi)" at bounding box center [443, 174] width 11 height 11
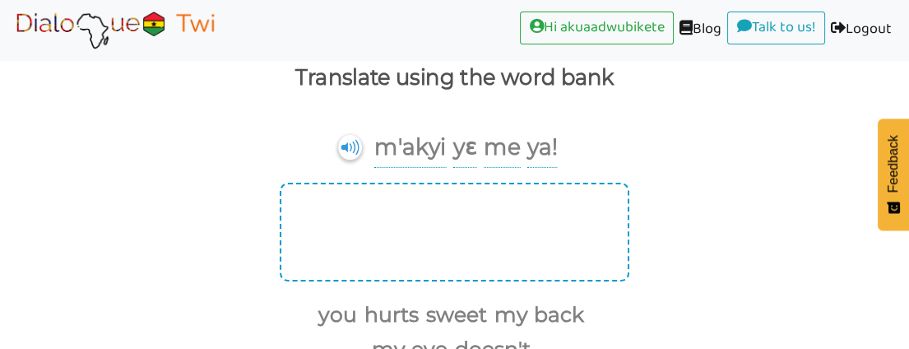
scroll to position [143, 0]
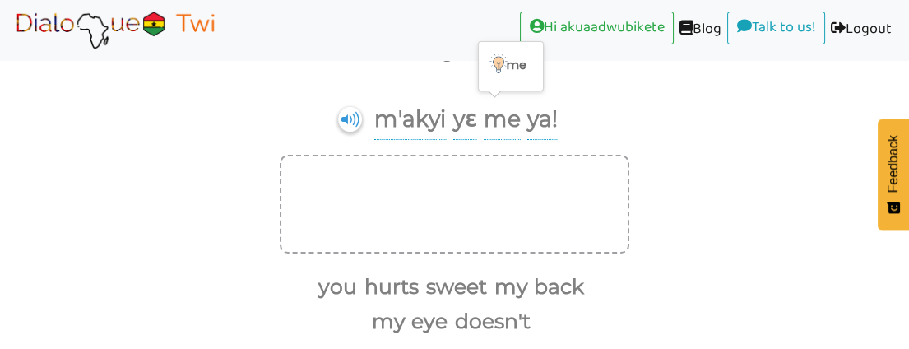
click at [446, 118] on p "me" at bounding box center [410, 120] width 72 height 40
click at [508, 280] on button "my back" at bounding box center [536, 286] width 95 height 31
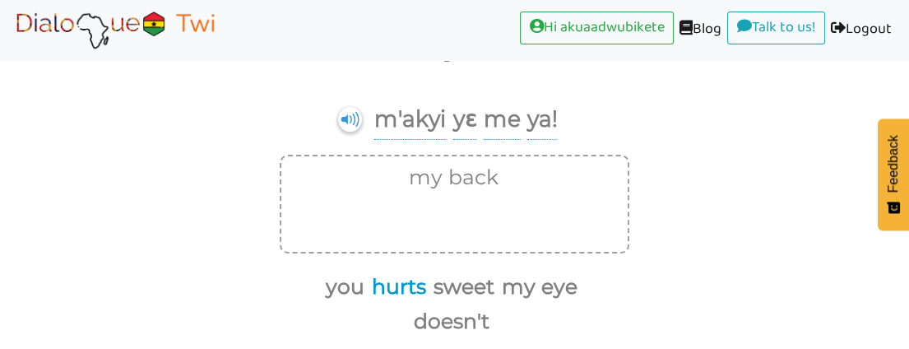
click at [390, 281] on button "hurts" at bounding box center [396, 286] width 60 height 31
click at [428, 281] on button "sweet" at bounding box center [461, 286] width 67 height 31
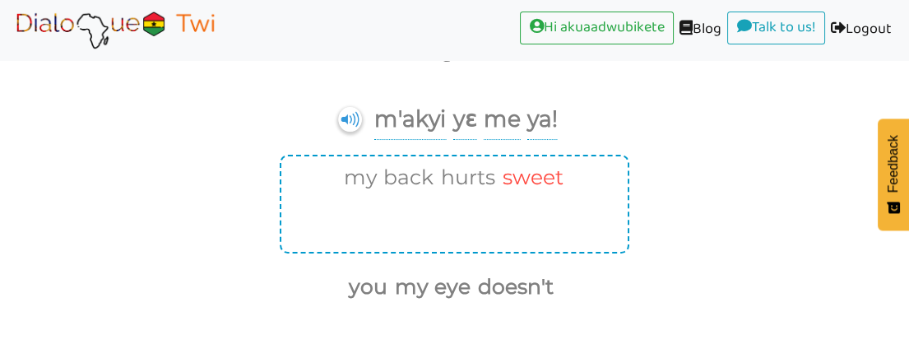
click at [544, 171] on button "sweet" at bounding box center [530, 177] width 67 height 31
click at [544, 171] on ul "my back hurts sweet" at bounding box center [450, 177] width 305 height 35
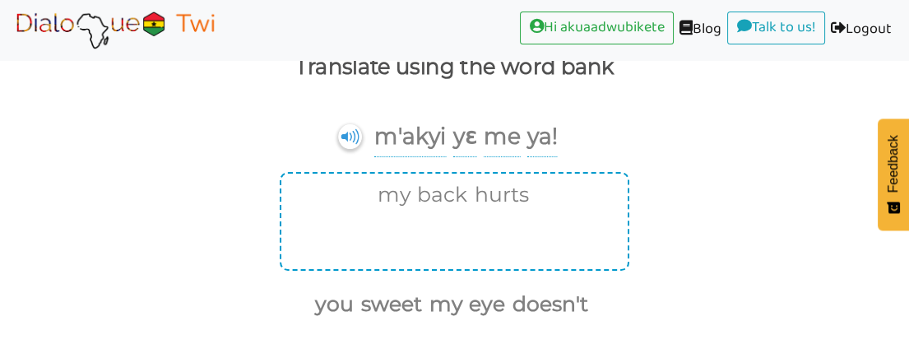
scroll to position [200, 0]
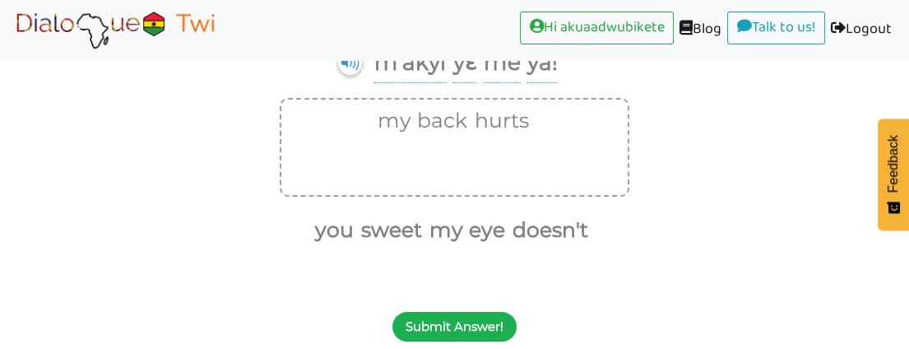
click at [493, 318] on button "Submit Answer!" at bounding box center [454, 327] width 124 height 30
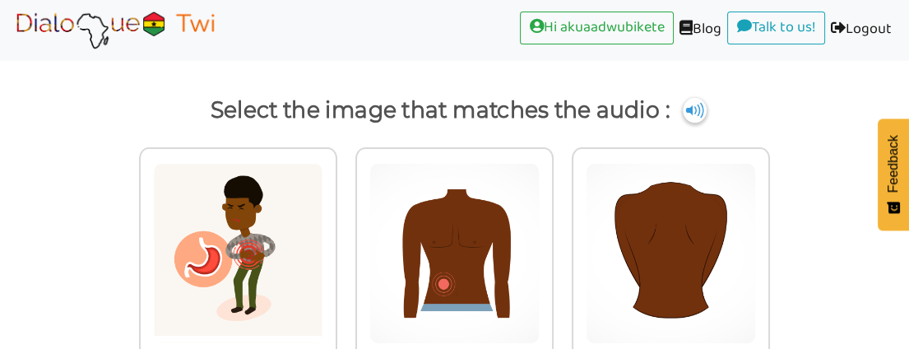
scroll to position [52, 0]
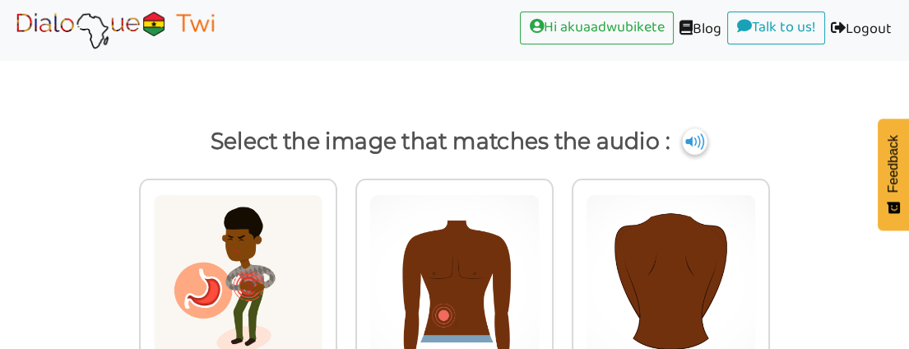
click at [691, 137] on img at bounding box center [695, 141] width 25 height 26
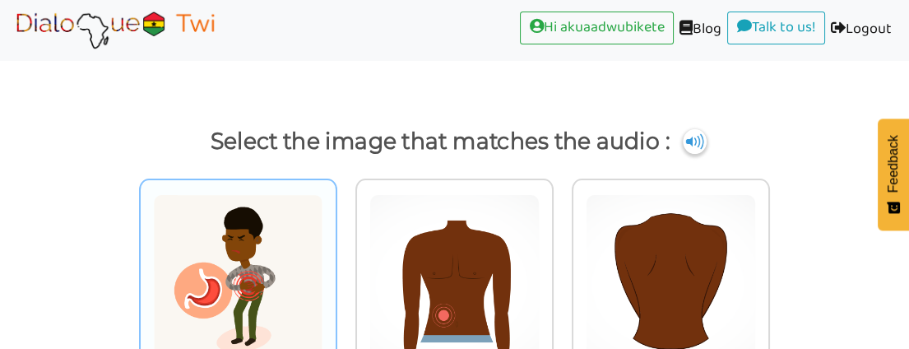
click at [268, 278] on img at bounding box center [238, 284] width 170 height 181
click at [336, 278] on input "radio" at bounding box center [342, 274] width 12 height 12
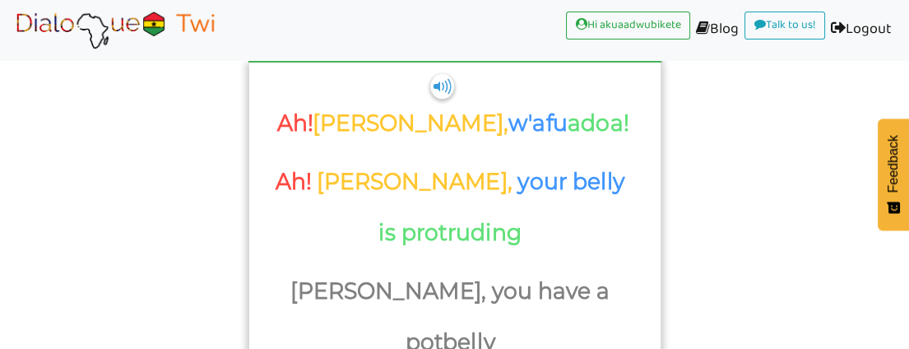
scroll to position [222, 0]
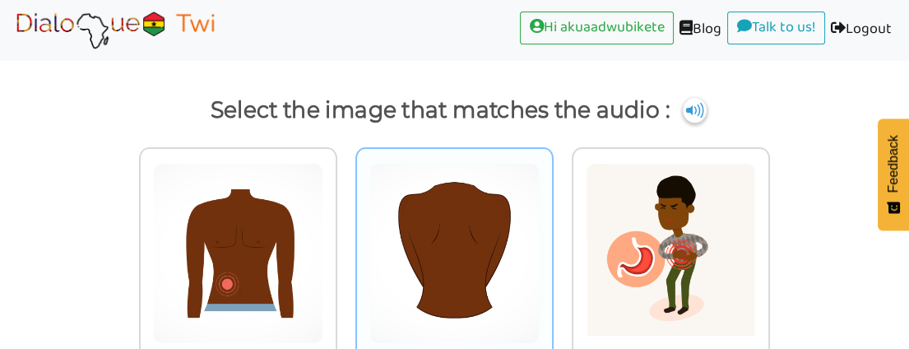
scroll to position [52, 0]
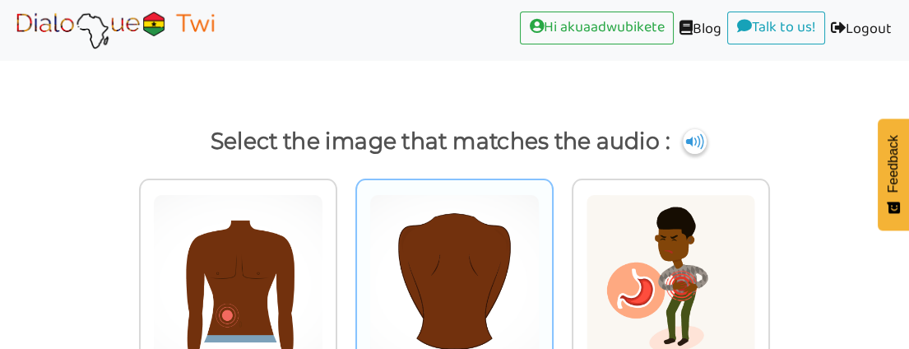
click at [323, 225] on img at bounding box center [238, 284] width 170 height 181
click at [348, 268] on input "radio" at bounding box center [342, 274] width 12 height 12
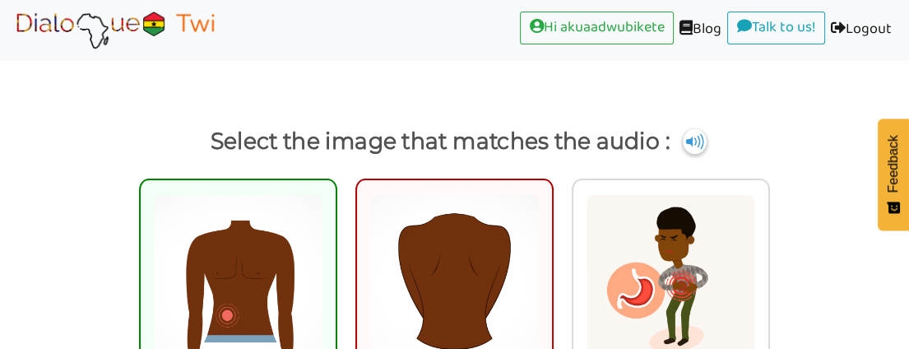
click at [276, 222] on img at bounding box center [238, 284] width 170 height 181
click at [336, 268] on input "radio" at bounding box center [342, 274] width 12 height 12
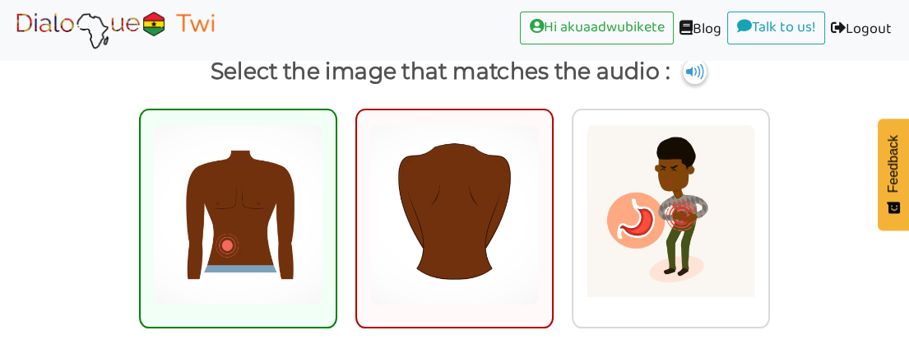
scroll to position [207, 0]
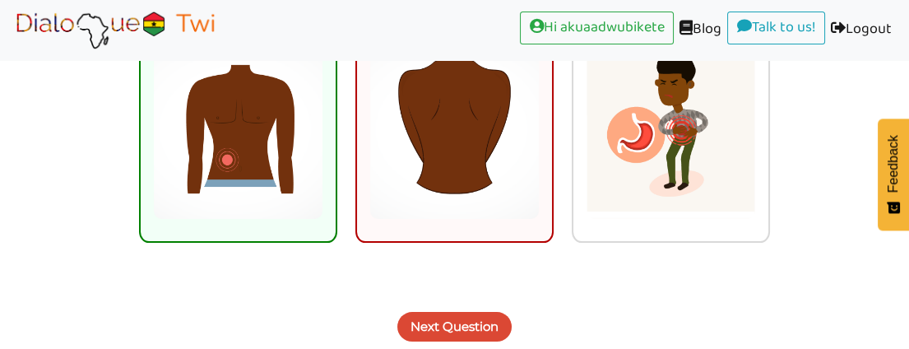
click at [456, 322] on button "Next Question" at bounding box center [454, 327] width 114 height 30
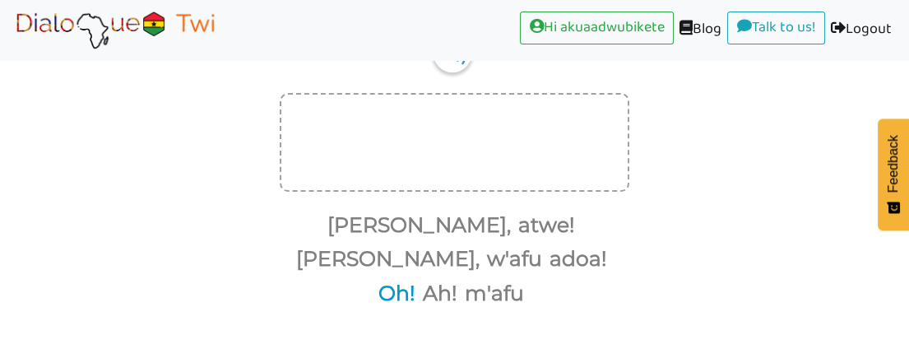
click at [390, 278] on button "Oh!" at bounding box center [394, 293] width 43 height 31
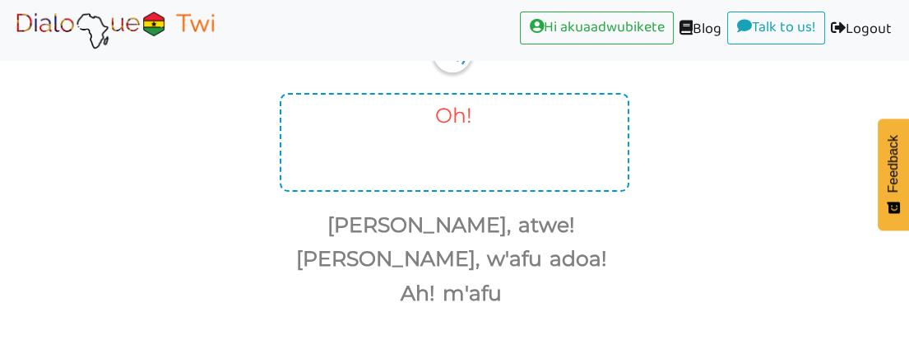
click at [452, 109] on button "Oh!" at bounding box center [450, 115] width 43 height 31
click at [511, 244] on button "w'afu" at bounding box center [511, 259] width 61 height 31
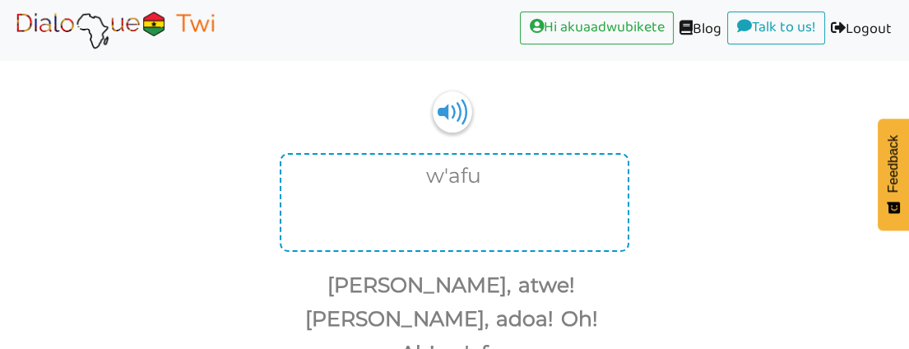
scroll to position [116, 0]
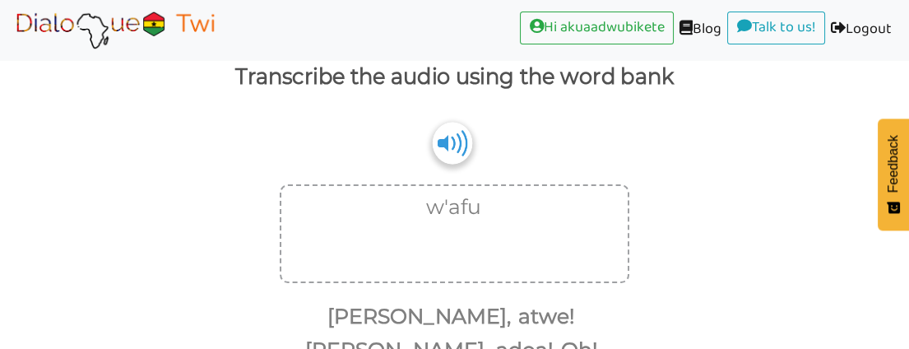
click at [454, 145] on img at bounding box center [452, 143] width 39 height 42
click at [448, 138] on img at bounding box center [452, 143] width 39 height 42
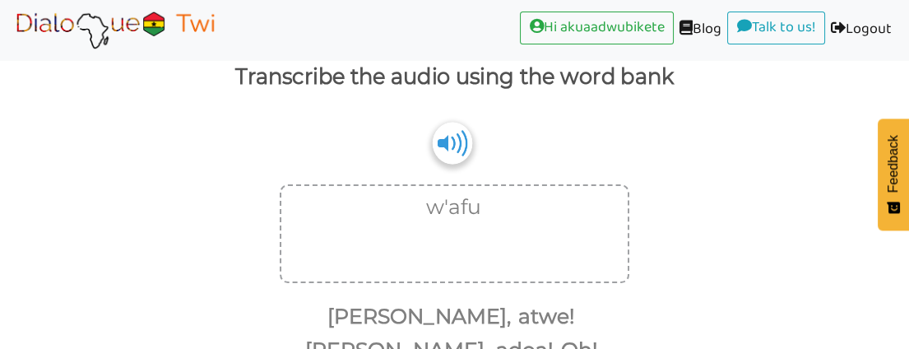
click at [448, 138] on img at bounding box center [452, 143] width 39 height 42
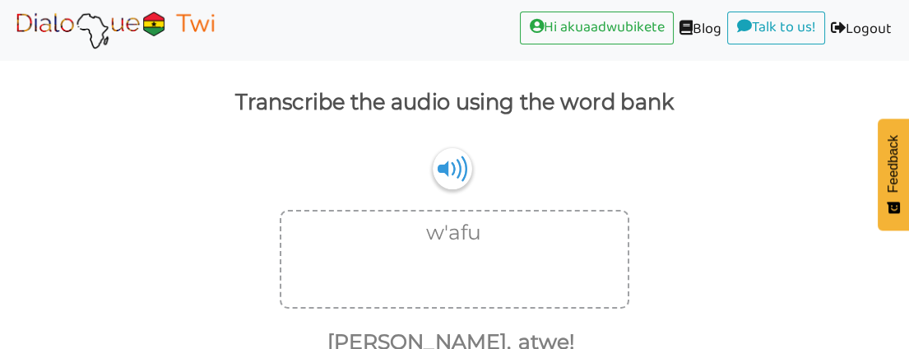
scroll to position [91, 0]
click at [452, 160] on img at bounding box center [452, 167] width 39 height 42
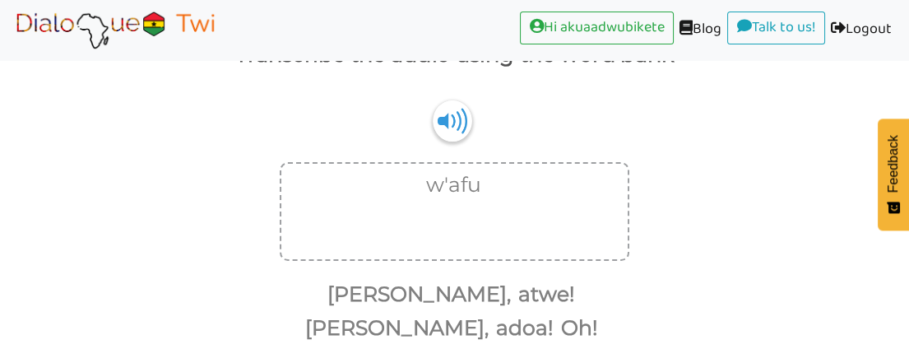
scroll to position [183, 0]
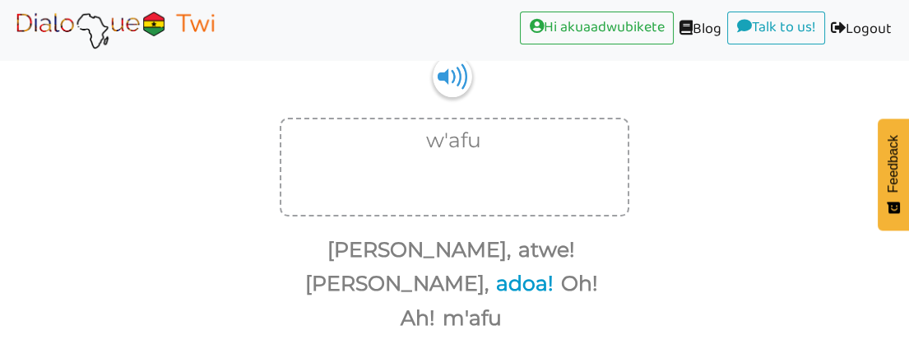
click at [527, 268] on button "adoa!" at bounding box center [521, 283] width 63 height 31
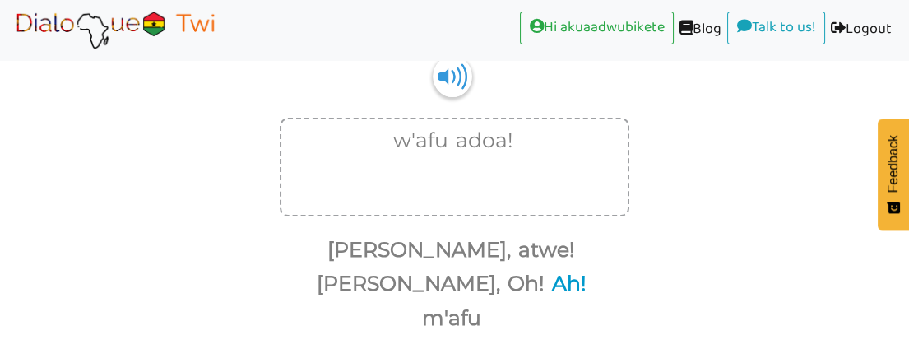
click at [578, 268] on button "Ah!" at bounding box center [566, 283] width 40 height 31
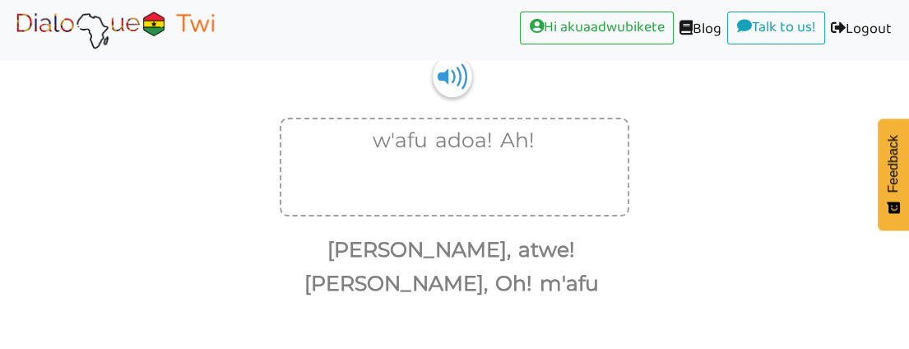
drag, startPoint x: 508, startPoint y: 138, endPoint x: 505, endPoint y: 161, distance: 23.3
click at [508, 145] on button "Ah!" at bounding box center [514, 140] width 40 height 31
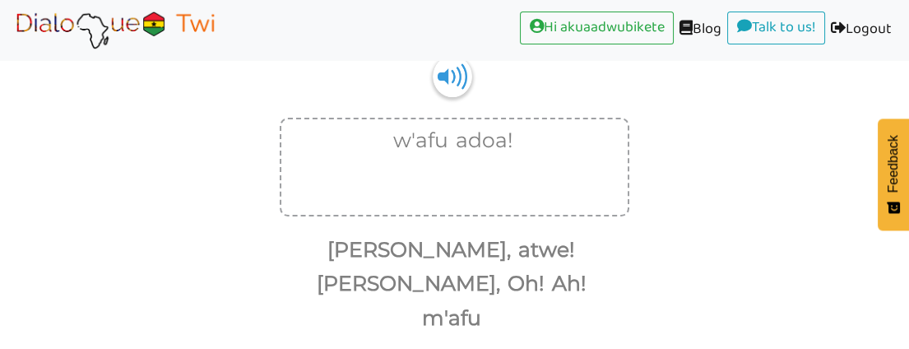
drag, startPoint x: 505, startPoint y: 161, endPoint x: 473, endPoint y: 183, distance: 39.0
click at [483, 178] on div "w'afu adoa!" at bounding box center [455, 167] width 350 height 99
click at [479, 180] on div "w'afu adoa!" at bounding box center [455, 167] width 350 height 99
click at [430, 191] on div "w'afu adoa!" at bounding box center [455, 167] width 350 height 99
click at [416, 191] on div "w'afu adoa!" at bounding box center [455, 167] width 350 height 99
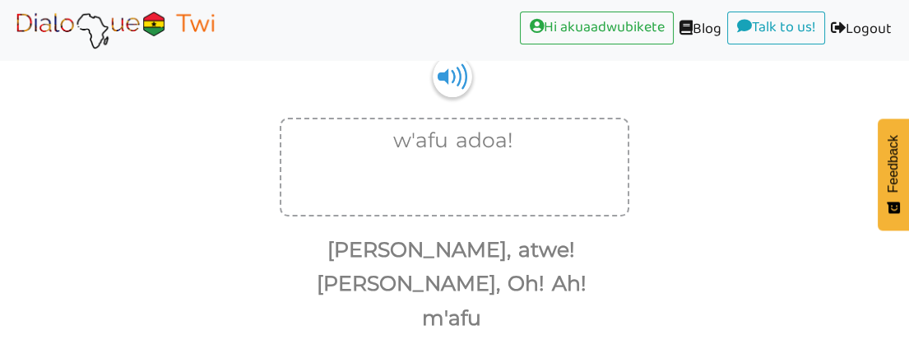
click at [378, 180] on div "w'afu adoa!" at bounding box center [455, 167] width 350 height 99
click at [376, 174] on div "w'afu adoa!" at bounding box center [455, 167] width 350 height 99
click at [427, 140] on button "w'afu" at bounding box center [417, 140] width 61 height 31
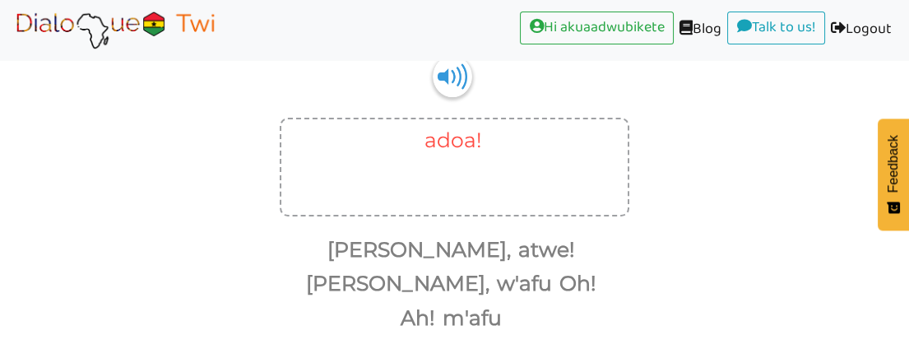
click at [443, 140] on button "adoa!" at bounding box center [450, 140] width 63 height 31
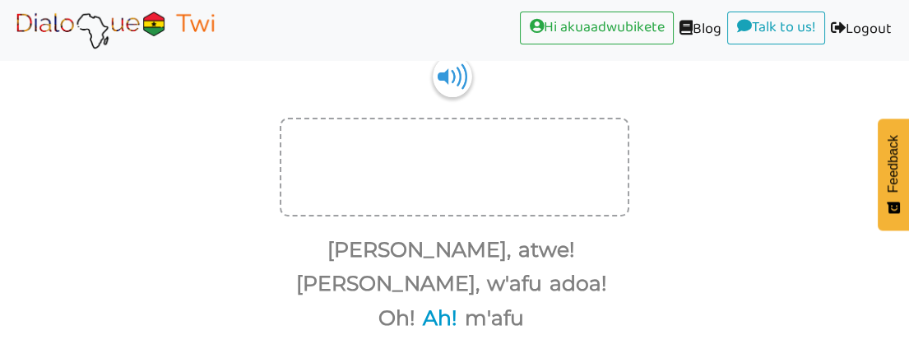
click at [441, 303] on button "Ah!" at bounding box center [437, 318] width 40 height 31
click at [450, 63] on img at bounding box center [452, 76] width 39 height 42
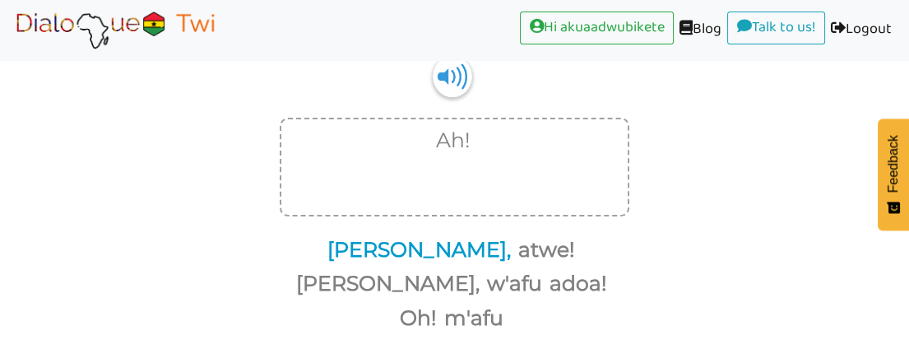
click at [322, 244] on button "[PERSON_NAME]," at bounding box center [416, 249] width 189 height 31
click at [513, 244] on button "atwe!" at bounding box center [544, 249] width 63 height 31
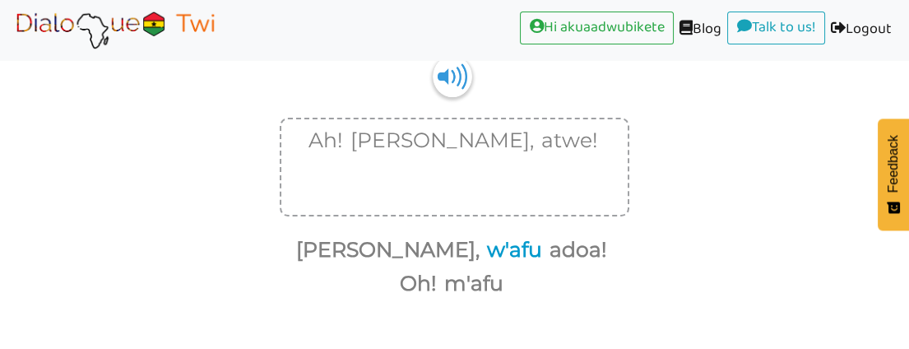
click at [481, 239] on button "w'afu" at bounding box center [511, 249] width 61 height 31
click at [397, 239] on button "[PERSON_NAME]," at bounding box center [384, 249] width 189 height 31
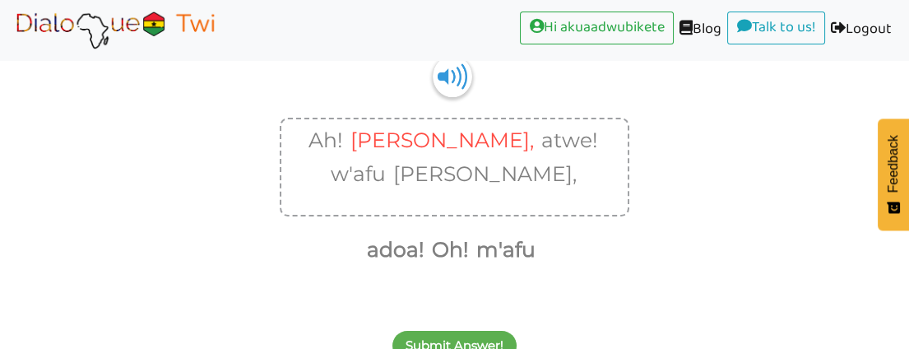
click at [536, 136] on button "atwe!" at bounding box center [567, 140] width 63 height 31
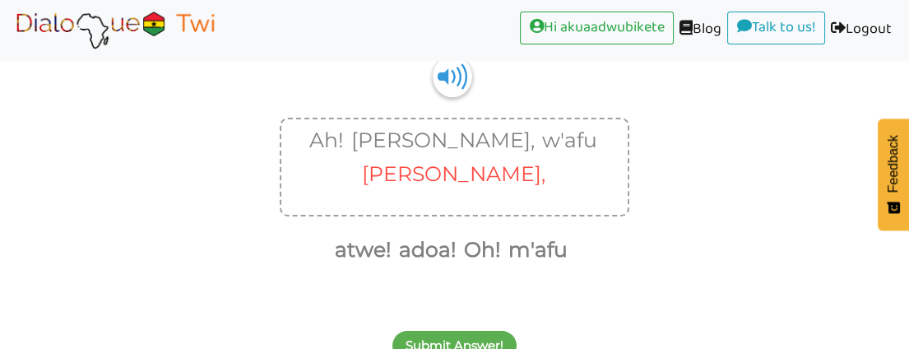
click at [524, 159] on button "[PERSON_NAME]," at bounding box center [450, 174] width 189 height 31
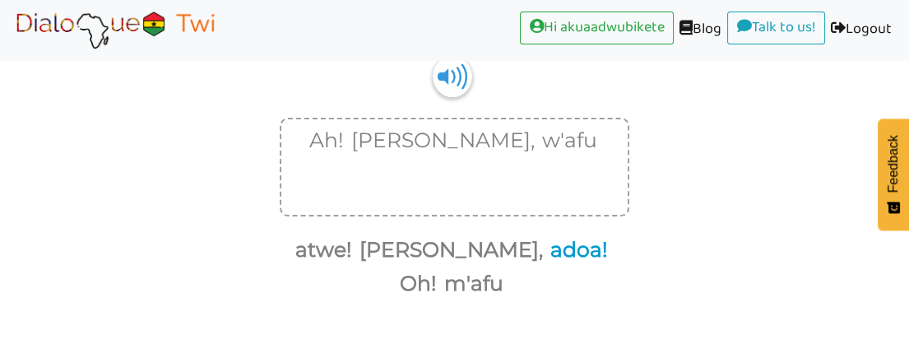
click at [545, 246] on button "adoa!" at bounding box center [576, 249] width 63 height 31
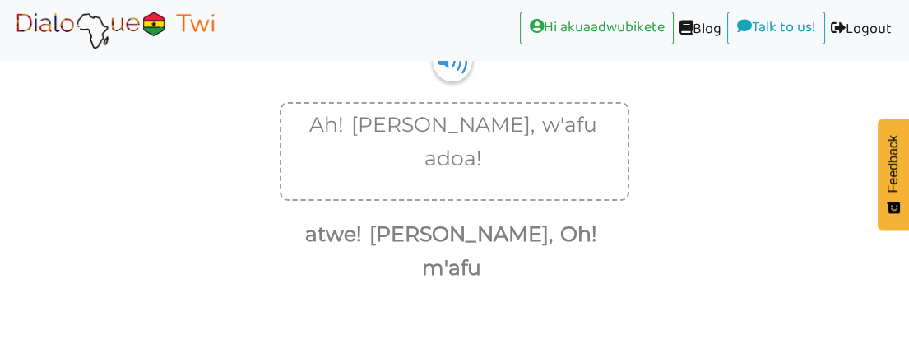
scroll to position [202, 0]
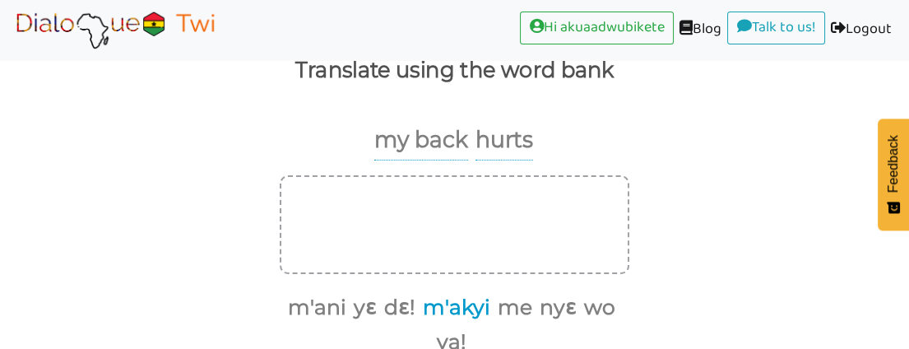
scroll to position [234, 0]
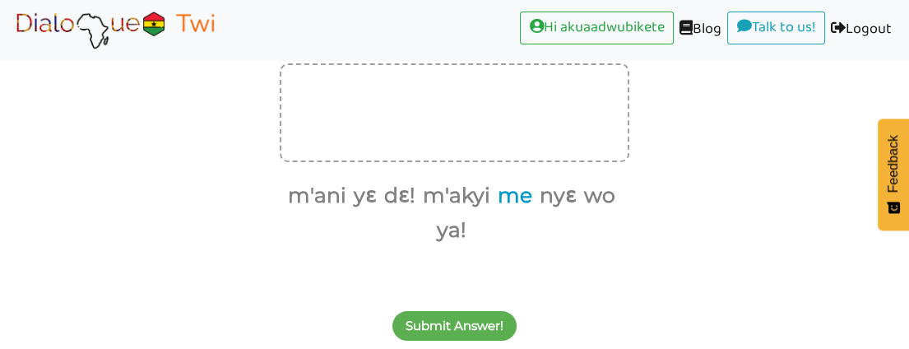
click at [517, 193] on button "me" at bounding box center [512, 195] width 40 height 31
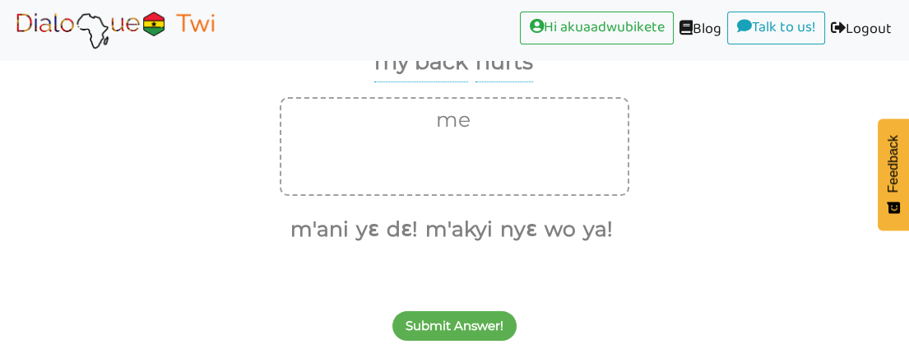
scroll to position [200, 0]
click at [449, 230] on button "m'akyi" at bounding box center [456, 230] width 73 height 31
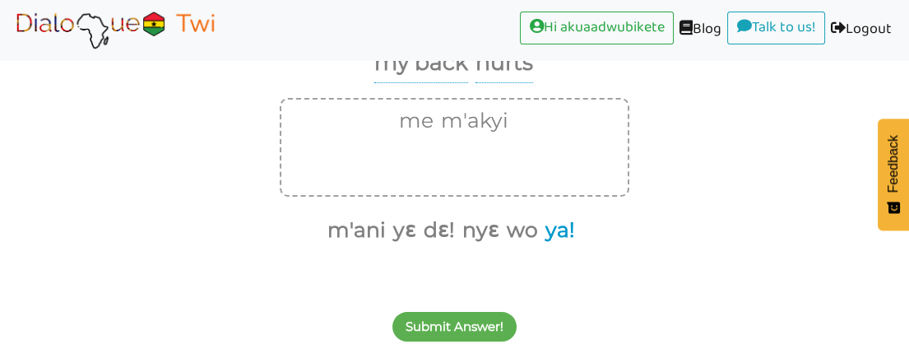
click at [551, 230] on button "ya!" at bounding box center [557, 230] width 35 height 31
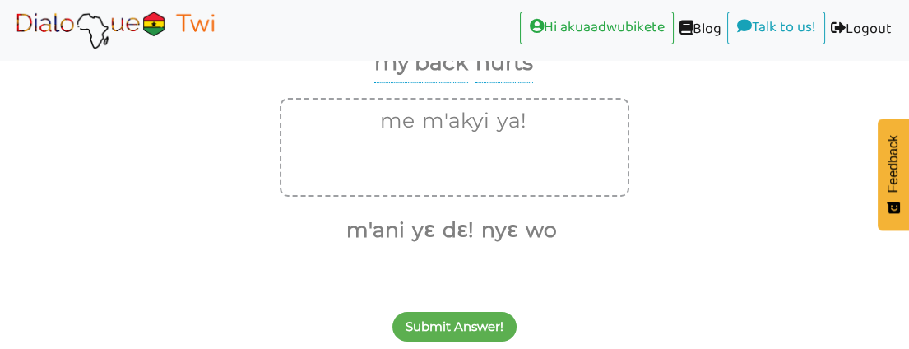
click at [551, 230] on button "wo" at bounding box center [538, 230] width 37 height 31
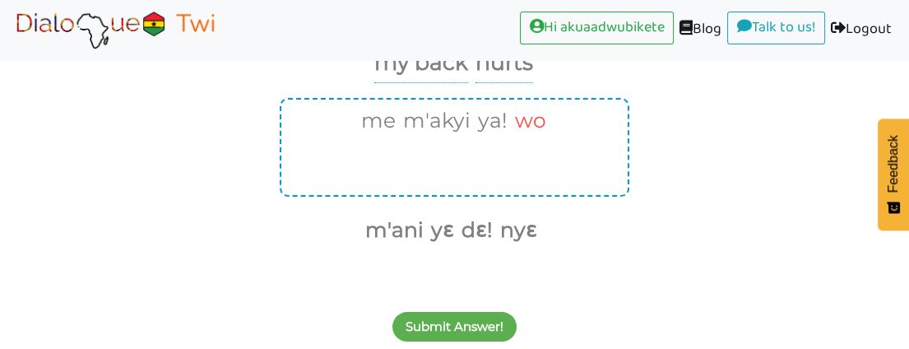
click at [527, 123] on button "wo" at bounding box center [527, 120] width 37 height 31
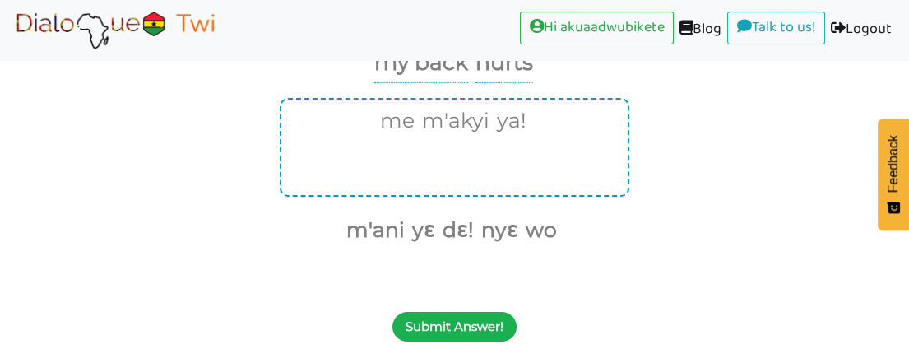
click at [477, 317] on button "Submit Answer!" at bounding box center [454, 327] width 124 height 30
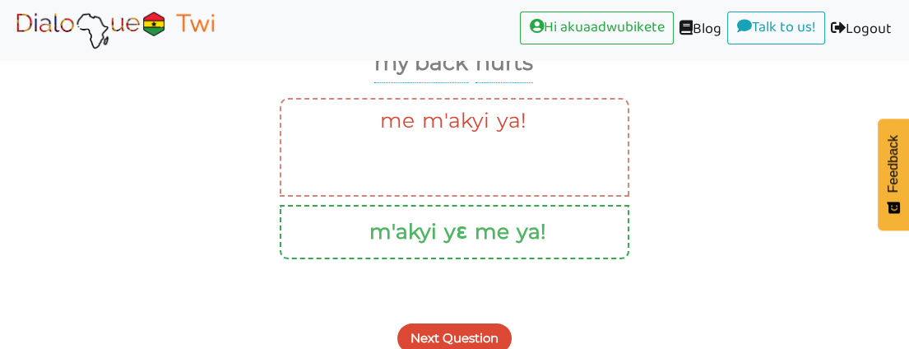
click at [469, 336] on button "Next Question" at bounding box center [454, 338] width 114 height 30
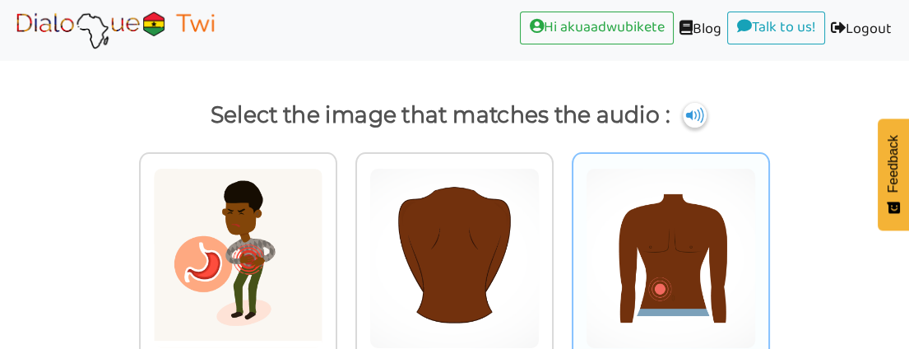
scroll to position [0, 0]
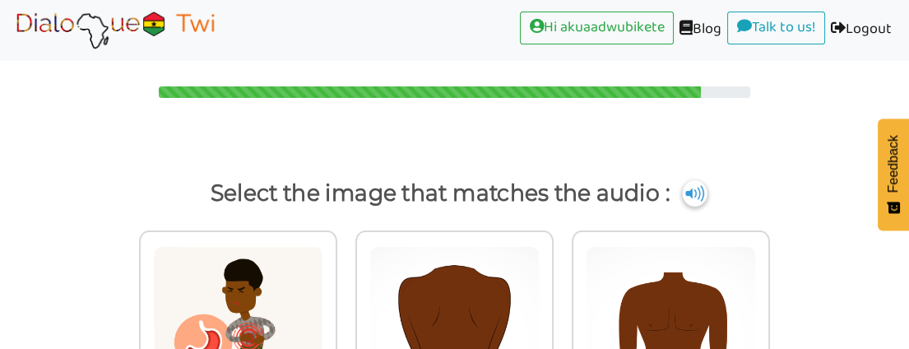
click at [690, 189] on img at bounding box center [695, 193] width 25 height 26
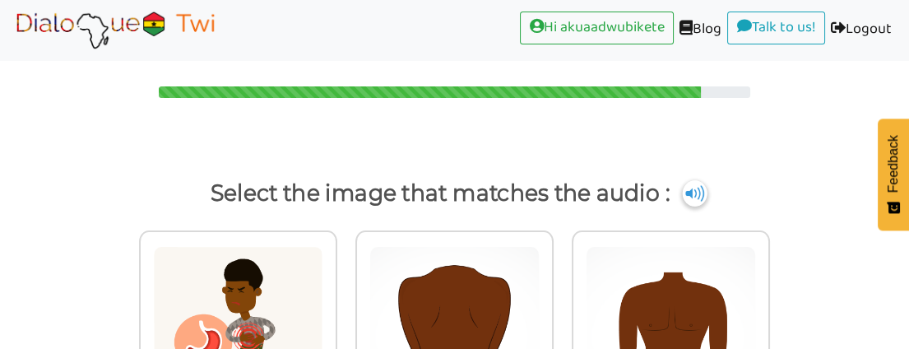
click at [690, 189] on img at bounding box center [695, 193] width 25 height 26
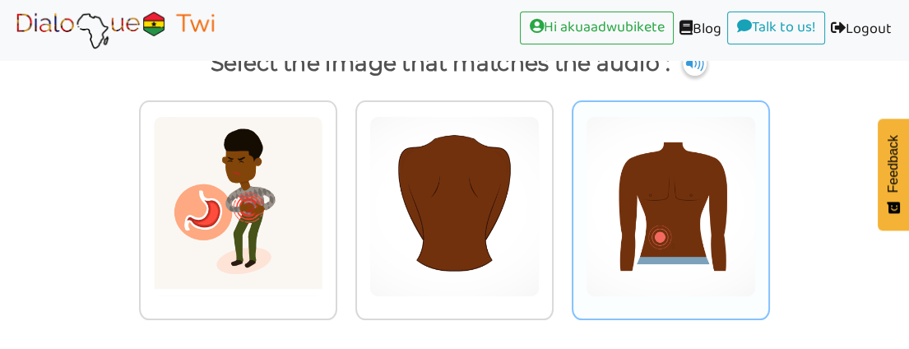
scroll to position [143, 0]
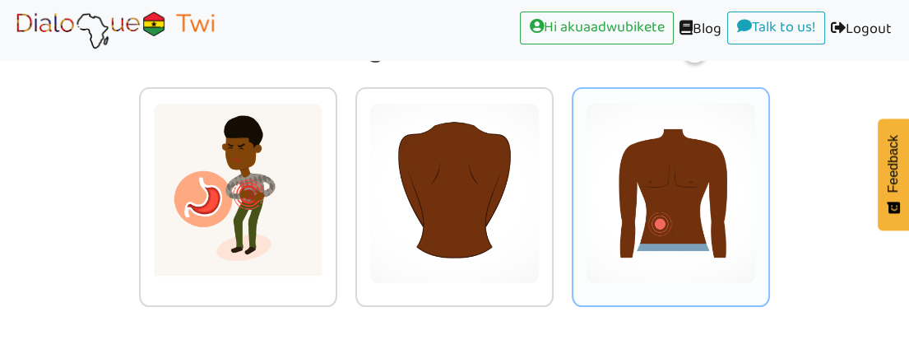
click at [323, 188] on img at bounding box center [238, 193] width 170 height 181
click at [348, 188] on input "radio" at bounding box center [342, 183] width 12 height 12
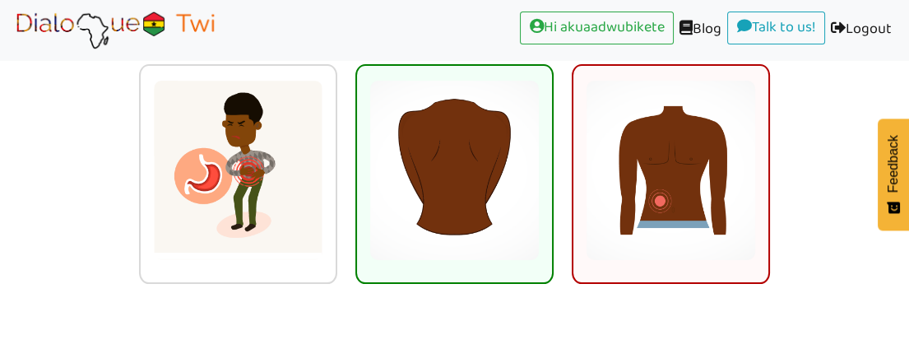
scroll to position [207, 0]
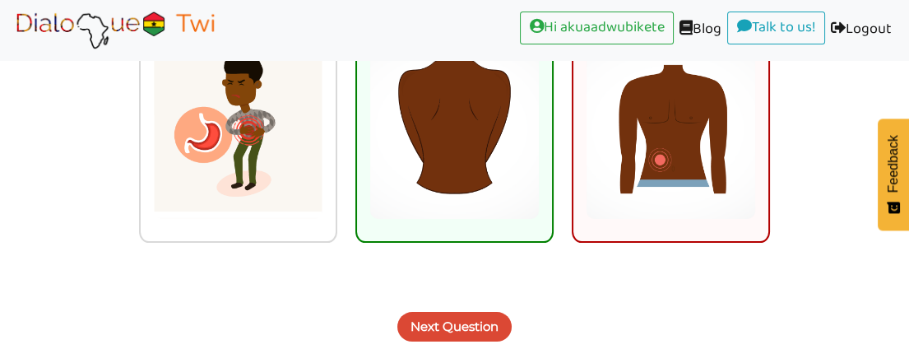
click at [467, 323] on button "Next Question" at bounding box center [454, 327] width 114 height 30
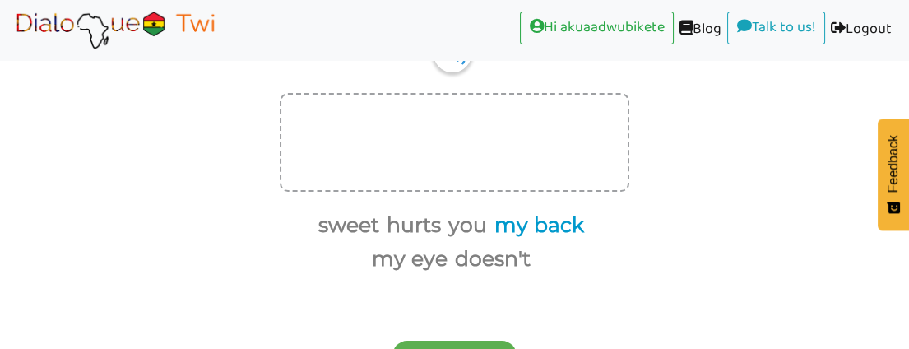
click at [512, 222] on button "my back" at bounding box center [536, 225] width 95 height 31
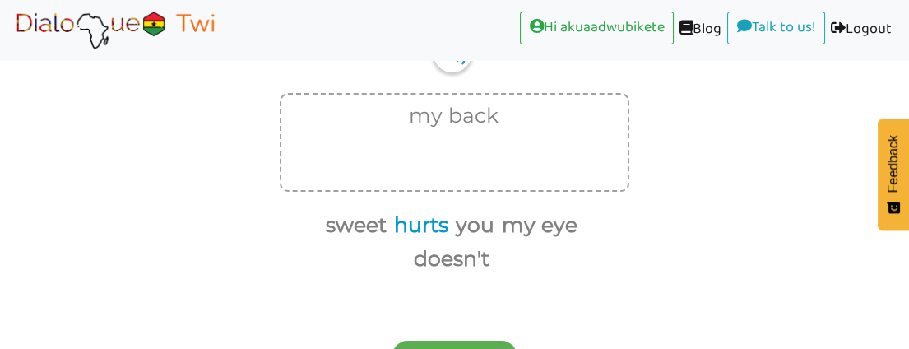
click at [421, 222] on button "hurts" at bounding box center [418, 225] width 60 height 31
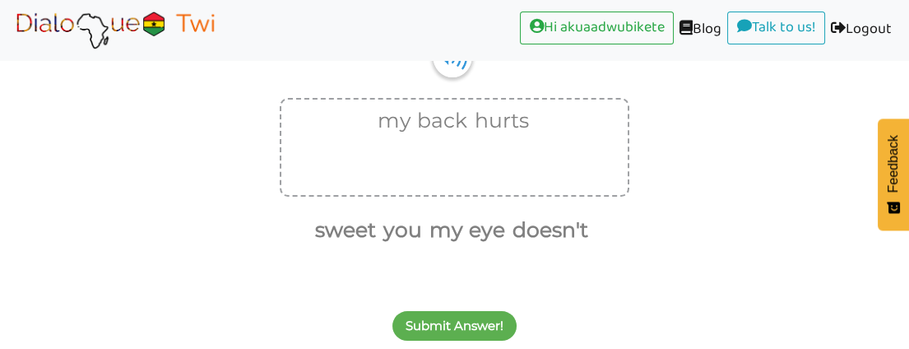
scroll to position [202, 0]
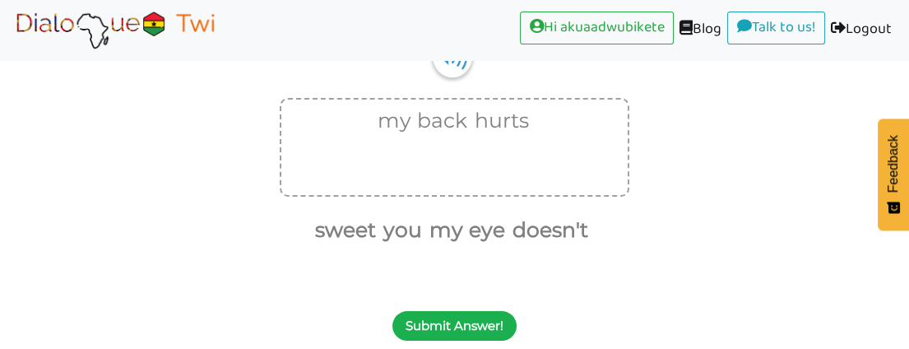
click at [474, 320] on button "Submit Answer!" at bounding box center [454, 326] width 124 height 30
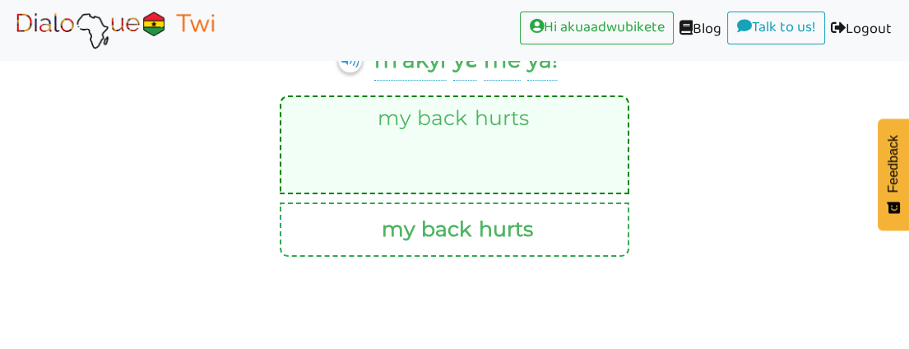
scroll to position [262, 0]
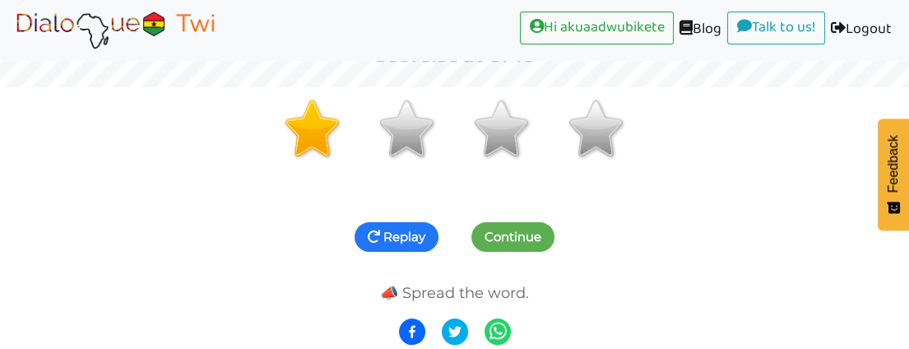
click at [383, 236] on button "Replay" at bounding box center [397, 237] width 84 height 30
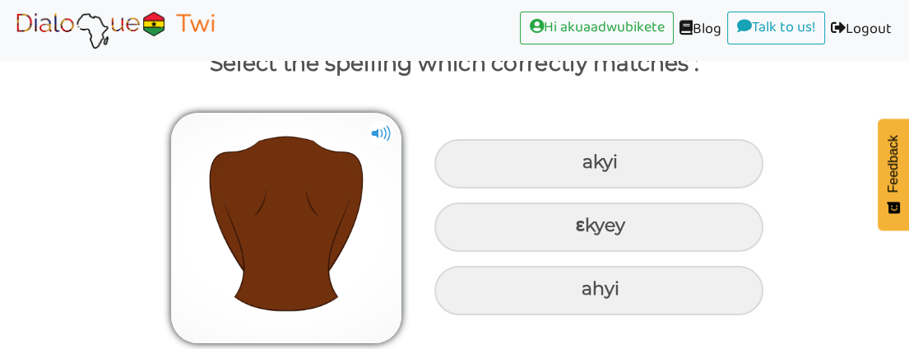
scroll to position [129, 0]
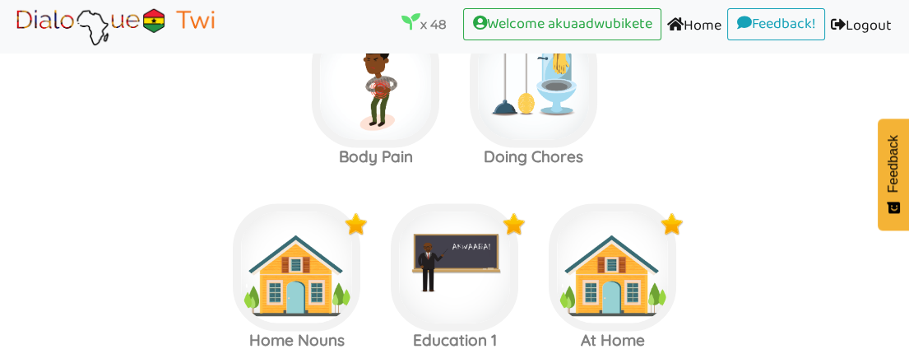
scroll to position [3034, 0]
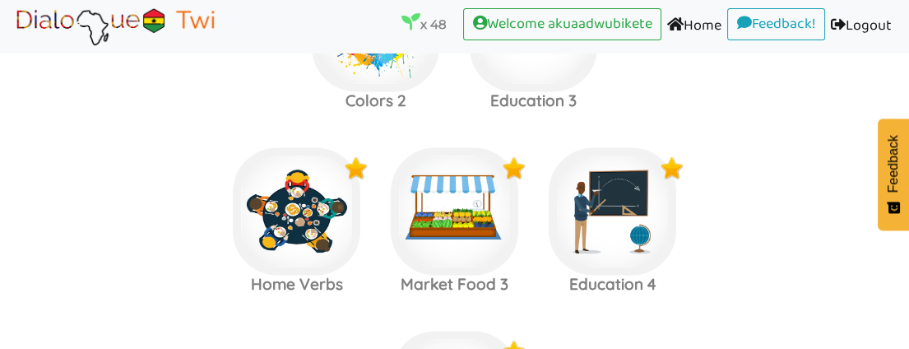
scroll to position [3857, 0]
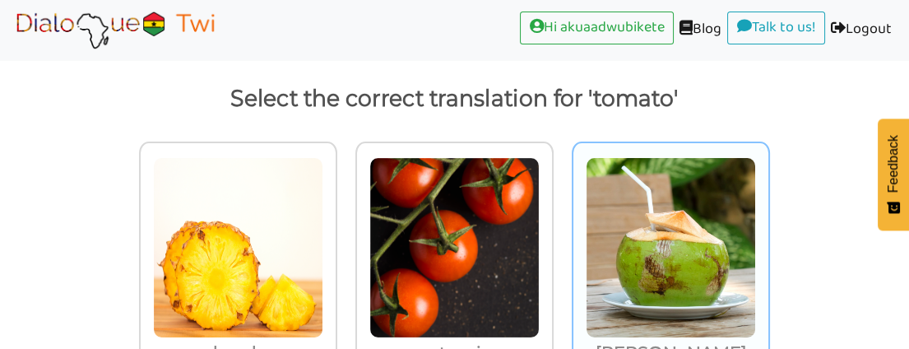
scroll to position [63, 0]
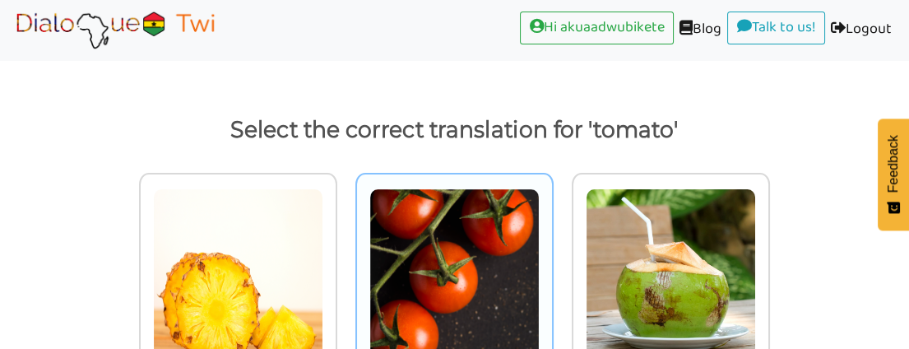
click at [323, 259] on img at bounding box center [238, 278] width 170 height 181
click at [348, 262] on input "ntoosi" at bounding box center [342, 268] width 12 height 12
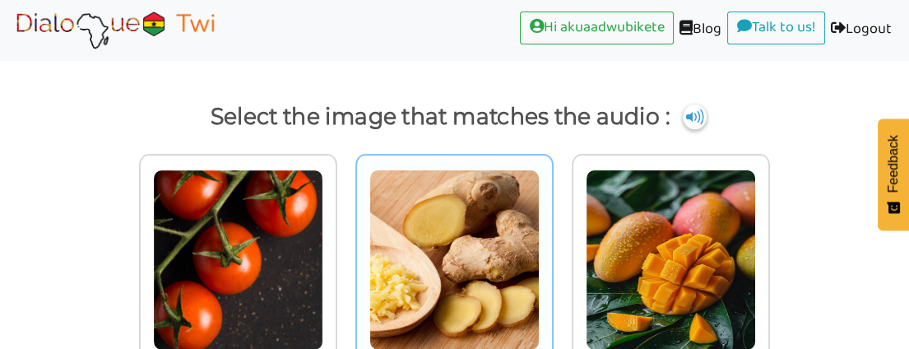
scroll to position [0, 0]
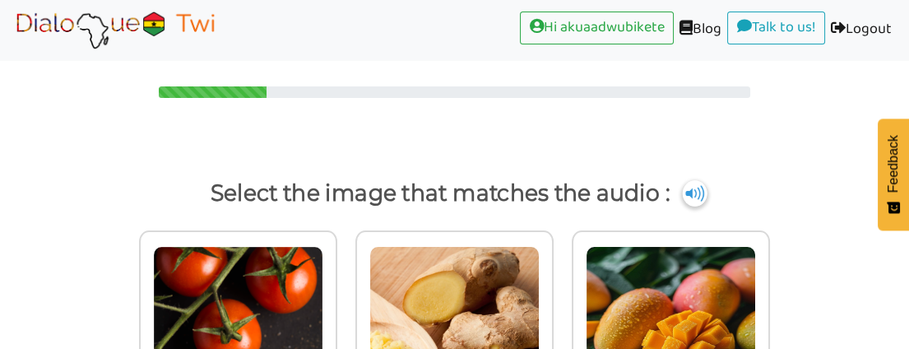
click at [694, 188] on img at bounding box center [695, 193] width 25 height 26
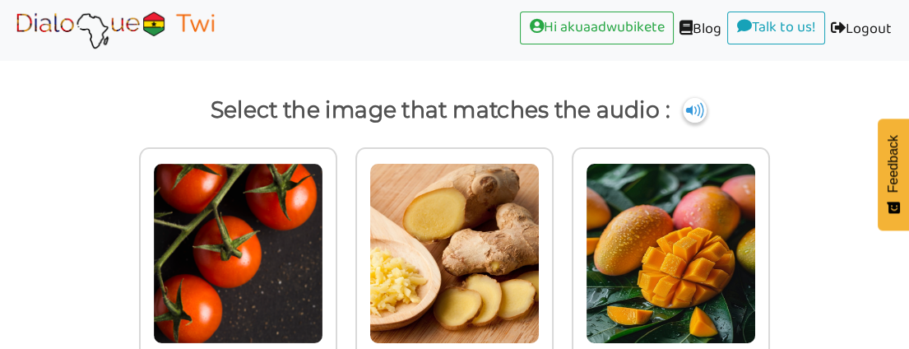
scroll to position [52, 0]
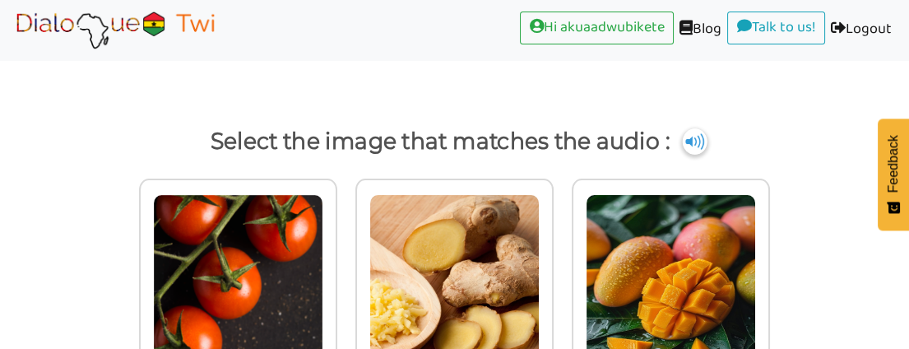
click at [697, 138] on img at bounding box center [695, 141] width 25 height 26
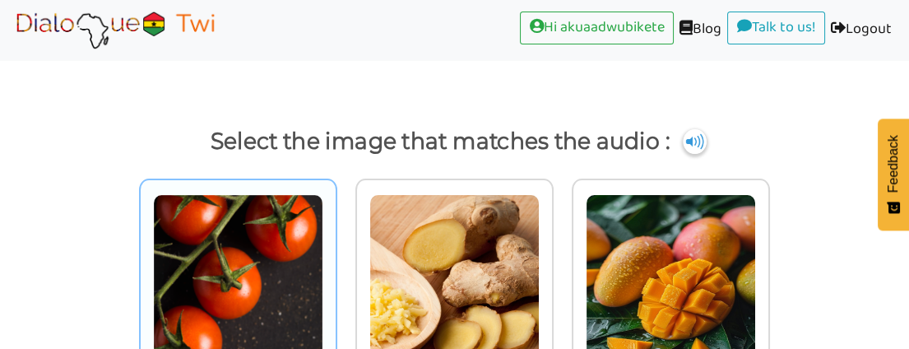
click at [230, 303] on img at bounding box center [238, 284] width 170 height 181
click at [336, 281] on input "radio" at bounding box center [342, 274] width 12 height 12
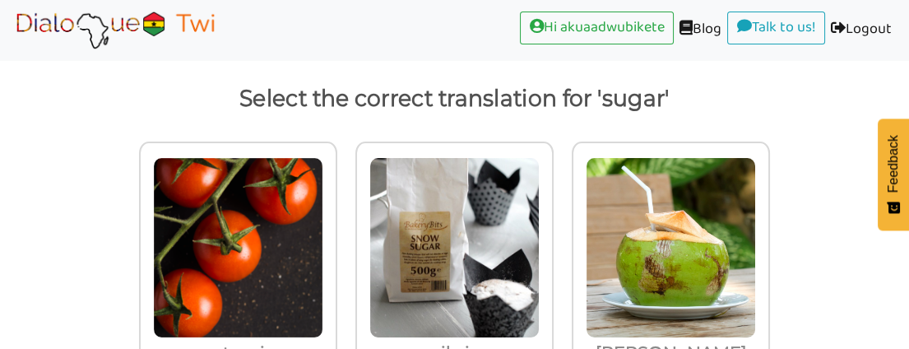
scroll to position [63, 0]
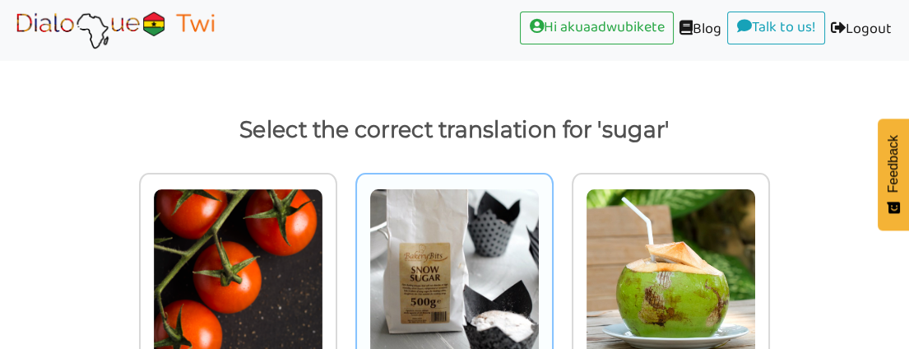
click at [323, 231] on img at bounding box center [238, 278] width 170 height 181
click at [348, 262] on input "asikyire" at bounding box center [342, 268] width 12 height 12
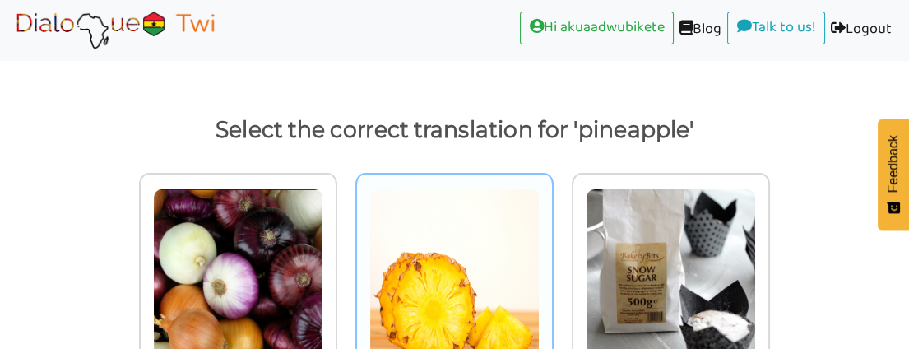
click at [323, 215] on img at bounding box center [238, 278] width 170 height 181
click at [348, 262] on input "aborɔbɛ" at bounding box center [342, 268] width 12 height 12
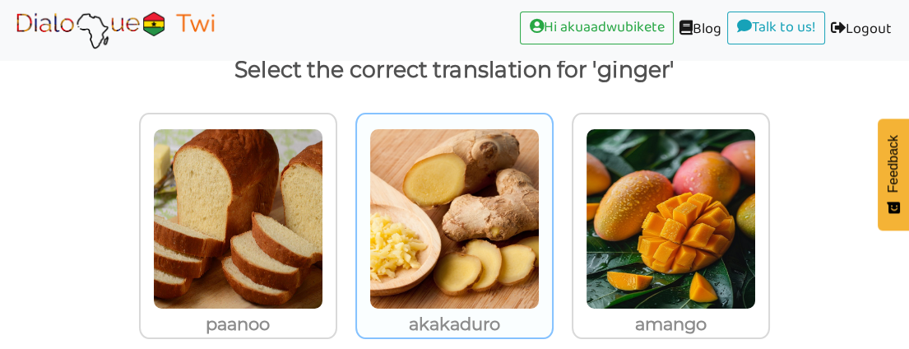
scroll to position [155, 0]
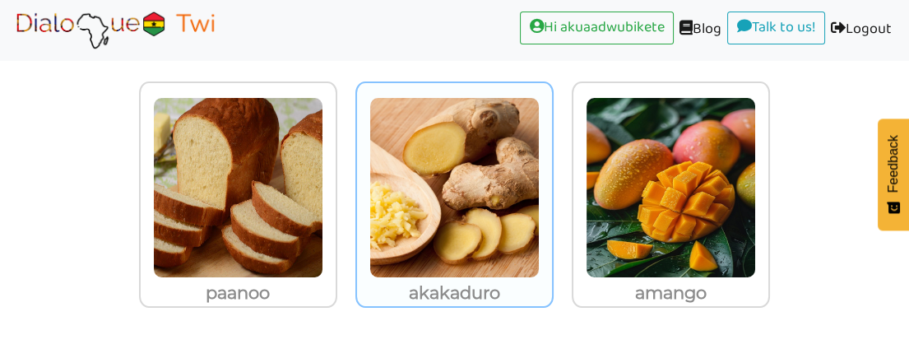
click at [323, 190] on img at bounding box center [238, 187] width 170 height 181
click at [348, 183] on input "akakaduro" at bounding box center [342, 177] width 12 height 12
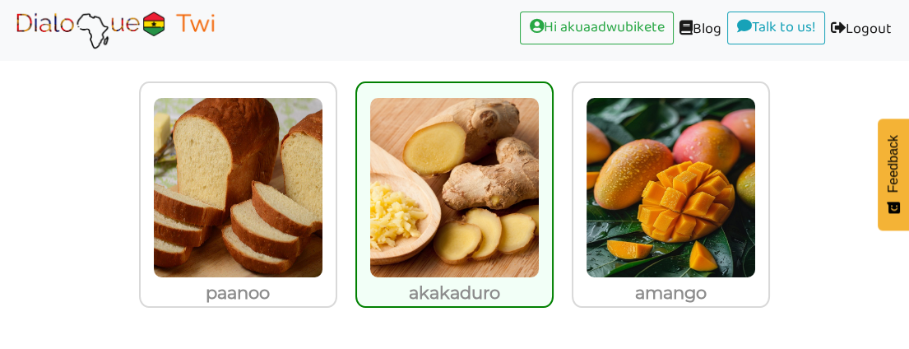
scroll to position [63, 0]
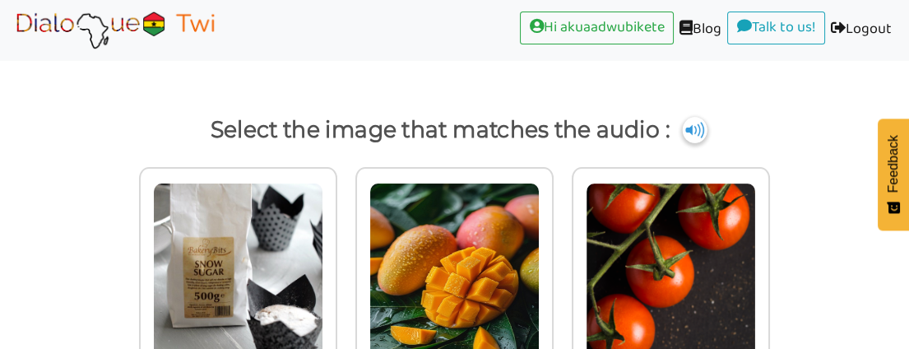
click at [697, 123] on img at bounding box center [695, 130] width 25 height 26
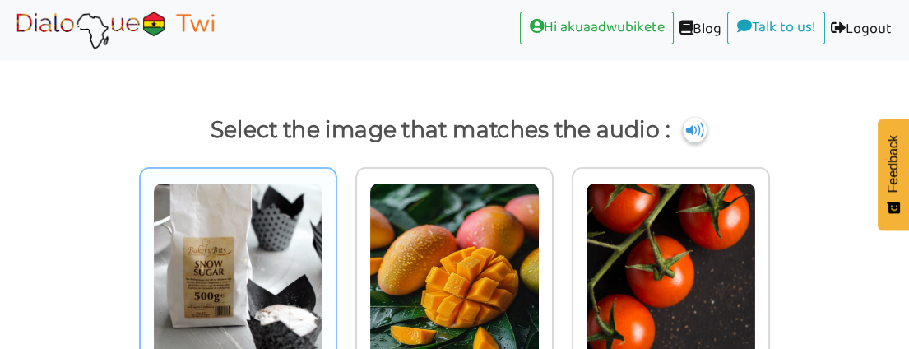
click at [253, 286] on img at bounding box center [238, 273] width 170 height 181
click at [336, 269] on input "radio" at bounding box center [342, 263] width 12 height 12
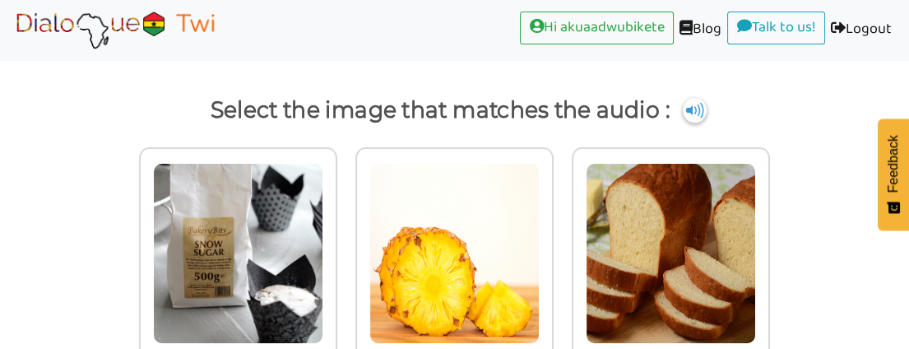
scroll to position [52, 0]
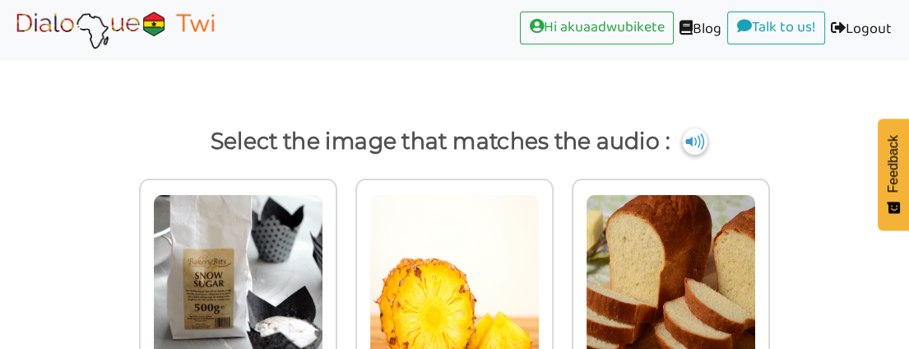
click at [691, 134] on img at bounding box center [695, 141] width 25 height 26
click at [687, 137] on img at bounding box center [695, 141] width 25 height 26
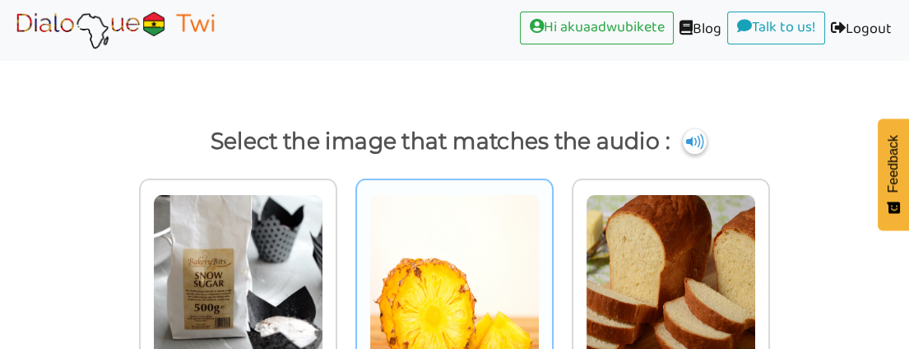
click at [323, 244] on img at bounding box center [238, 284] width 170 height 181
click at [348, 268] on input "radio" at bounding box center [342, 274] width 12 height 12
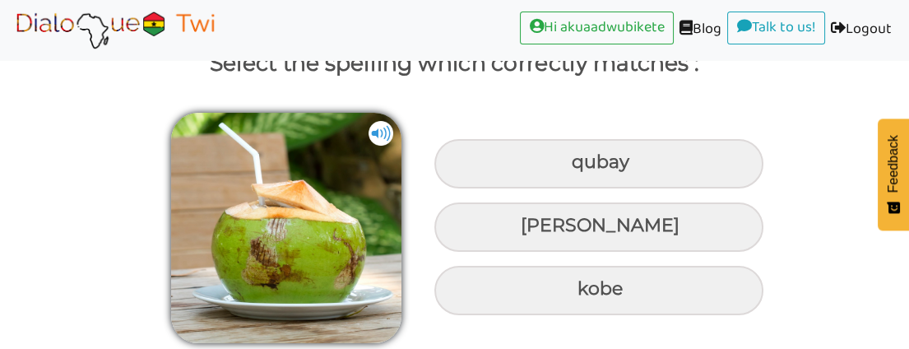
scroll to position [129, 0]
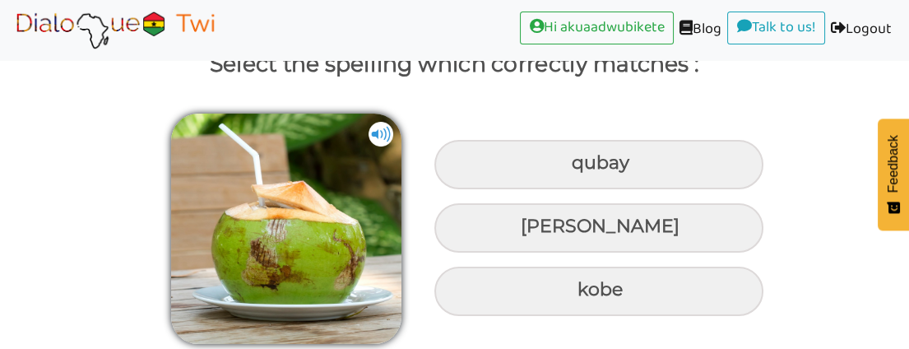
click at [382, 123] on img at bounding box center [381, 134] width 25 height 25
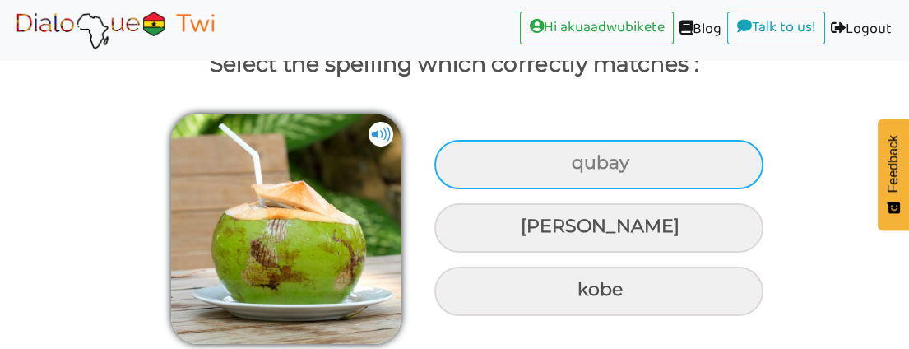
click at [536, 151] on div "qubay" at bounding box center [598, 164] width 329 height 49
click at [568, 158] on input "qubay" at bounding box center [573, 163] width 11 height 11
radio input "true"
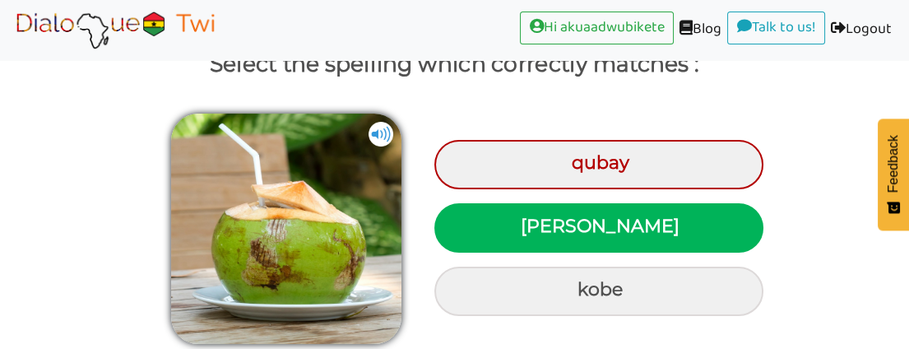
scroll to position [194, 0]
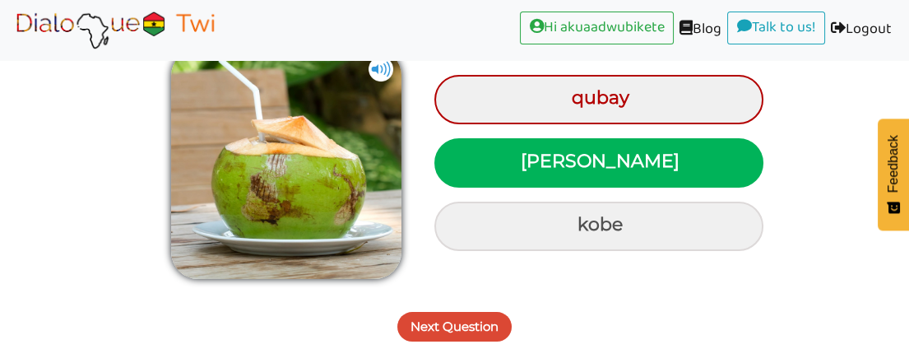
click at [474, 320] on button "Next Question" at bounding box center [454, 327] width 114 height 30
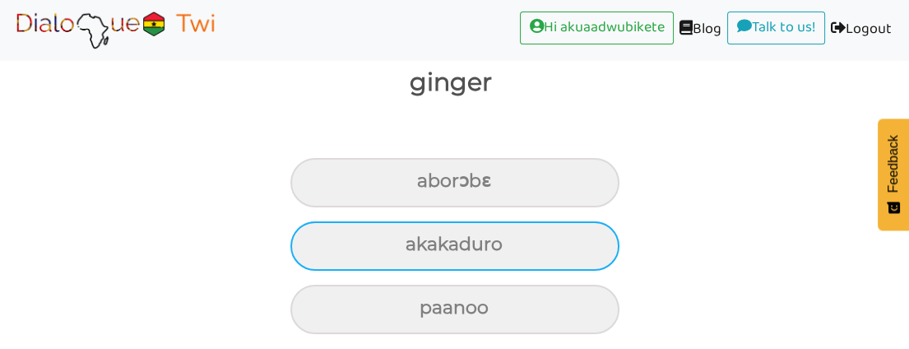
click at [452, 207] on div "akakaduro" at bounding box center [454, 182] width 329 height 49
click at [429, 187] on input "akakaduro" at bounding box center [424, 181] width 11 height 11
radio input "true"
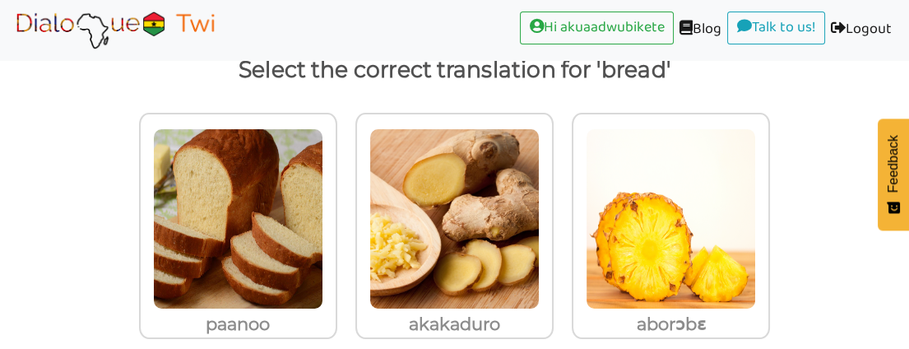
scroll to position [155, 0]
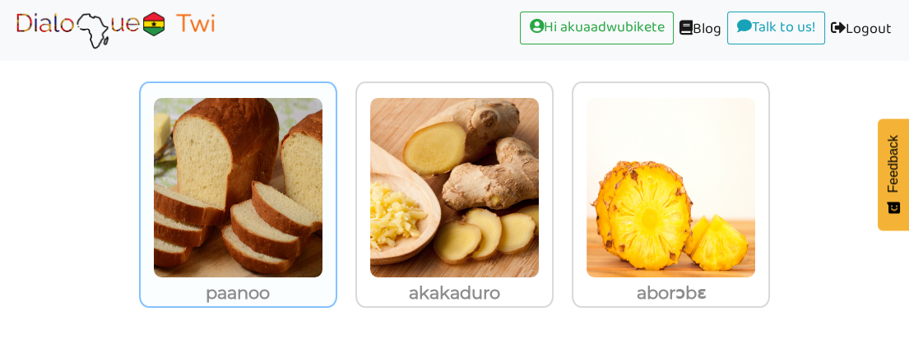
click at [265, 226] on img at bounding box center [238, 187] width 170 height 181
click at [336, 183] on input "paanoo" at bounding box center [342, 177] width 12 height 12
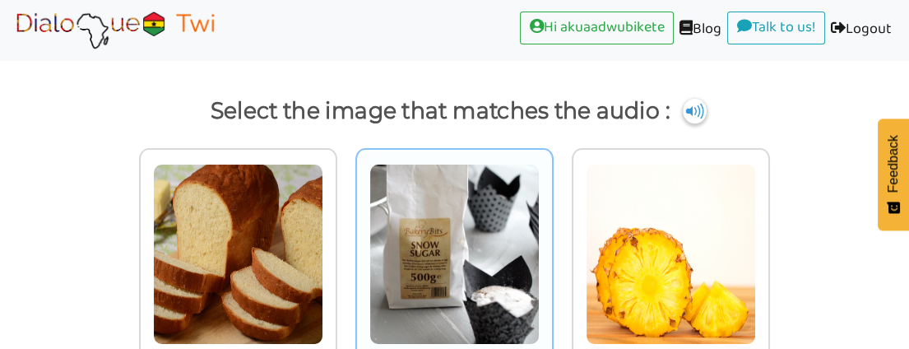
scroll to position [0, 0]
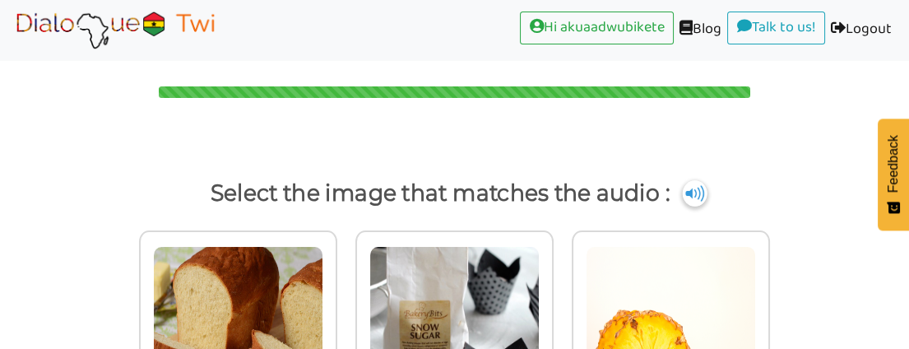
click at [698, 186] on img at bounding box center [695, 193] width 25 height 26
click at [697, 186] on img at bounding box center [695, 193] width 25 height 26
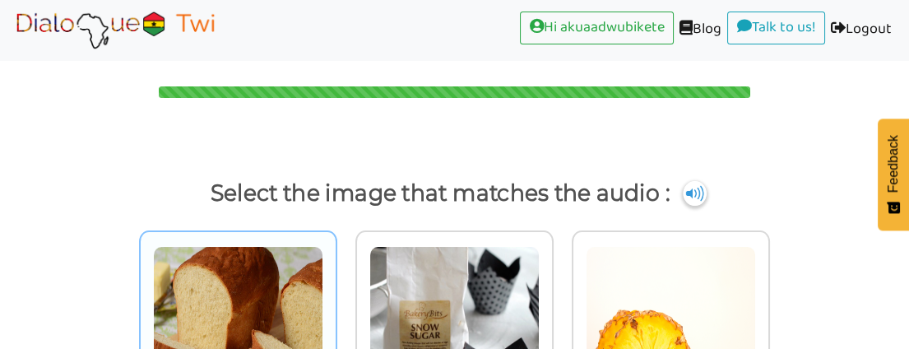
click at [257, 306] on img at bounding box center [238, 336] width 170 height 181
click at [336, 320] on input "radio" at bounding box center [342, 326] width 12 height 12
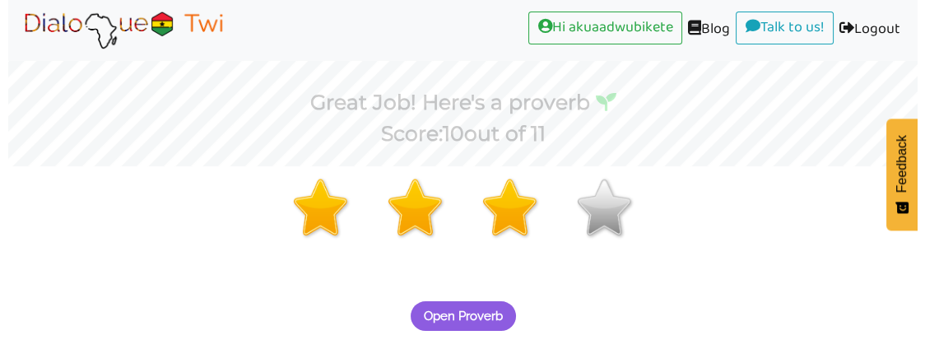
scroll to position [262, 0]
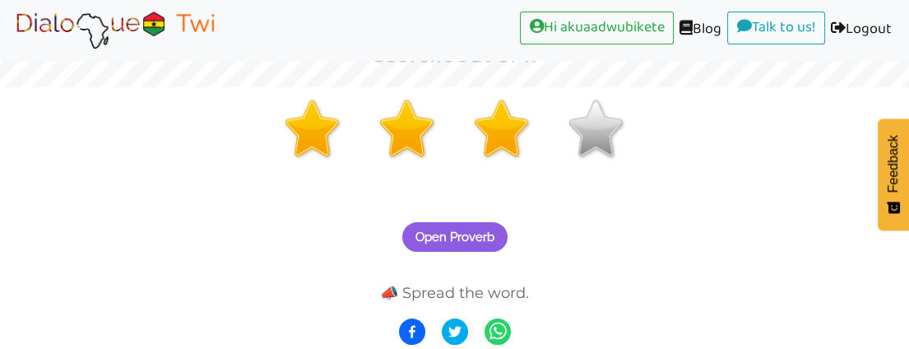
click at [466, 227] on button "Open Proverb" at bounding box center [454, 237] width 105 height 30
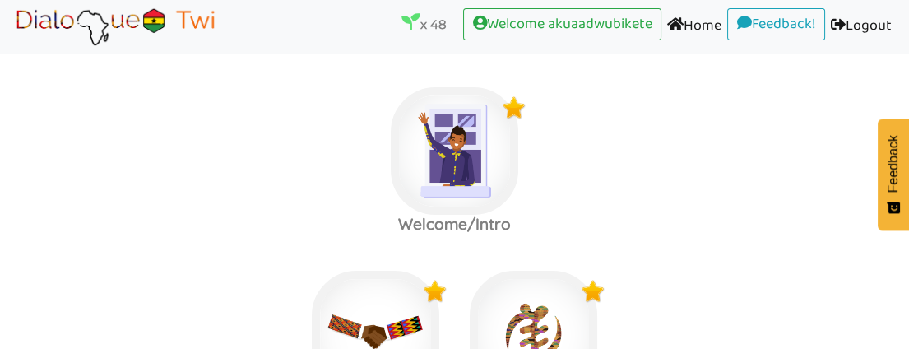
scroll to position [3859, 0]
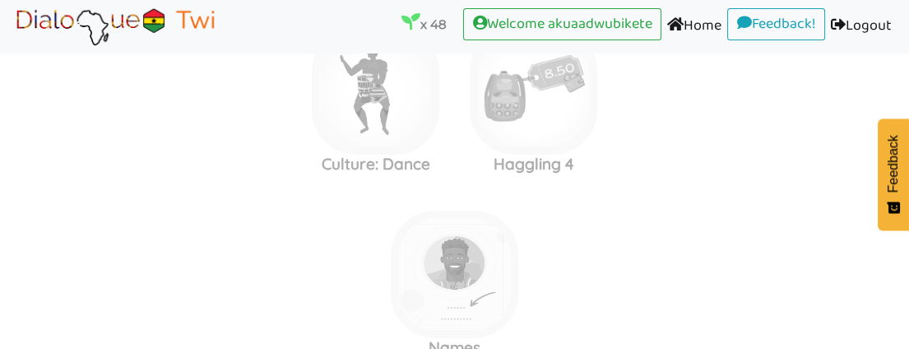
scroll to position [7514, 0]
